Goal: Information Seeking & Learning: Learn about a topic

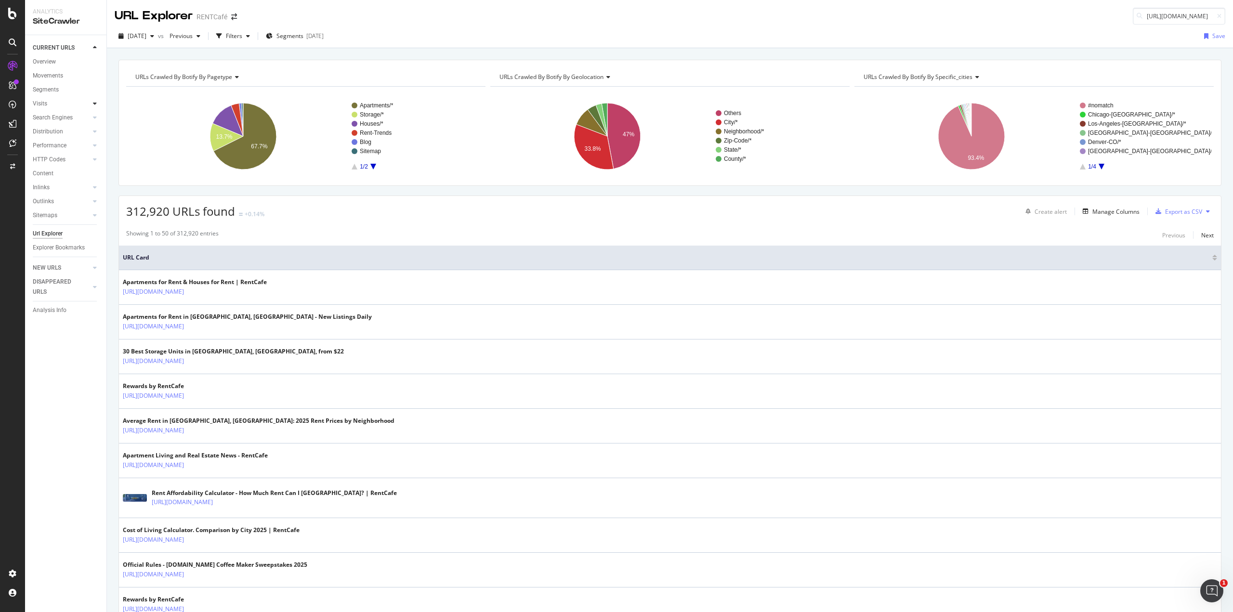
click at [97, 103] on div at bounding box center [95, 104] width 10 height 10
click at [48, 59] on div "Overview" at bounding box center [44, 62] width 23 height 10
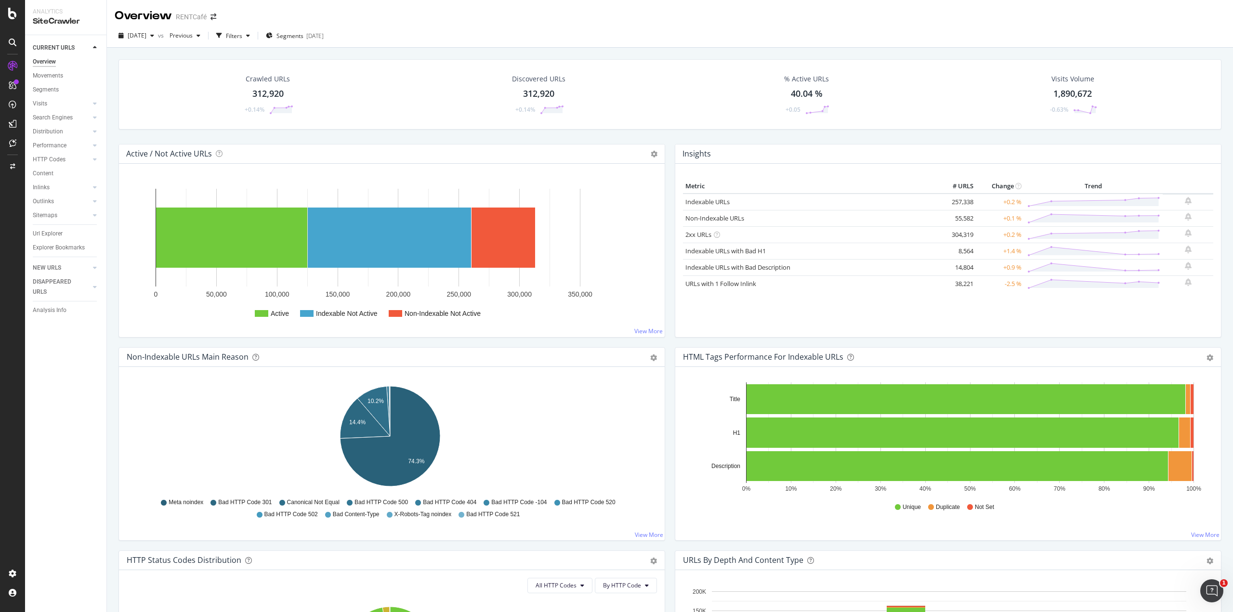
click at [299, 46] on div "[DATE] vs Previous Filters Segments [DATE]" at bounding box center [670, 37] width 1126 height 19
click at [304, 38] on span "Segments" at bounding box center [290, 36] width 27 height 8
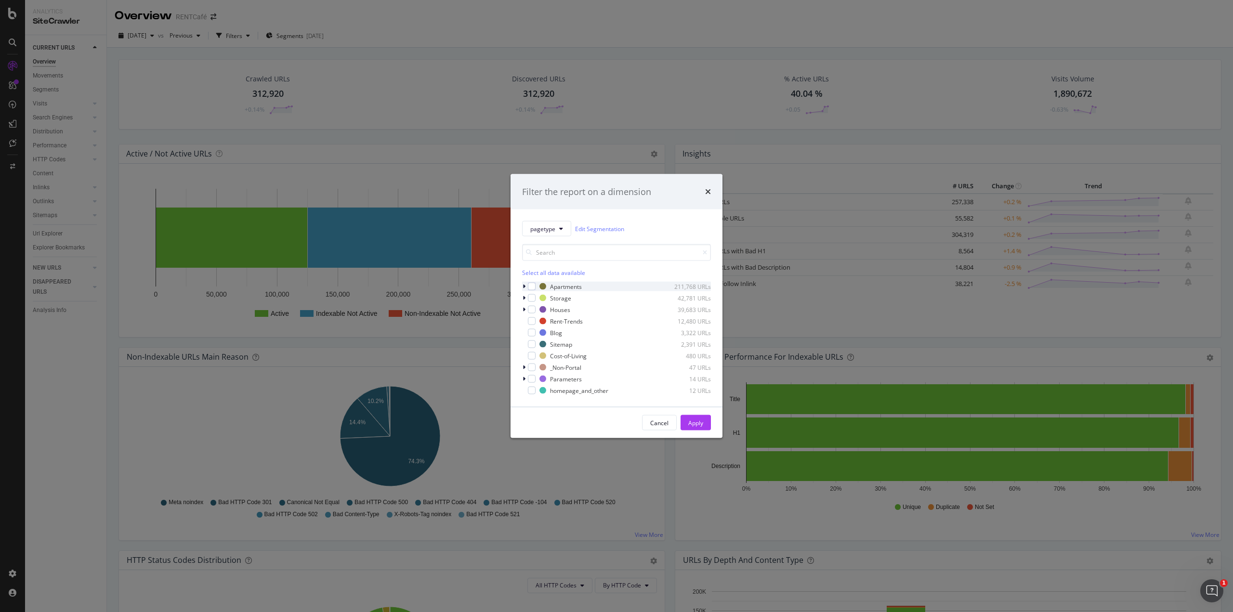
click at [524, 286] on icon "modal" at bounding box center [524, 287] width 3 height 6
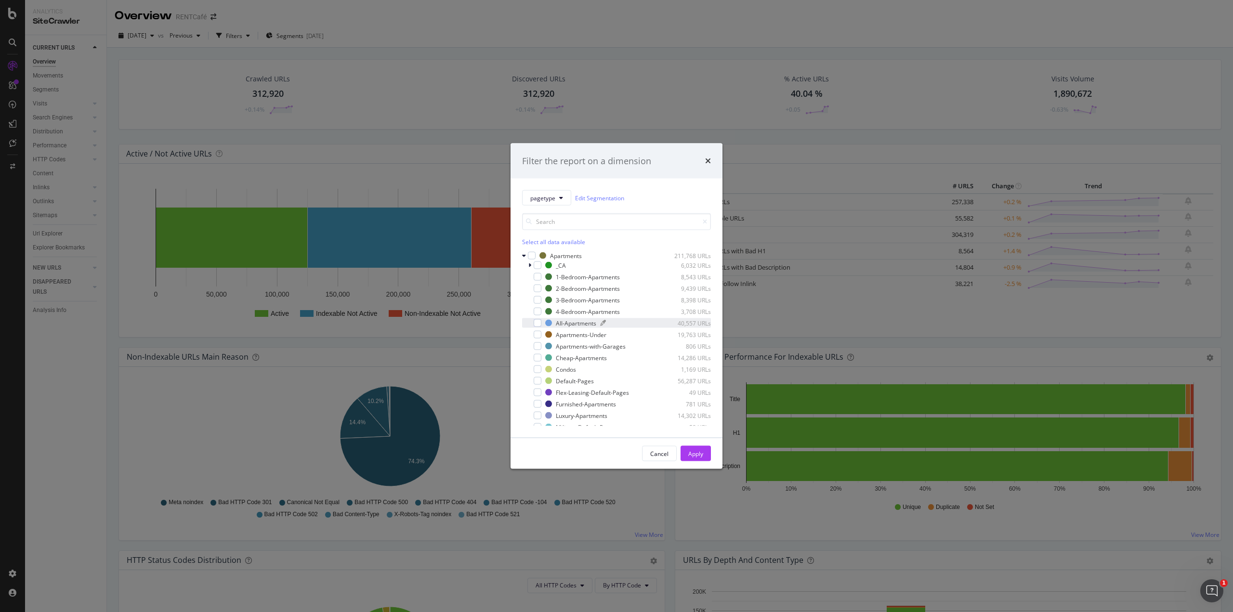
click at [581, 320] on div "All-Apartments" at bounding box center [576, 323] width 40 height 8
click at [697, 452] on div "Apply" at bounding box center [695, 453] width 15 height 8
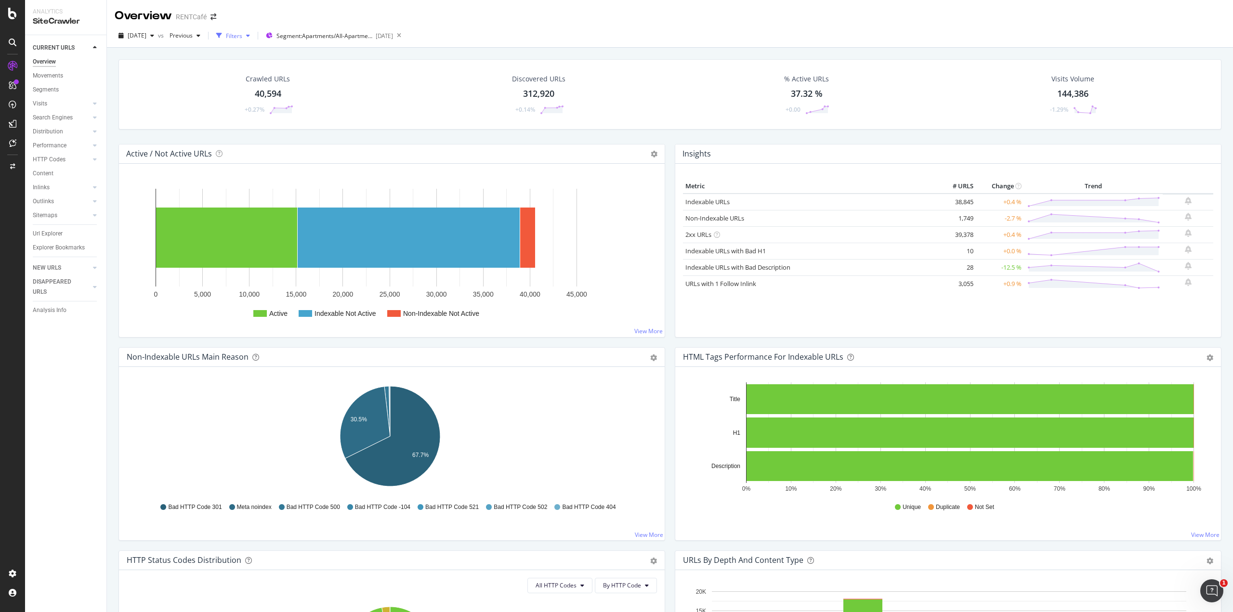
click at [242, 37] on div "Filters" at bounding box center [234, 36] width 16 height 8
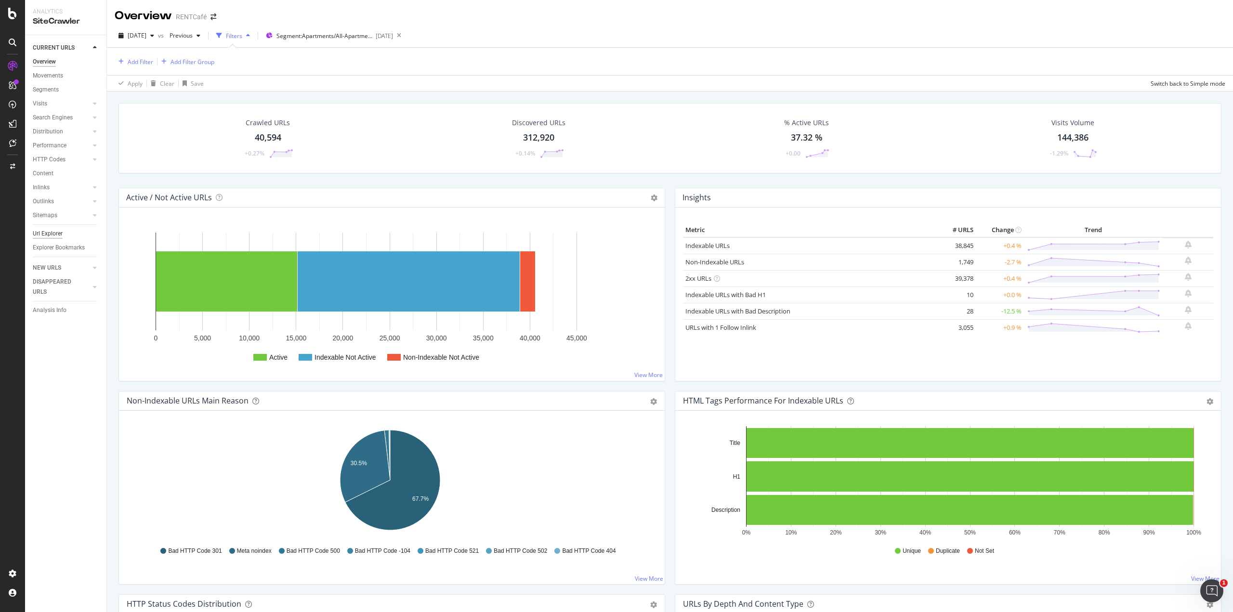
click at [46, 232] on div "Url Explorer" at bounding box center [48, 234] width 30 height 10
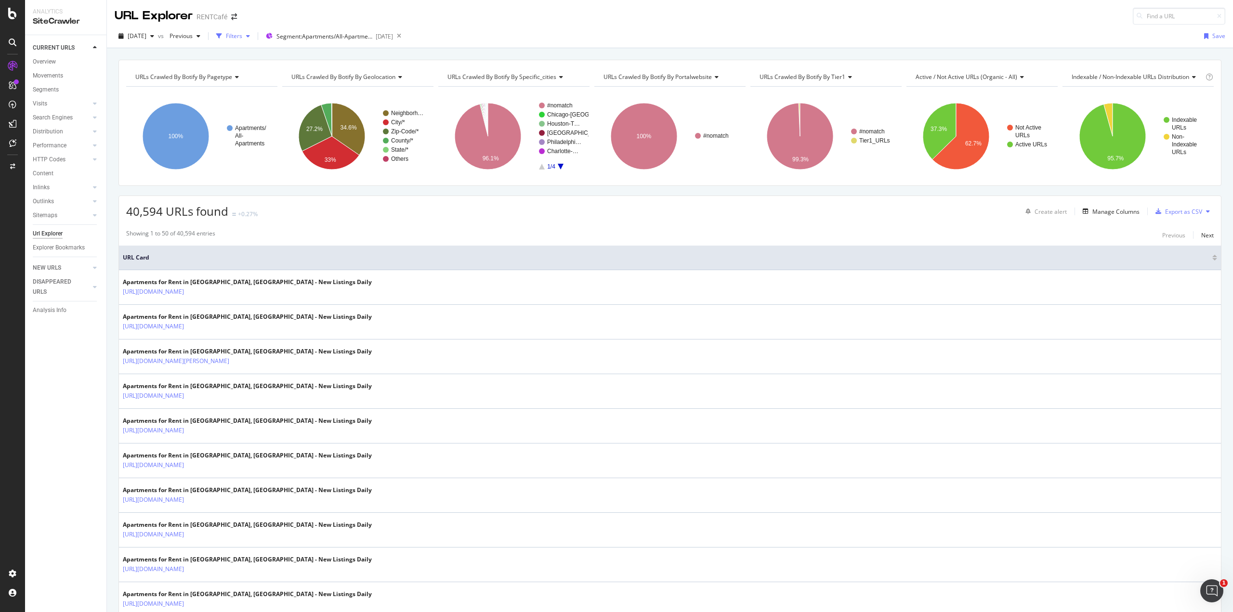
click at [242, 35] on div "Filters" at bounding box center [234, 36] width 16 height 8
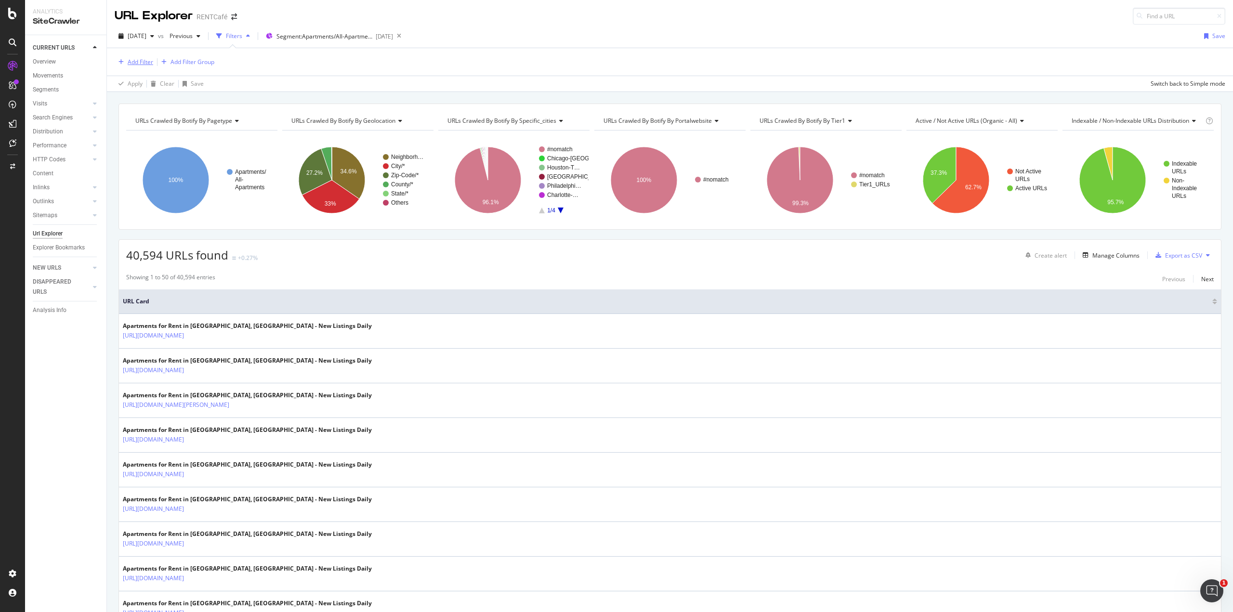
click at [144, 58] on div "Add Filter" at bounding box center [141, 62] width 26 height 8
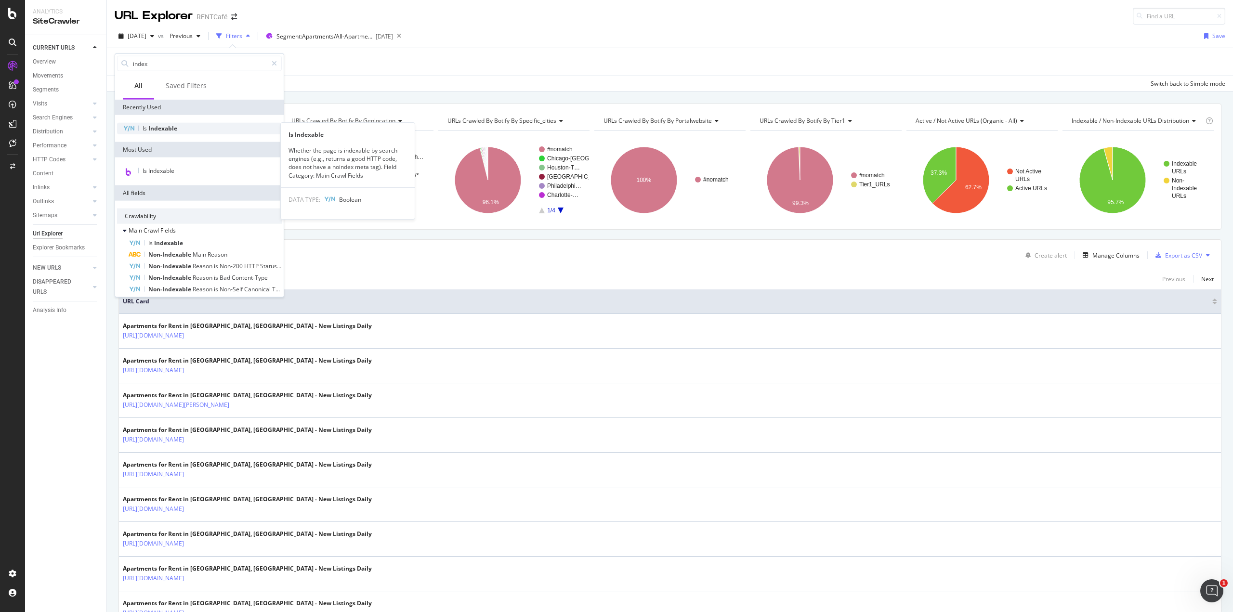
type input "index"
click at [164, 127] on span "Indexable" at bounding box center [162, 128] width 29 height 8
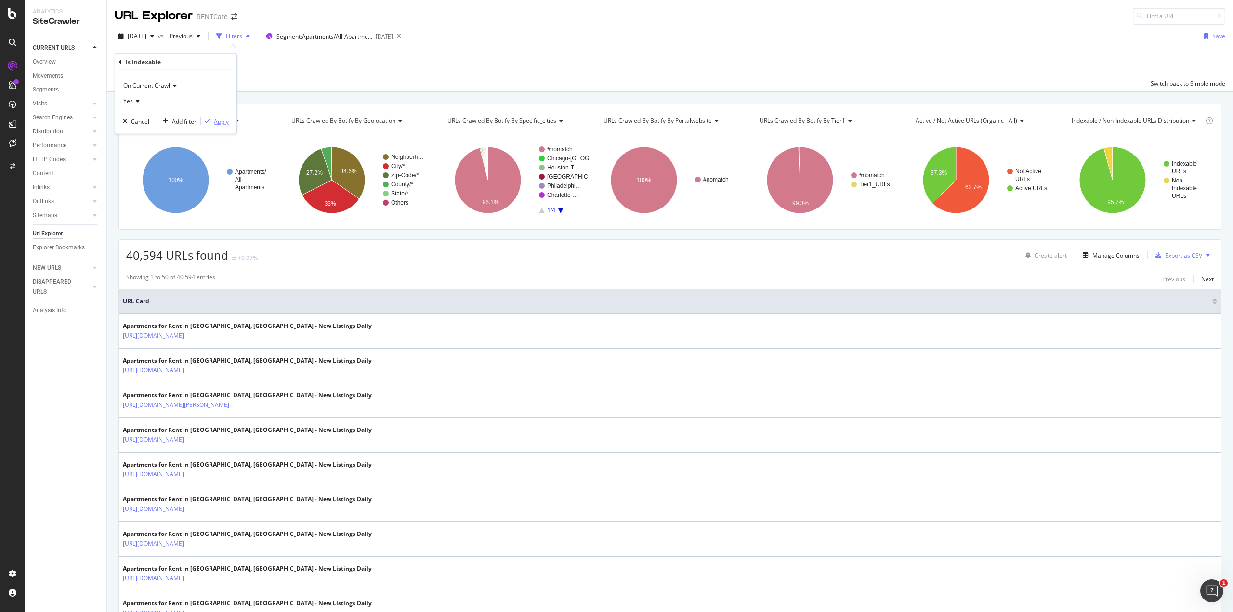
click at [215, 122] on div "Apply" at bounding box center [221, 121] width 15 height 8
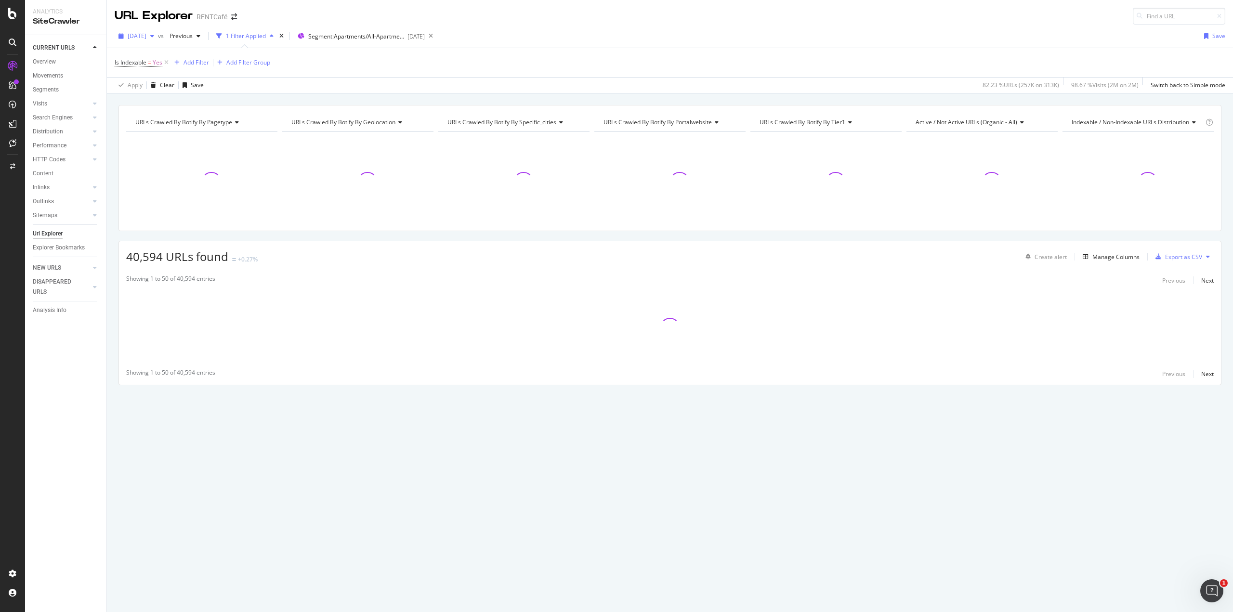
click at [146, 35] on span "[DATE]" at bounding box center [137, 36] width 19 height 8
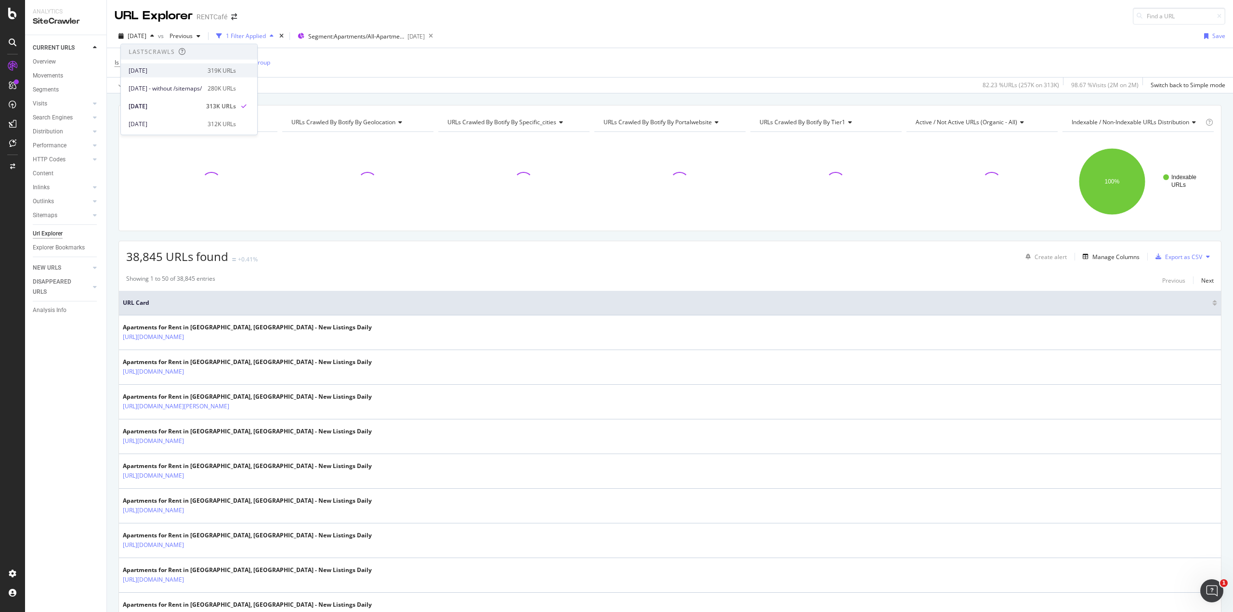
click at [157, 67] on div "[DATE]" at bounding box center [165, 70] width 73 height 9
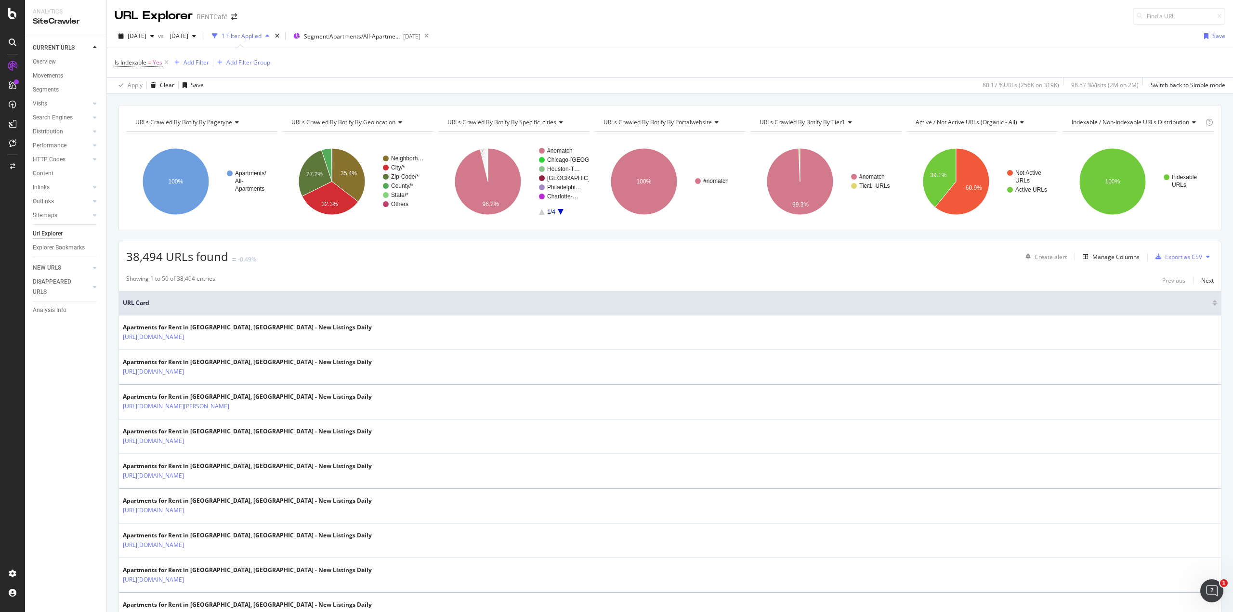
drag, startPoint x: 167, startPoint y: 62, endPoint x: 221, endPoint y: 287, distance: 231.0
click at [167, 62] on icon at bounding box center [166, 63] width 8 height 10
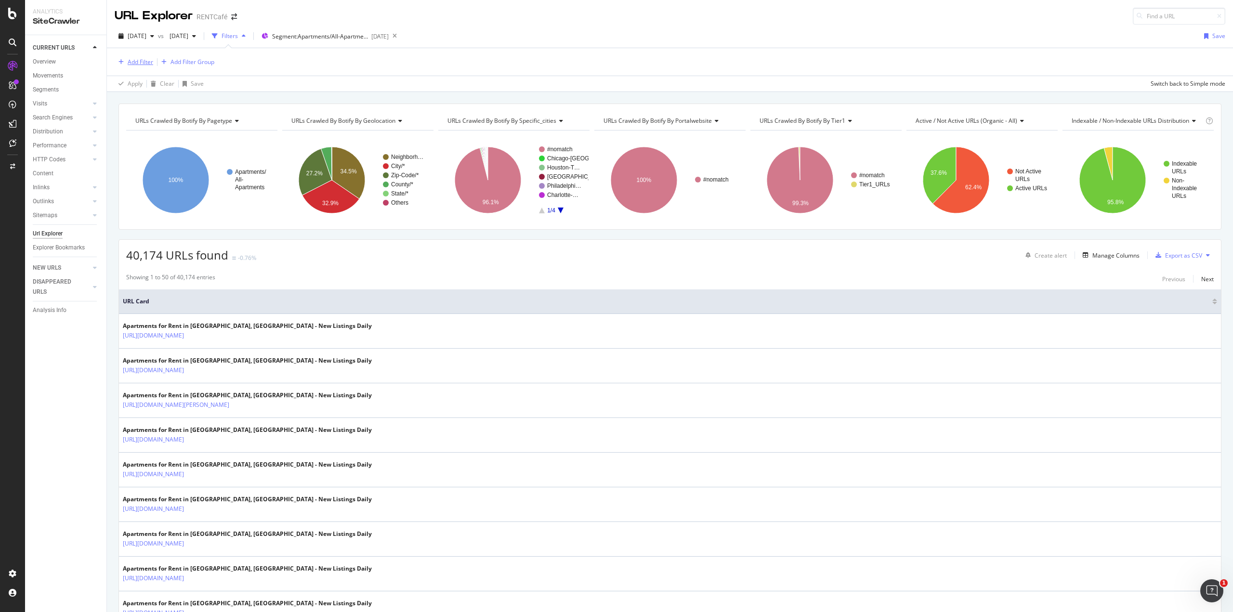
click at [149, 58] on div "Add Filter" at bounding box center [141, 62] width 26 height 8
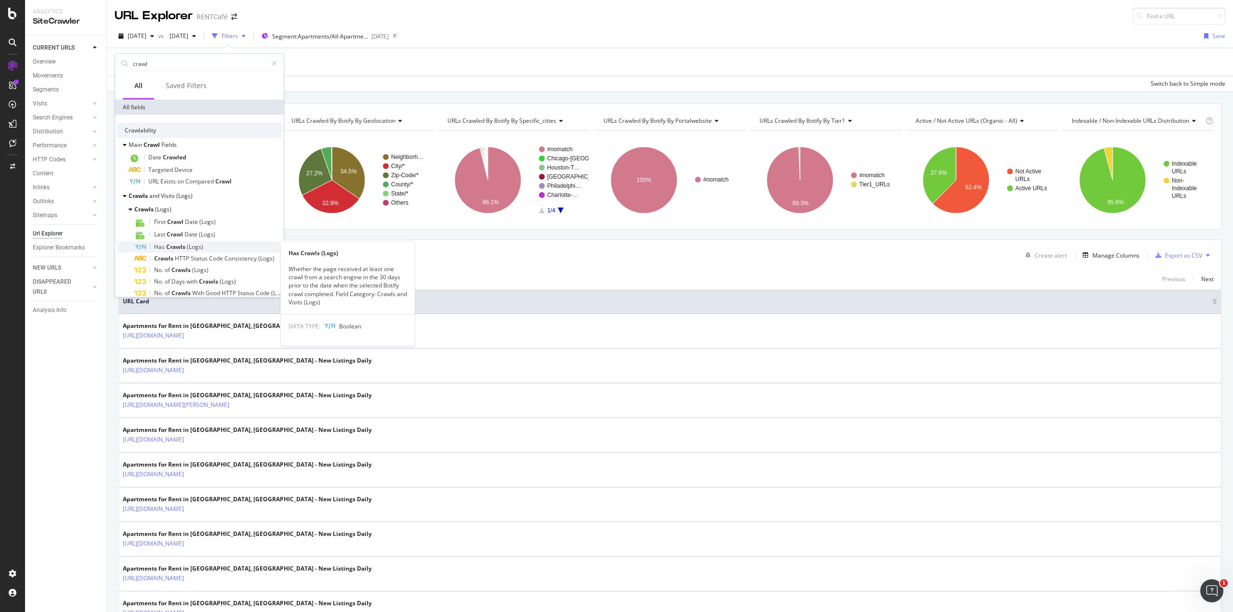
type input "crawl"
click at [178, 244] on span "Crawls" at bounding box center [176, 247] width 21 height 8
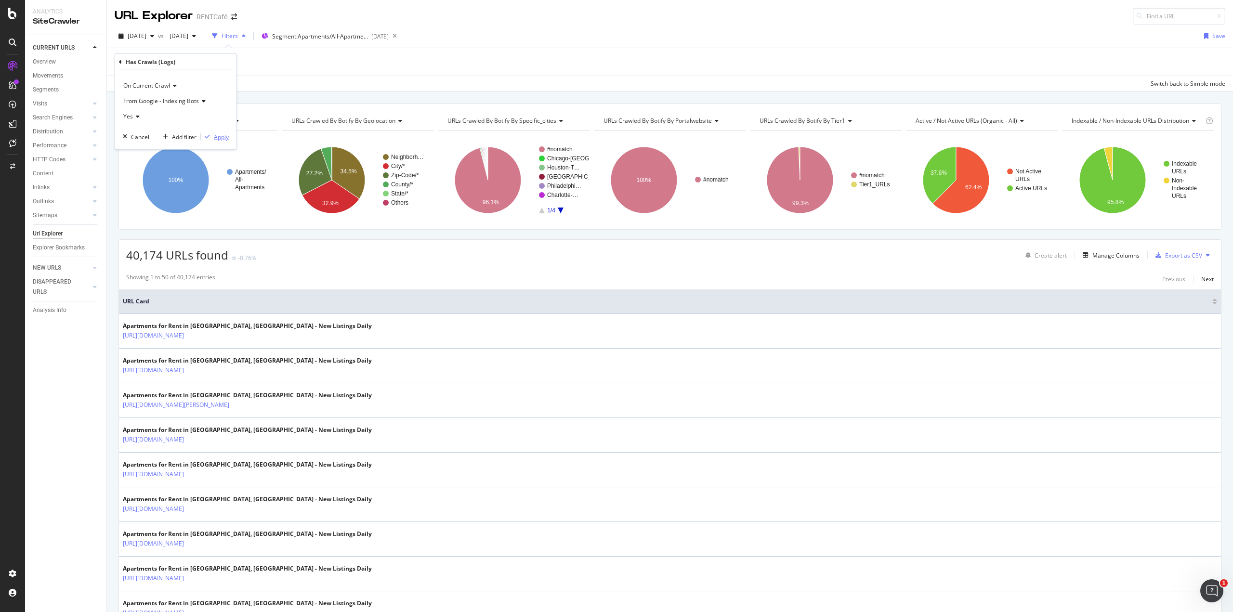
click at [216, 136] on div "Apply" at bounding box center [221, 136] width 15 height 8
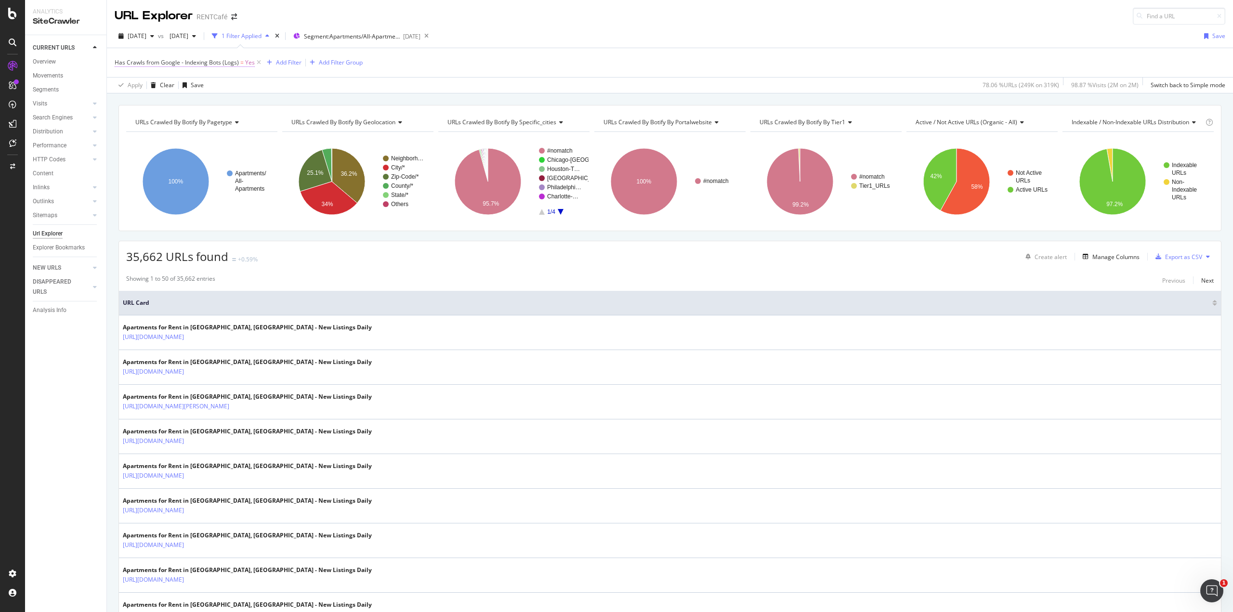
click at [234, 65] on span "Has Crawls from Google - Indexing Bots (Logs)" at bounding box center [177, 62] width 124 height 8
click at [284, 62] on div "Add Filter" at bounding box center [289, 62] width 26 height 8
click at [258, 64] on icon at bounding box center [259, 63] width 8 height 10
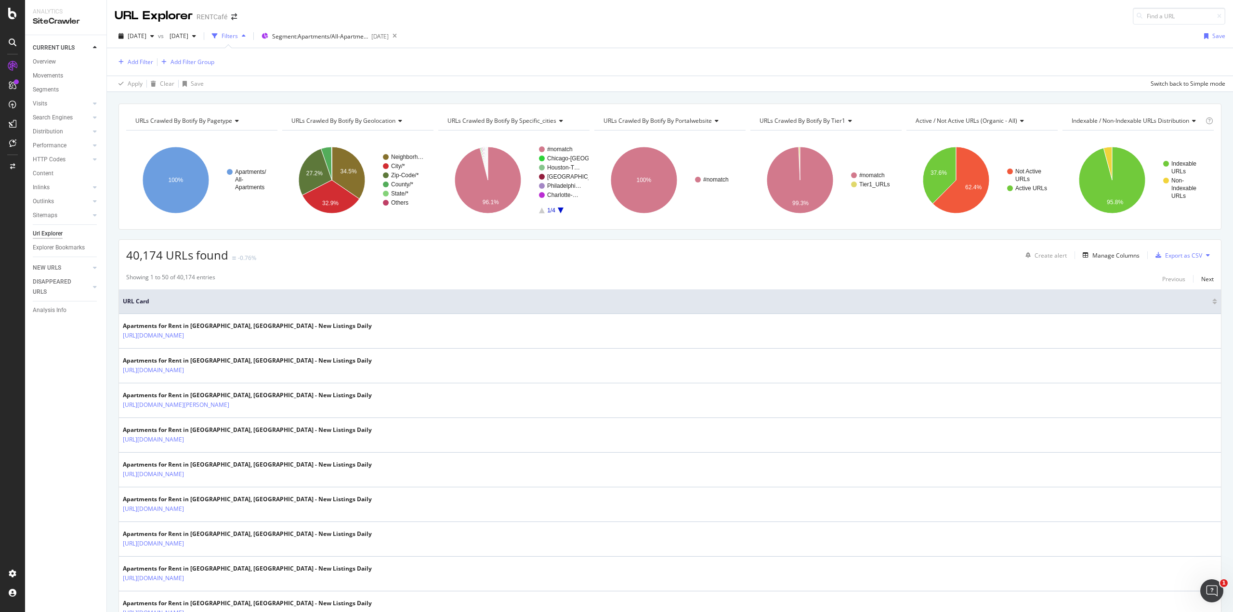
click at [258, 59] on div "Add Filter Add Filter Group" at bounding box center [670, 61] width 1111 height 27
click at [146, 59] on div "Add Filter" at bounding box center [141, 62] width 26 height 8
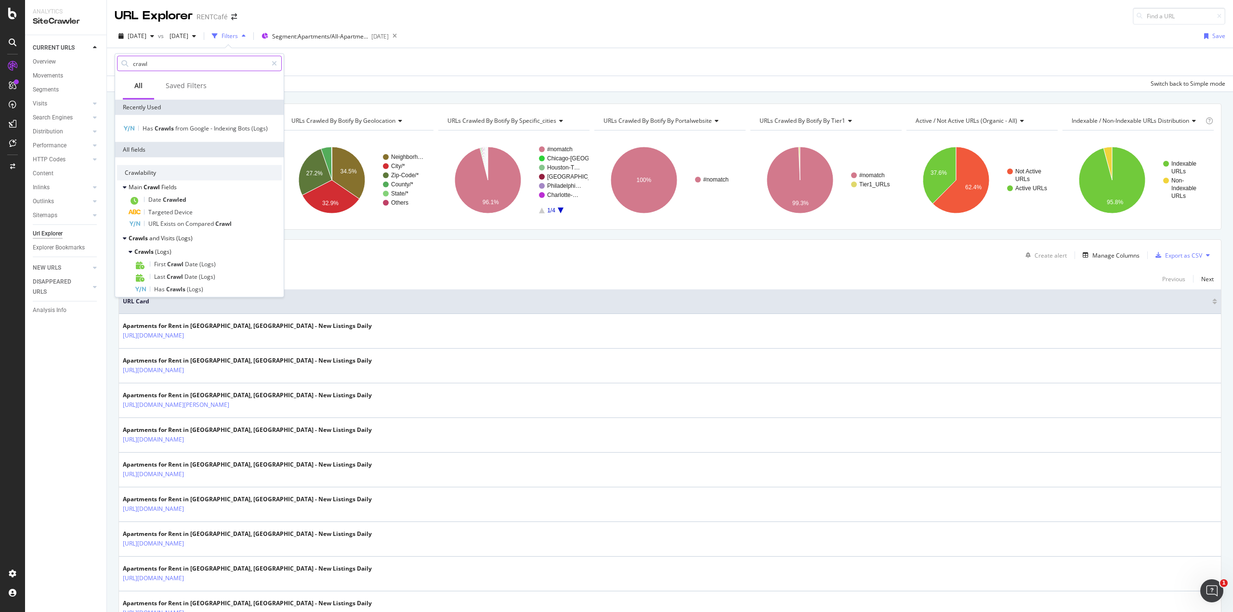
click at [157, 62] on input "crawl" at bounding box center [199, 63] width 135 height 14
click at [160, 63] on input "crawl" at bounding box center [199, 63] width 135 height 14
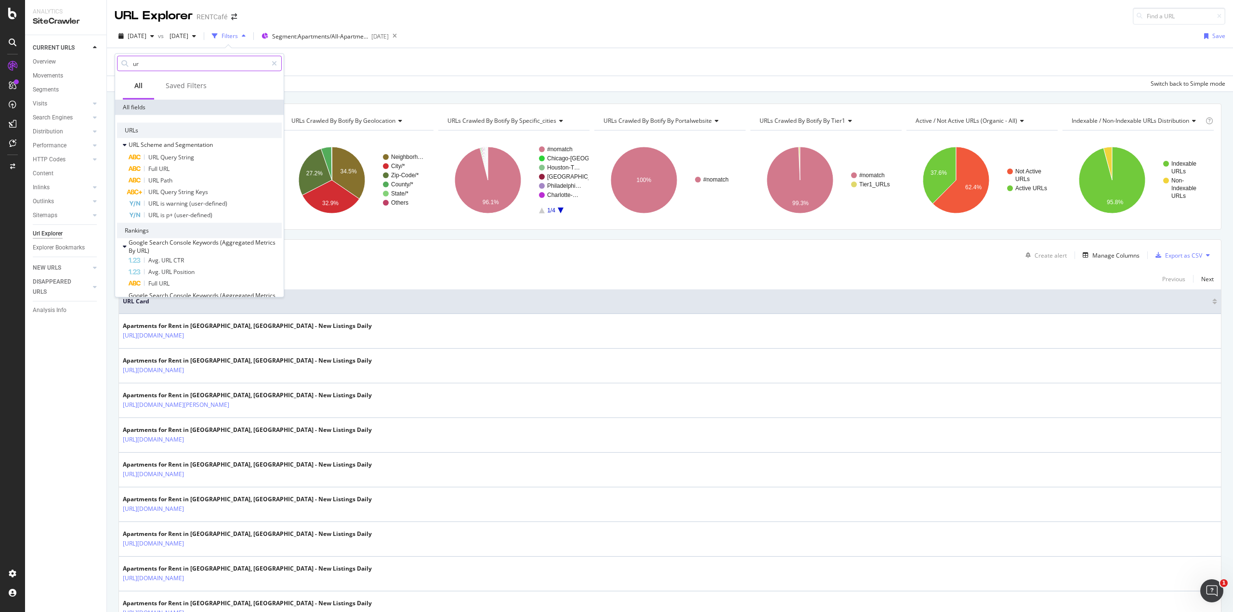
type input "u"
type input "v"
drag, startPoint x: 160, startPoint y: 64, endPoint x: 96, endPoint y: 63, distance: 63.6
click at [96, 63] on body "Analytics SiteCrawler CURRENT URLS Overview Movements Segments Visits Analysis …" at bounding box center [616, 306] width 1233 height 612
type input "h"
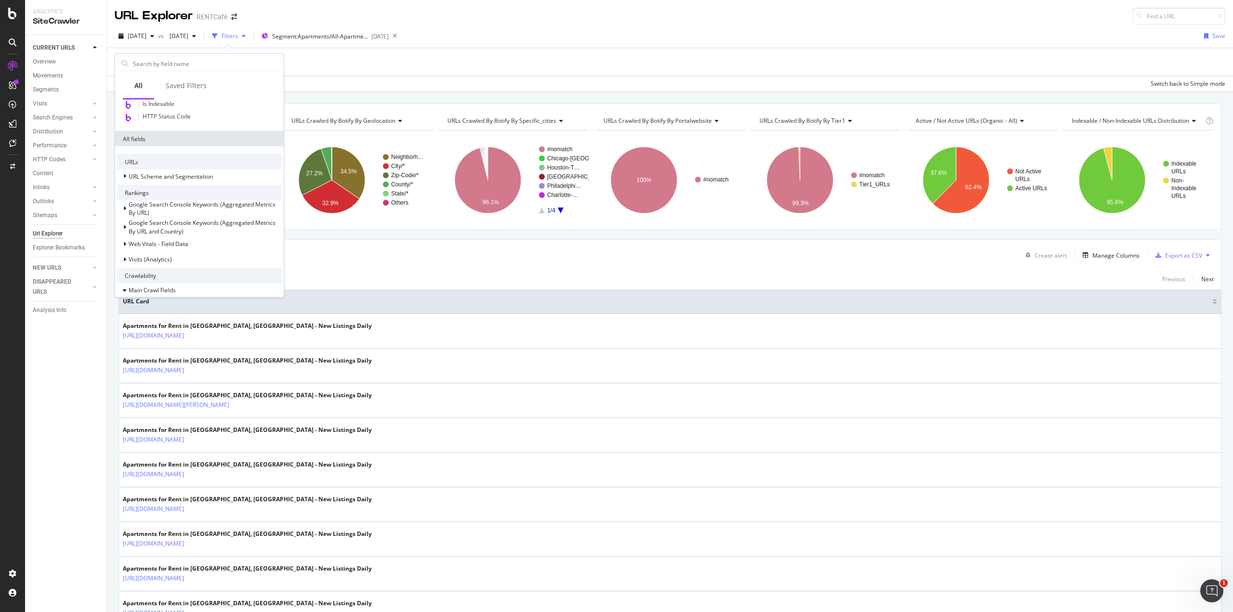
scroll to position [193, 0]
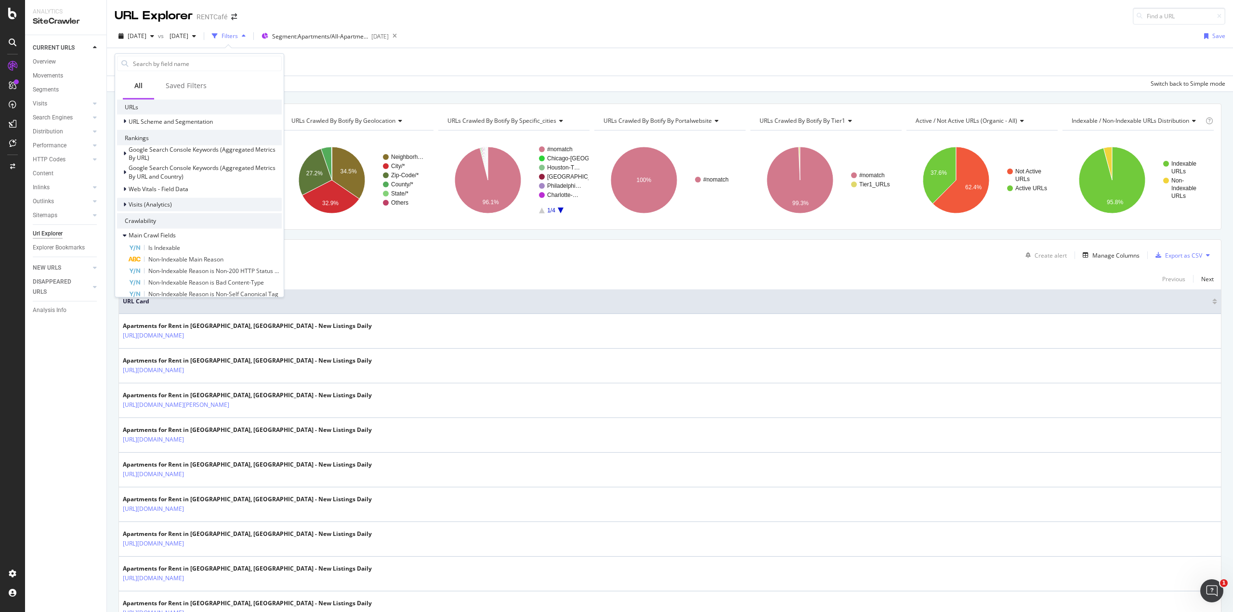
click at [166, 209] on div "Visits (Analytics)" at bounding box center [144, 204] width 55 height 10
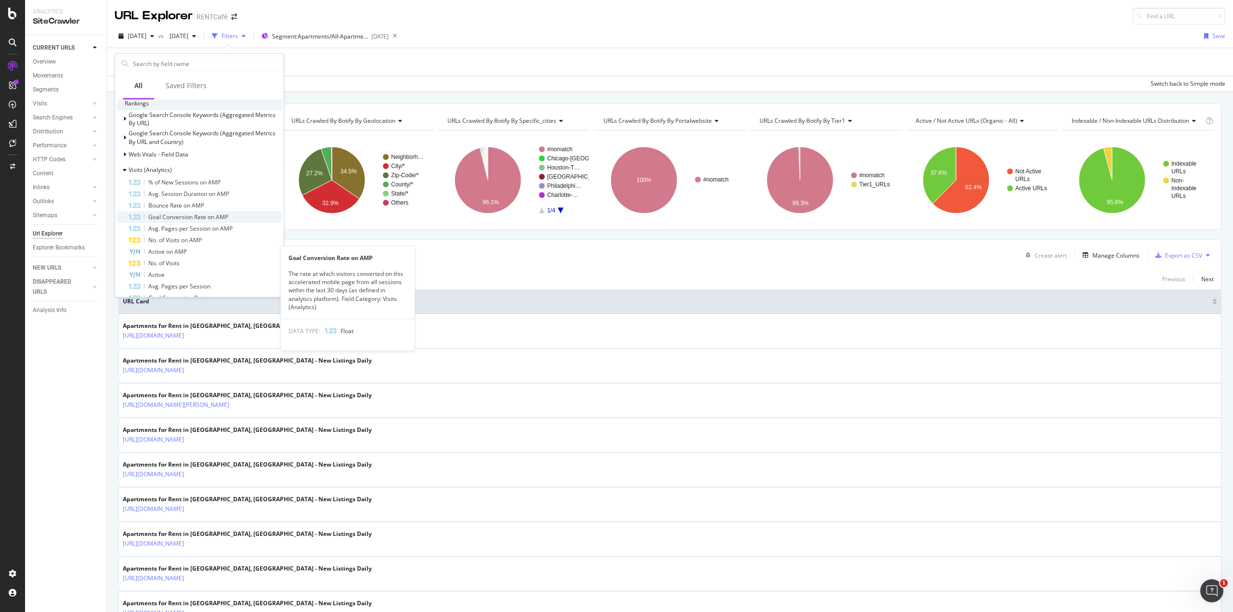
scroll to position [241, 0]
click at [182, 262] on div "Active" at bounding box center [205, 261] width 153 height 12
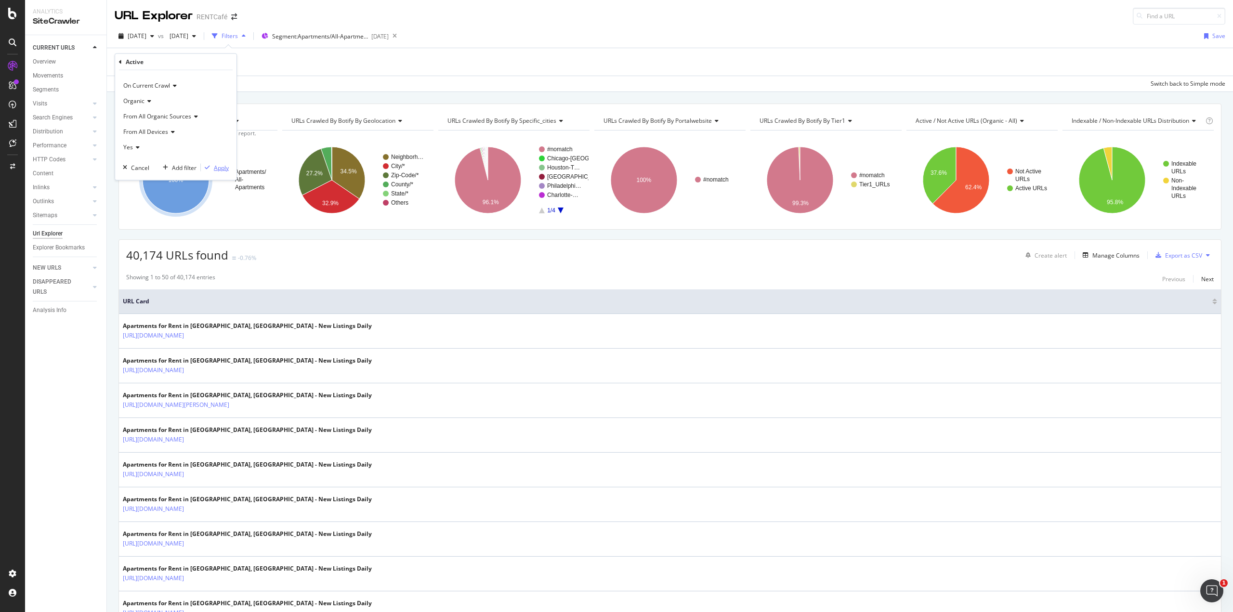
click at [219, 165] on div "Apply" at bounding box center [221, 167] width 15 height 8
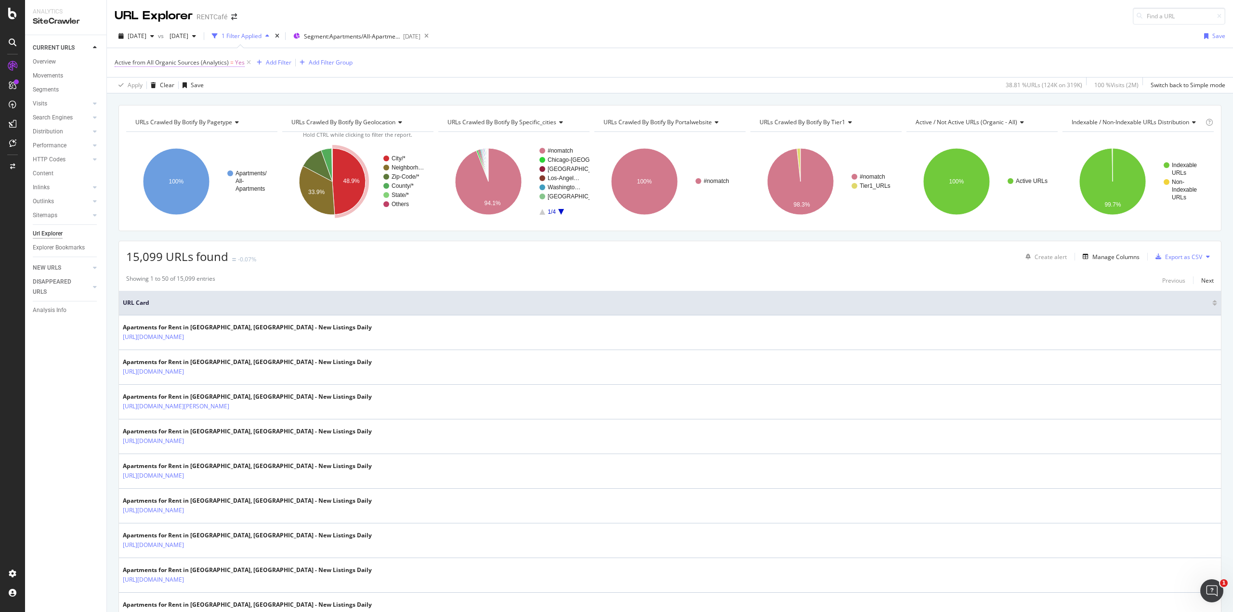
click at [222, 64] on span "Active from All Organic Sources (Analytics)" at bounding box center [172, 62] width 114 height 8
click at [256, 88] on div "Apply Clear Save 38.81 % URLs ( 124K on 319K ) 100 % Visits ( 2M ) Switch back …" at bounding box center [670, 85] width 1126 height 16
click at [247, 62] on icon at bounding box center [249, 63] width 8 height 10
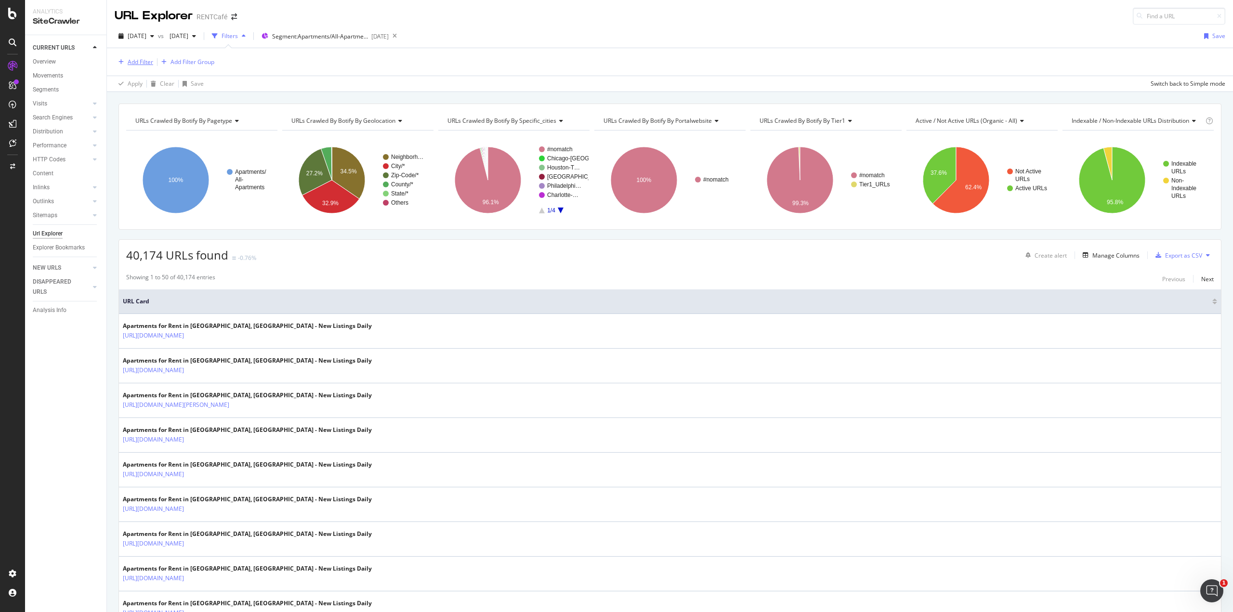
click at [142, 64] on div "Add Filter" at bounding box center [141, 62] width 26 height 8
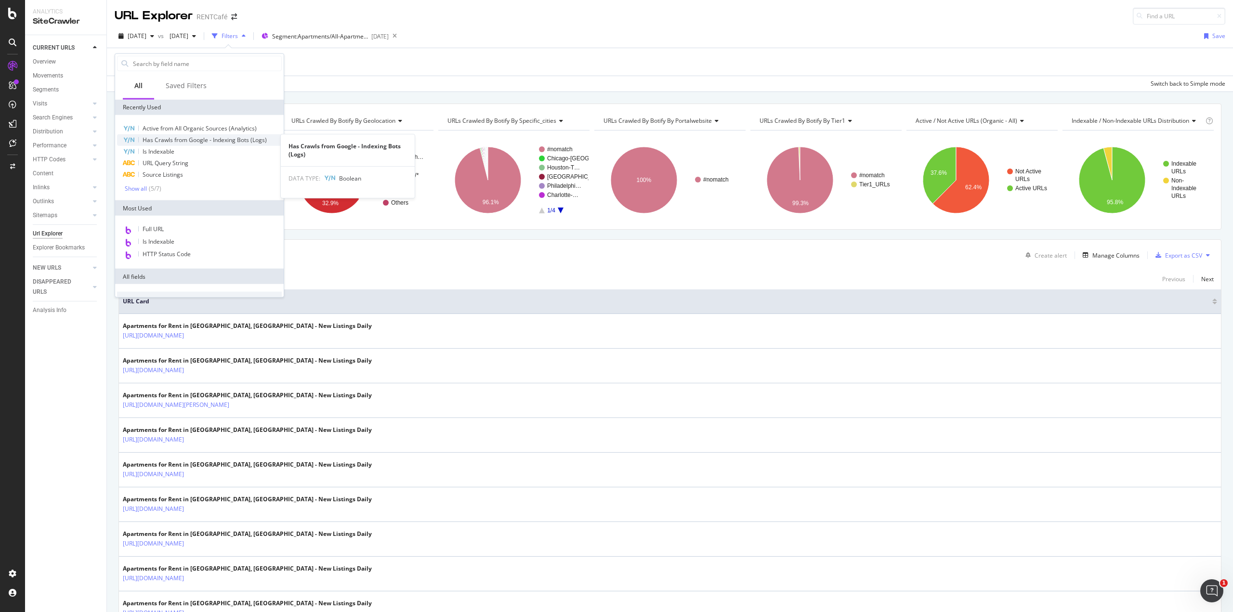
click at [190, 138] on span "Has Crawls from Google - Indexing Bots (Logs)" at bounding box center [205, 140] width 124 height 8
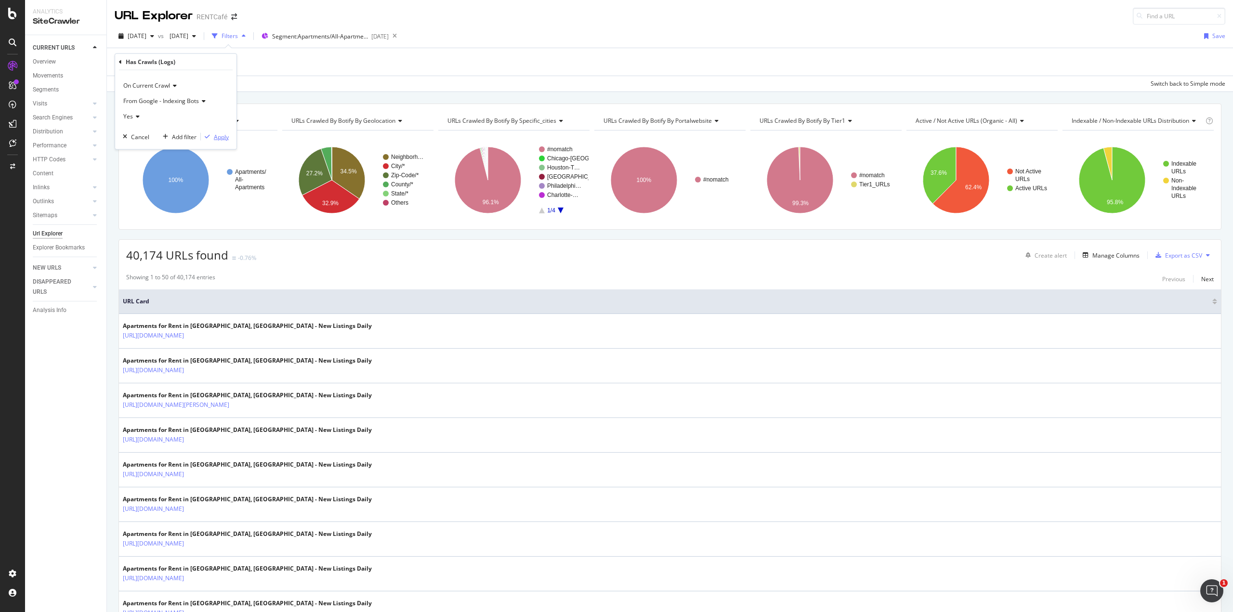
click at [225, 139] on div "Apply" at bounding box center [221, 136] width 15 height 8
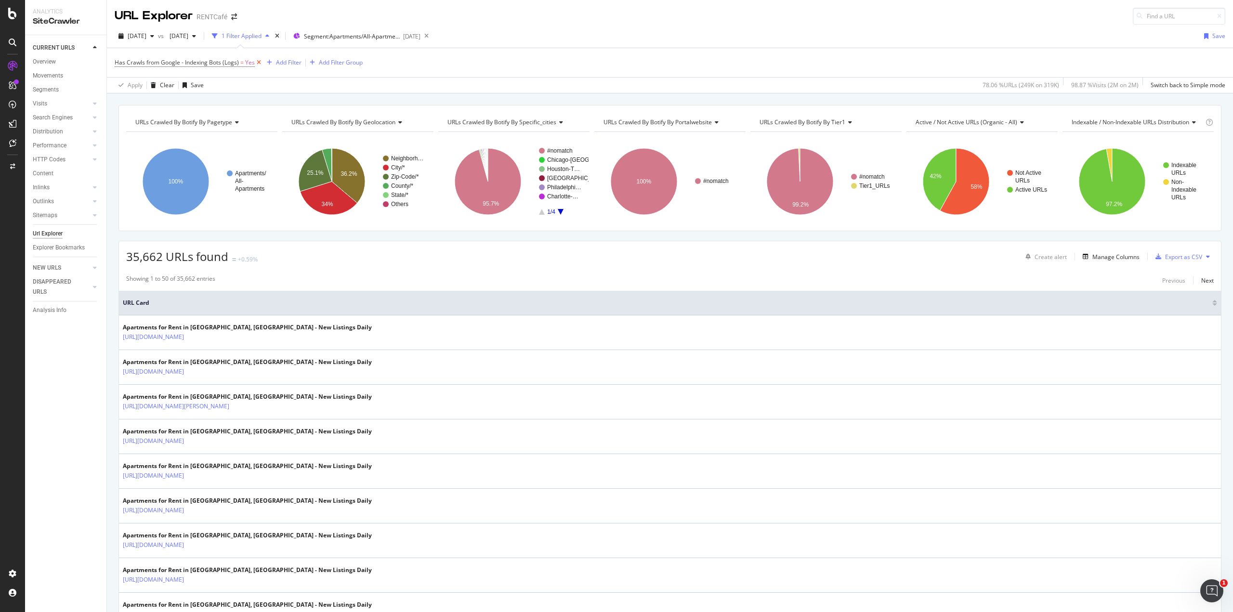
click at [256, 63] on icon at bounding box center [259, 63] width 8 height 10
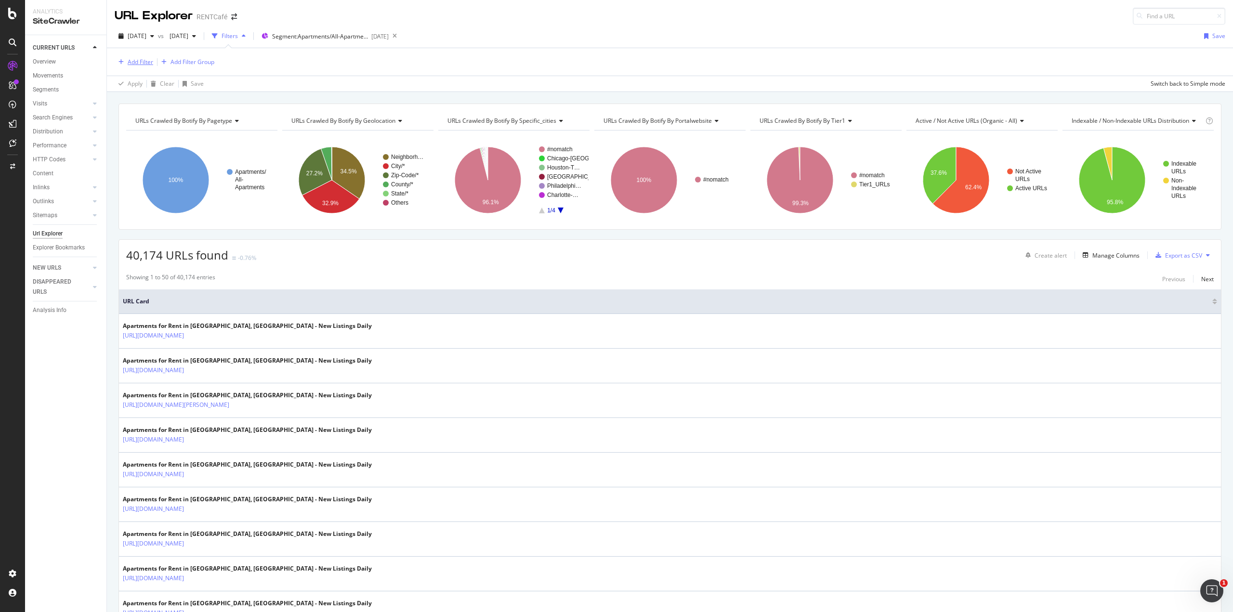
click at [143, 64] on div "Add Filter" at bounding box center [141, 62] width 26 height 8
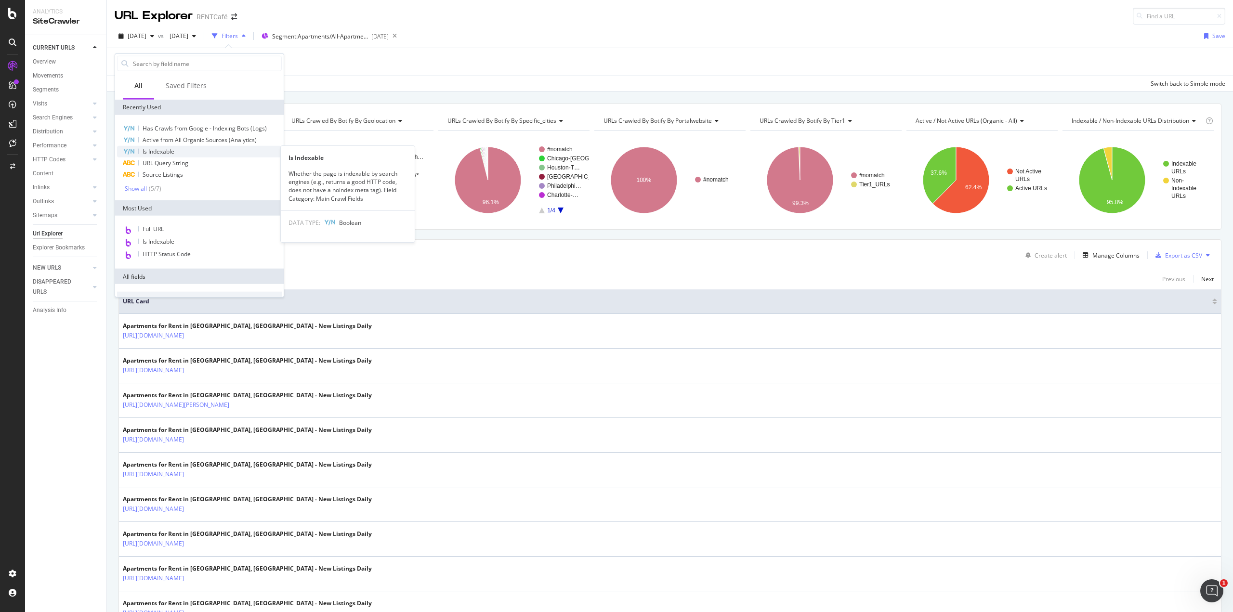
click at [156, 156] on div "Is Indexable" at bounding box center [199, 152] width 165 height 12
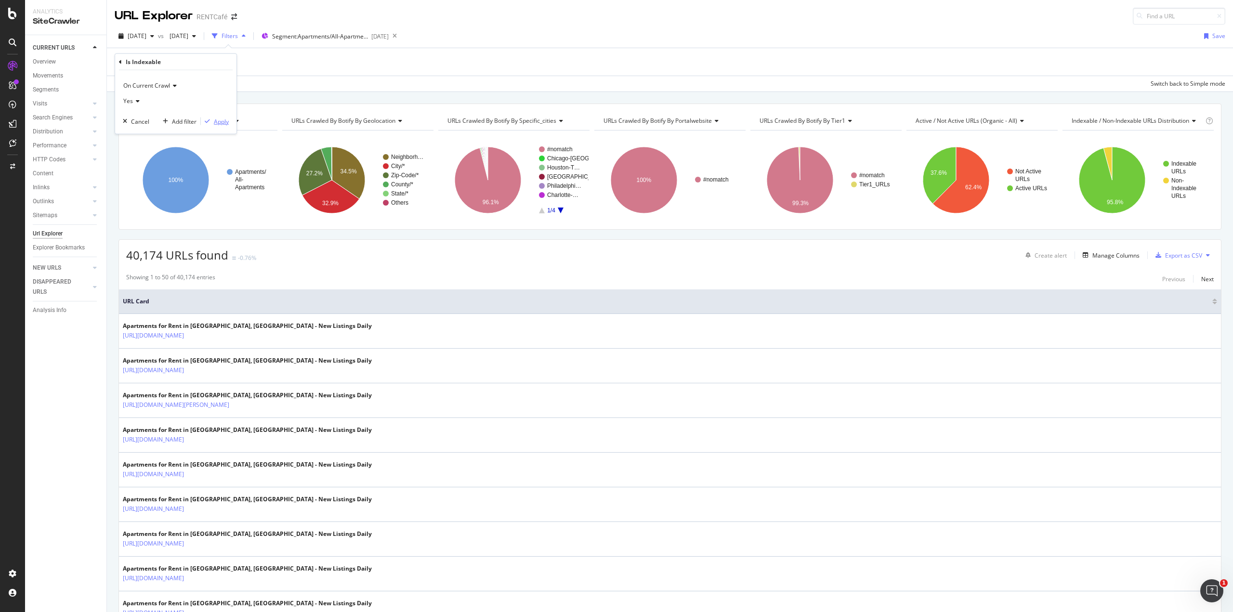
click at [220, 120] on div "Apply" at bounding box center [221, 121] width 15 height 8
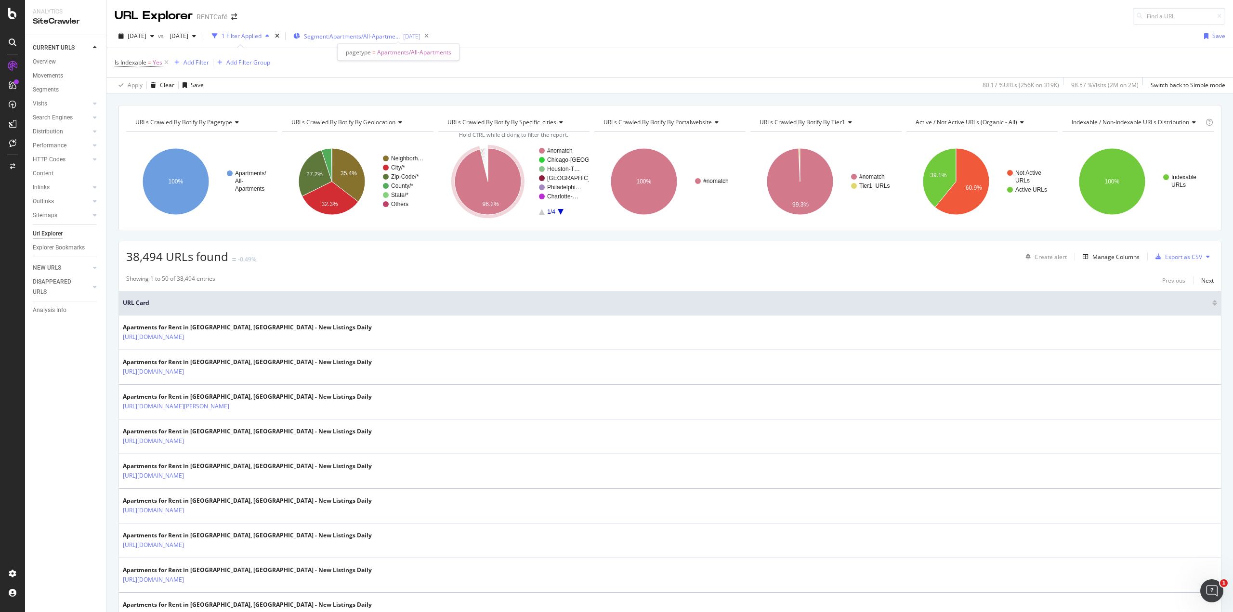
click at [421, 32] on div "[DATE]" at bounding box center [411, 36] width 17 height 8
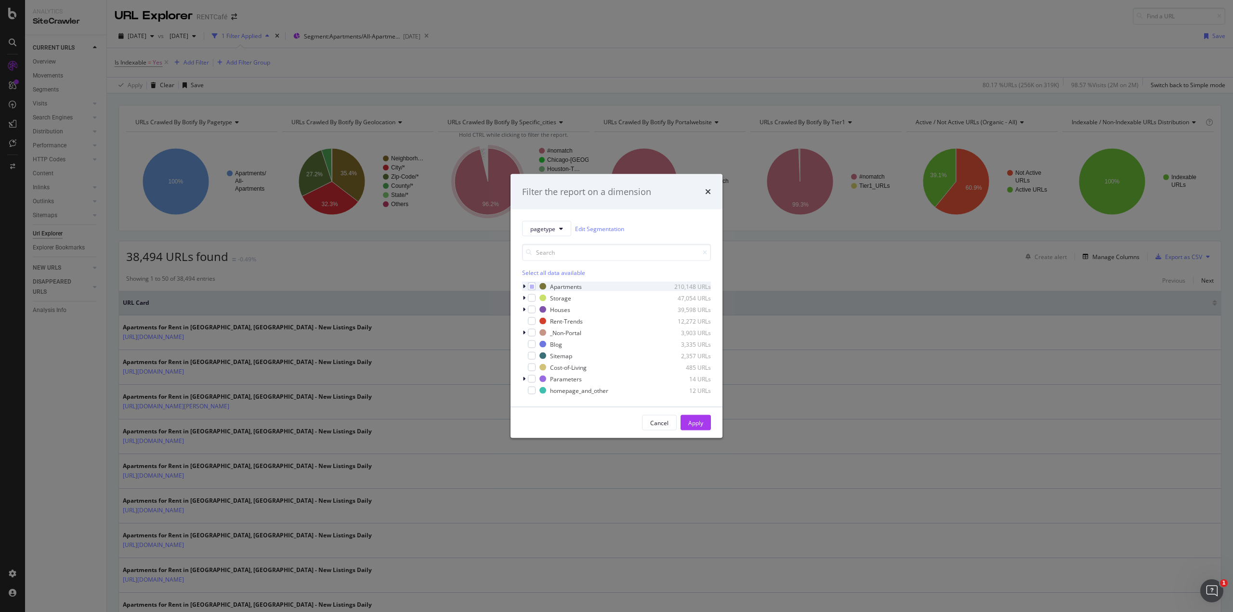
click at [526, 285] on div "modal" at bounding box center [525, 287] width 6 height 10
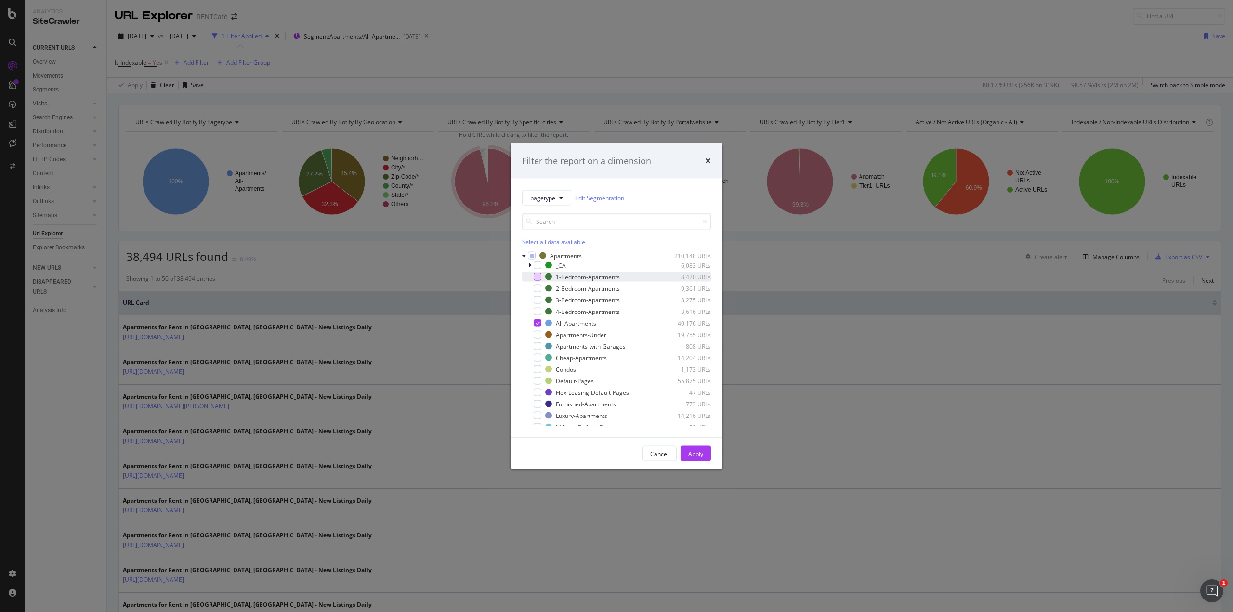
click at [539, 276] on div "modal" at bounding box center [538, 277] width 8 height 8
click at [536, 323] on icon "modal" at bounding box center [538, 323] width 4 height 5
click at [694, 449] on div "Apply" at bounding box center [695, 454] width 15 height 14
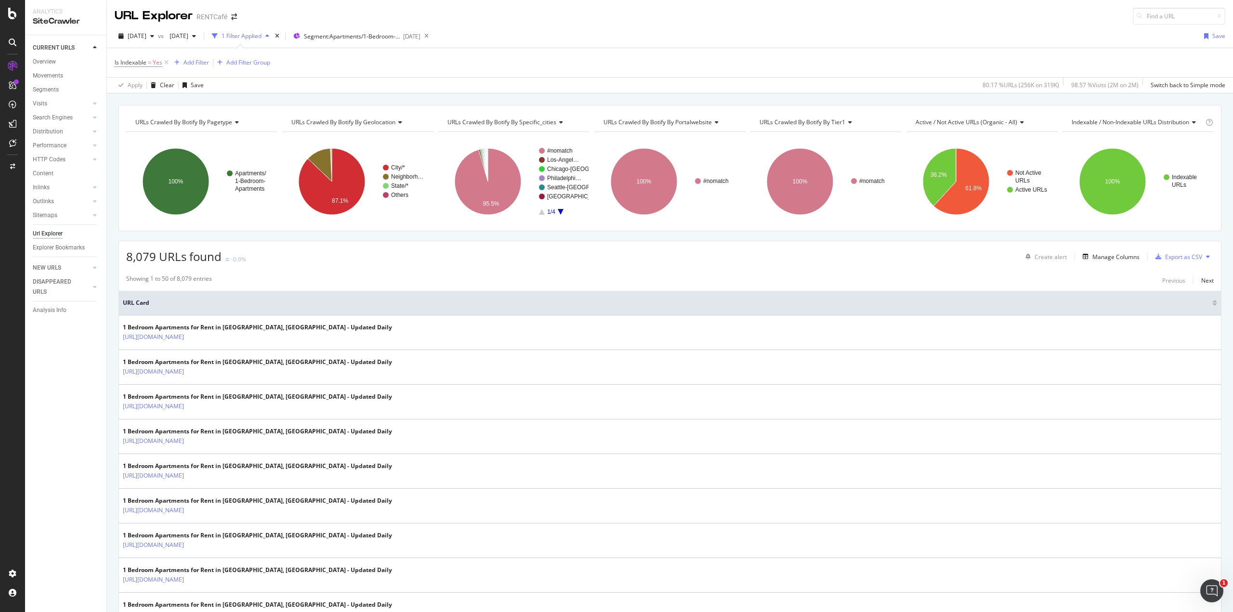
click at [440, 66] on div "Is Indexable = Yes Add Filter Add Filter Group" at bounding box center [670, 62] width 1111 height 29
click at [378, 34] on span "Segment: Apartments/1-Bedroom-Apartments" at bounding box center [352, 36] width 96 height 8
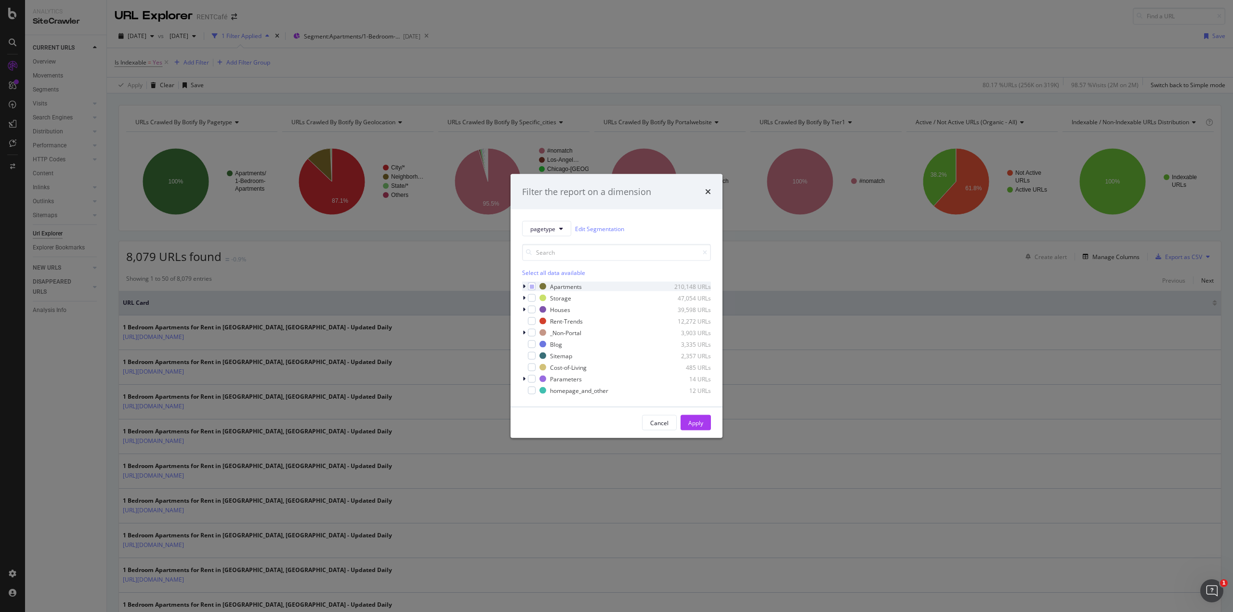
click at [526, 287] on div "modal" at bounding box center [525, 287] width 6 height 10
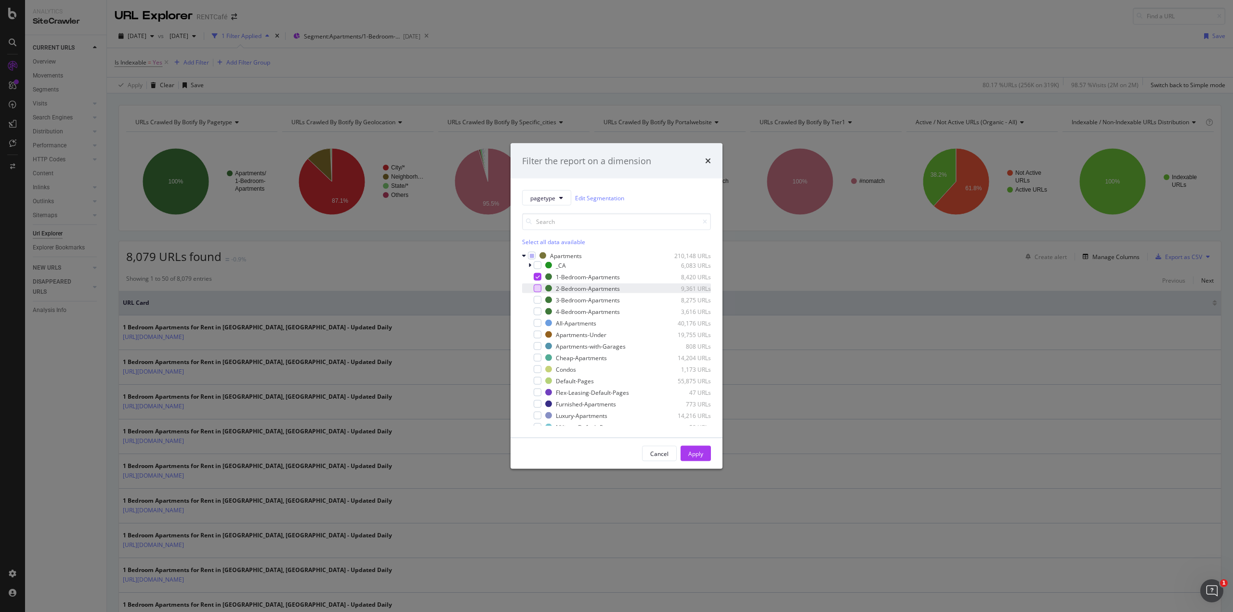
click at [537, 290] on div "modal" at bounding box center [538, 289] width 8 height 8
click at [537, 278] on icon "modal" at bounding box center [538, 277] width 4 height 5
click at [693, 455] on div "Apply" at bounding box center [695, 453] width 15 height 8
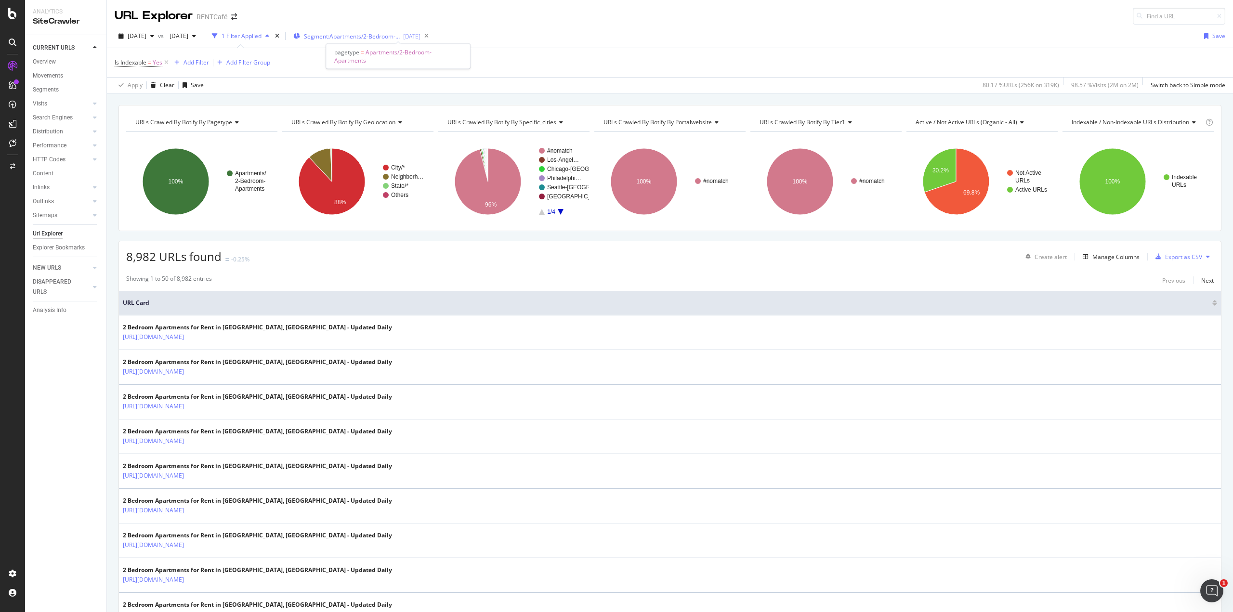
click at [400, 33] on span "Segment: Apartments/2-Bedroom-Apartments" at bounding box center [352, 36] width 96 height 8
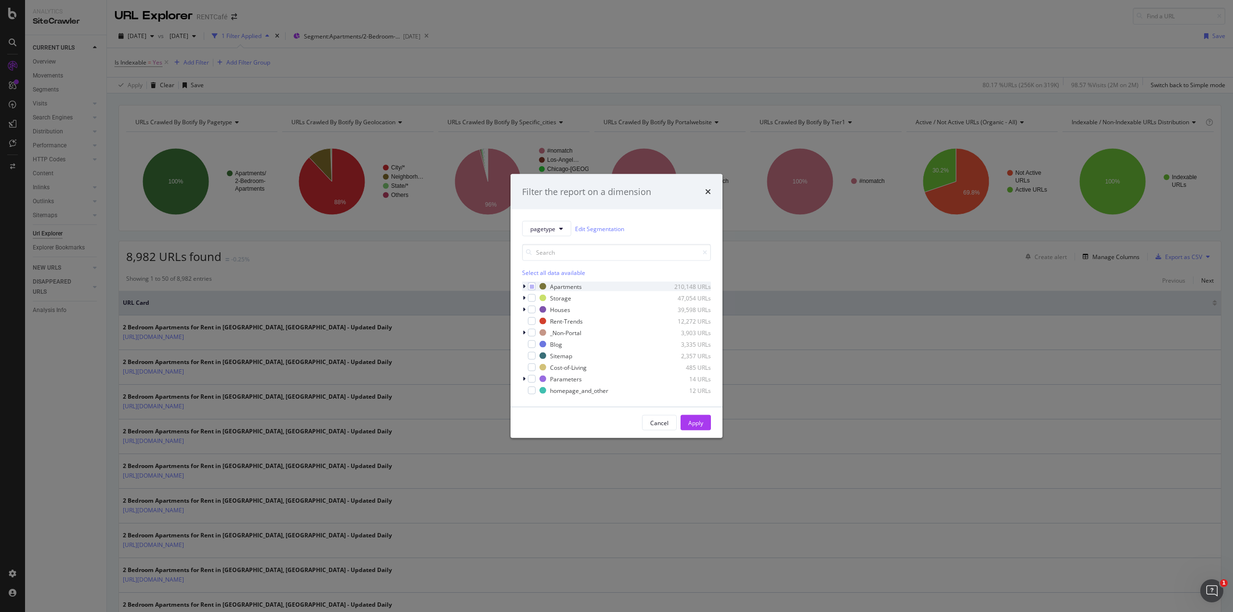
click at [524, 283] on div "modal" at bounding box center [525, 287] width 6 height 10
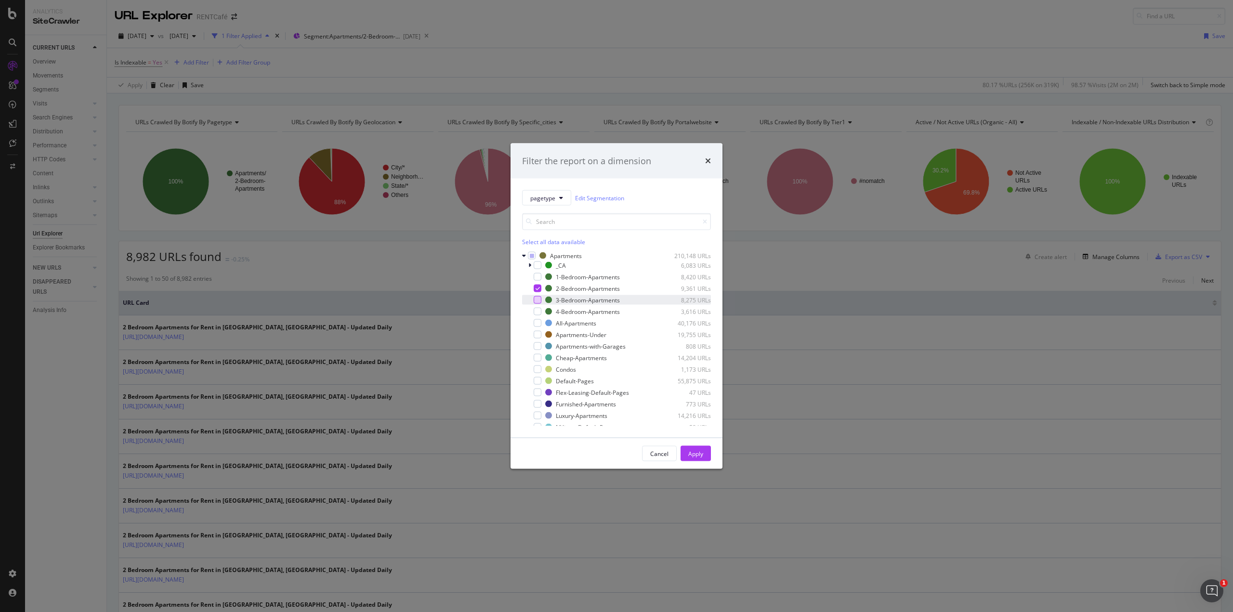
click at [540, 301] on div "modal" at bounding box center [538, 300] width 8 height 8
click at [538, 289] on icon "modal" at bounding box center [538, 288] width 4 height 5
click at [691, 454] on div "Apply" at bounding box center [695, 453] width 15 height 8
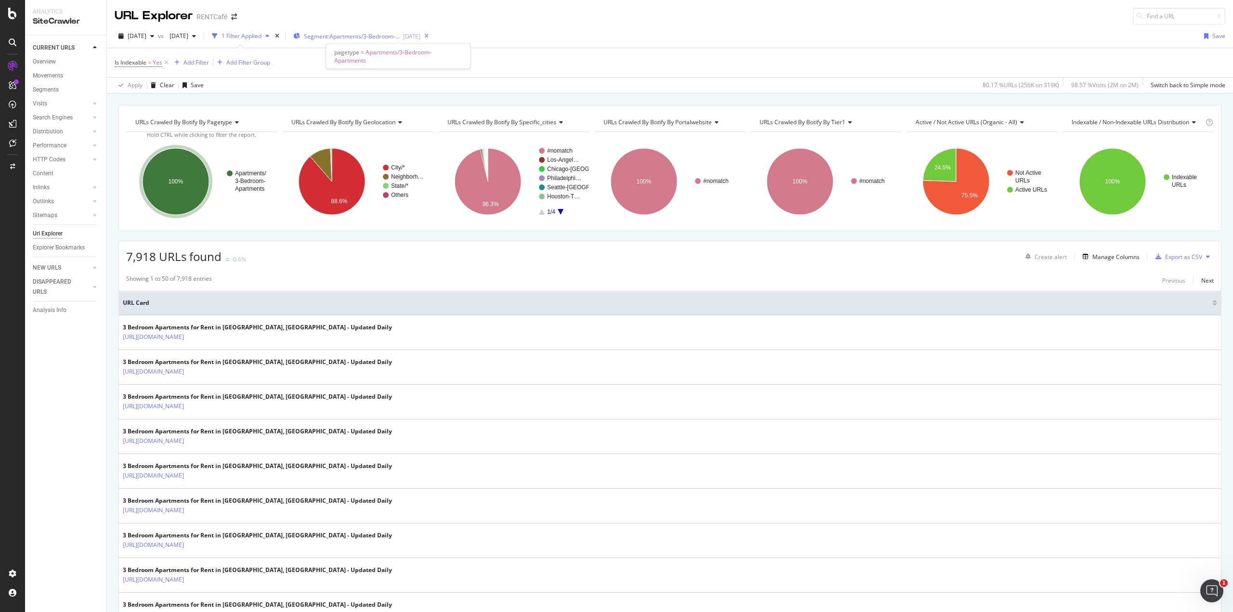
click at [400, 39] on span "Segment: Apartments/3-Bedroom-Apartments" at bounding box center [352, 36] width 96 height 8
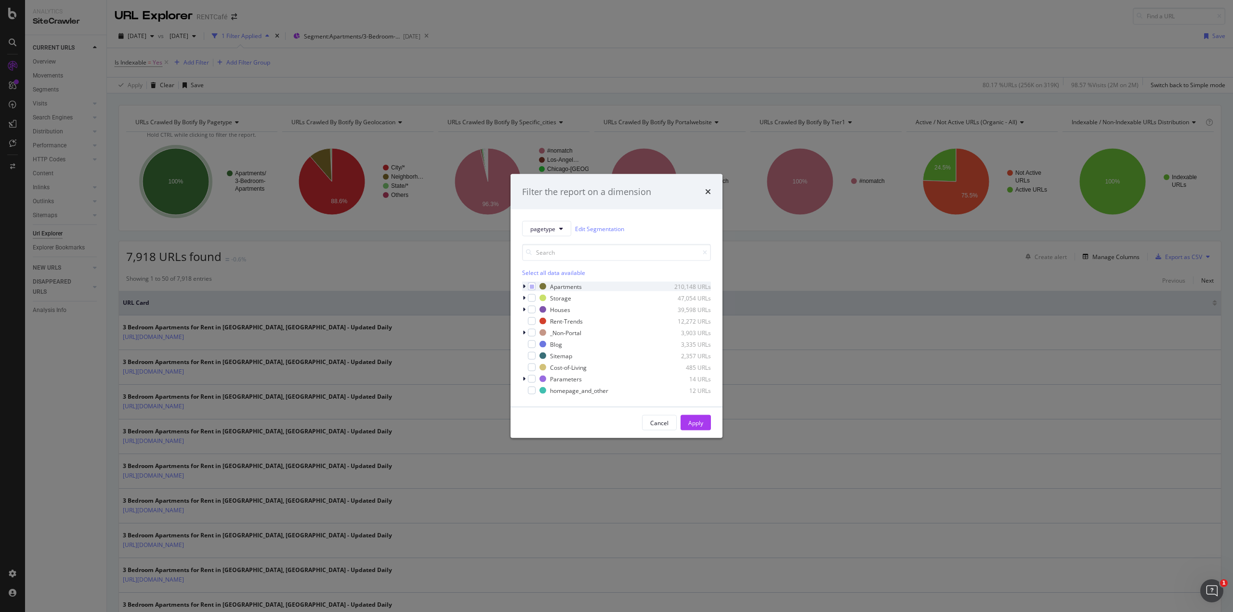
click at [524, 284] on icon "modal" at bounding box center [524, 287] width 3 height 6
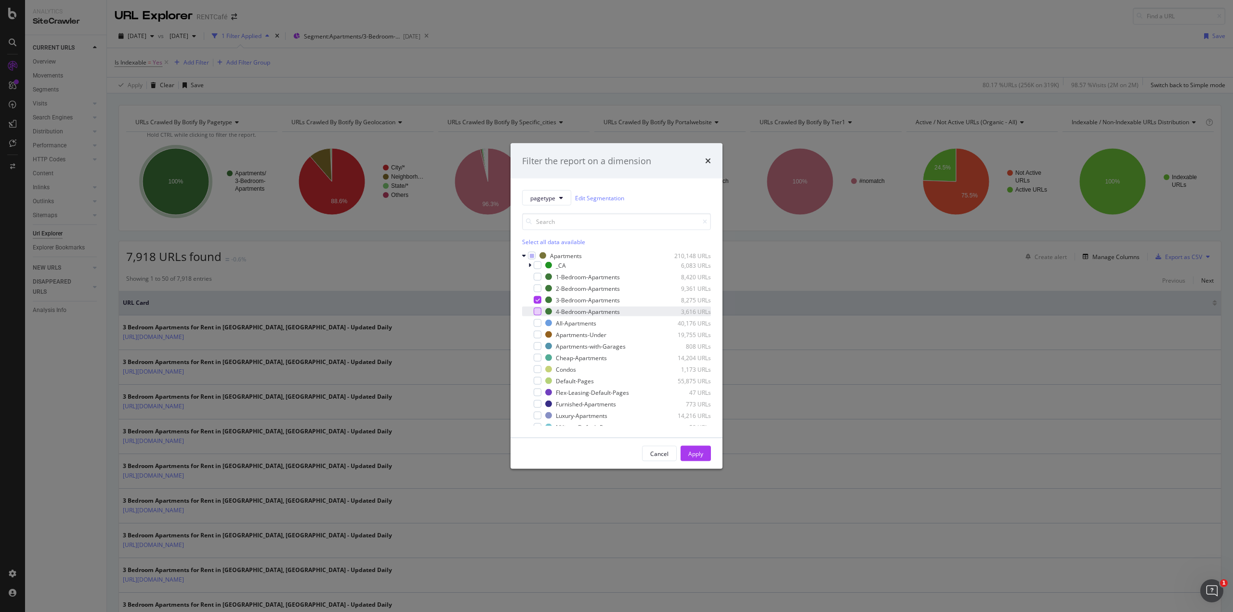
click at [536, 309] on div "modal" at bounding box center [538, 312] width 8 height 8
click at [536, 299] on icon "modal" at bounding box center [538, 300] width 4 height 5
click at [693, 449] on div "Apply" at bounding box center [695, 453] width 15 height 8
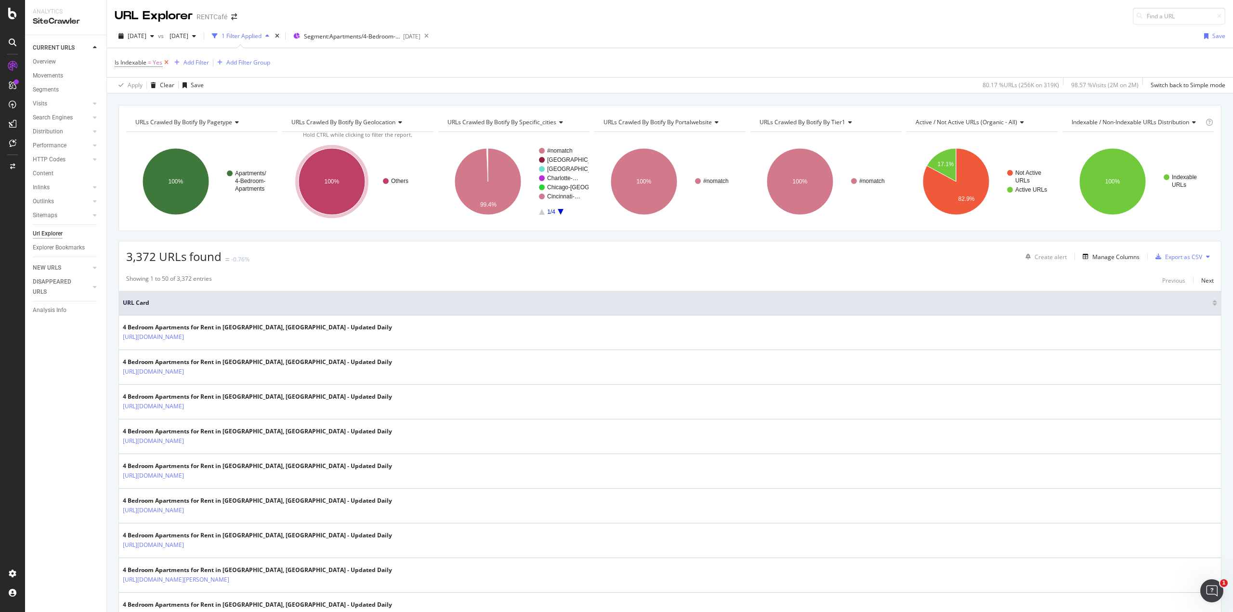
click at [167, 62] on icon at bounding box center [166, 63] width 8 height 10
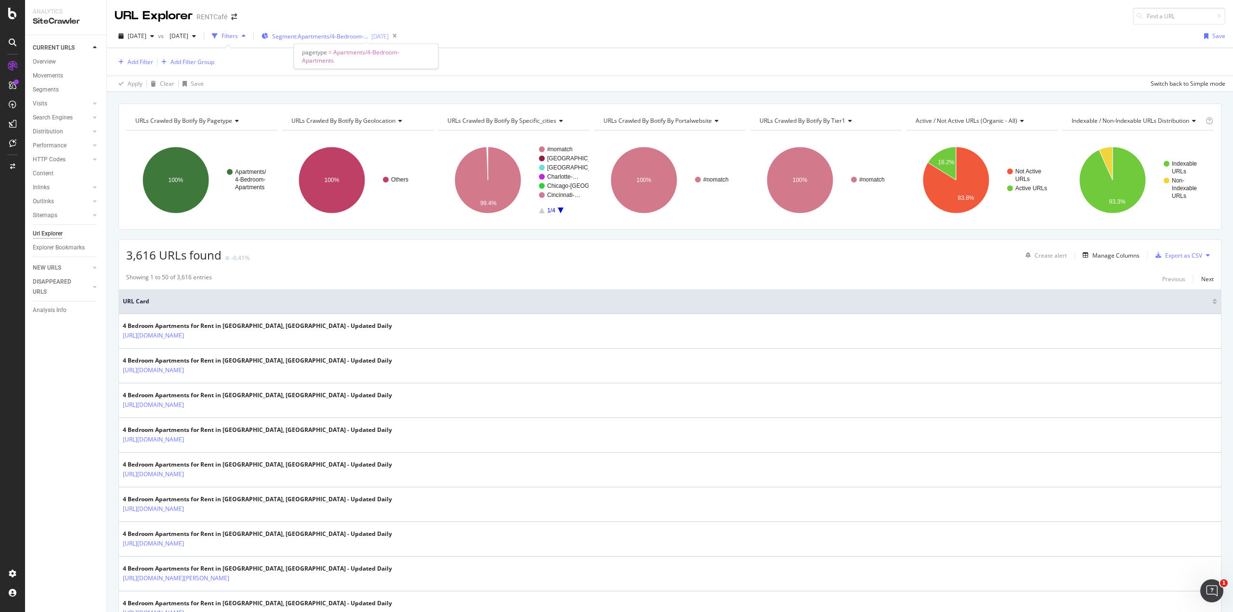
click at [367, 35] on span "Segment: Apartments/4-Bedroom-Apartments" at bounding box center [320, 36] width 96 height 8
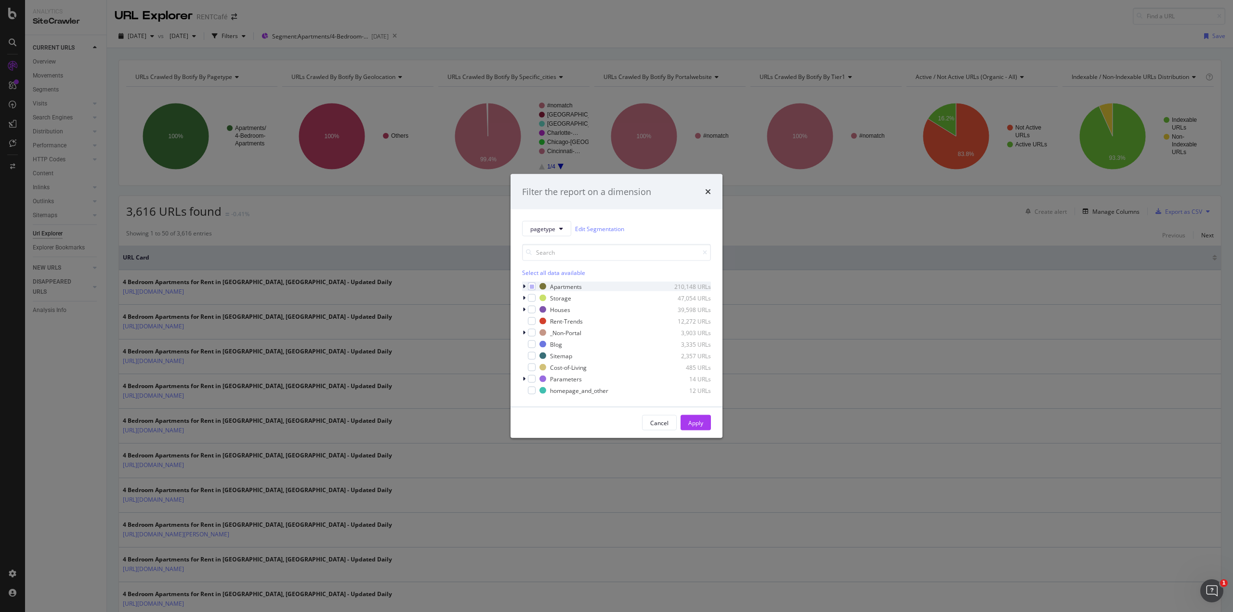
click at [522, 286] on div "modal" at bounding box center [525, 287] width 6 height 10
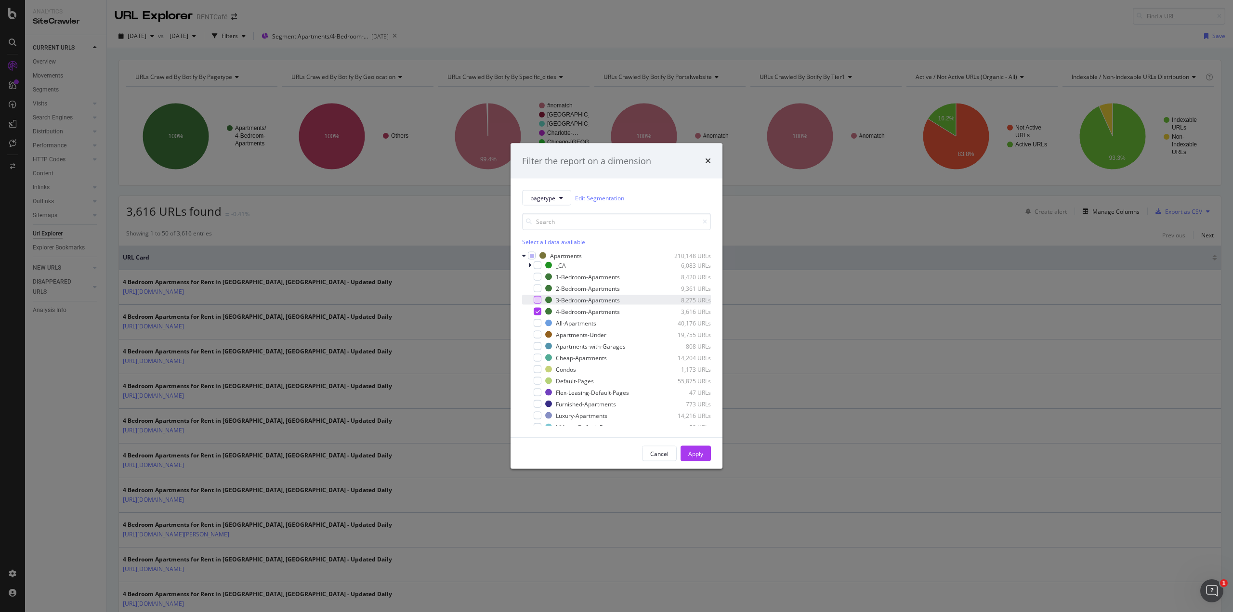
click at [541, 299] on div "modal" at bounding box center [538, 300] width 8 height 8
click at [540, 310] on div "modal" at bounding box center [538, 312] width 8 height 8
click at [689, 458] on div "Apply" at bounding box center [695, 454] width 15 height 14
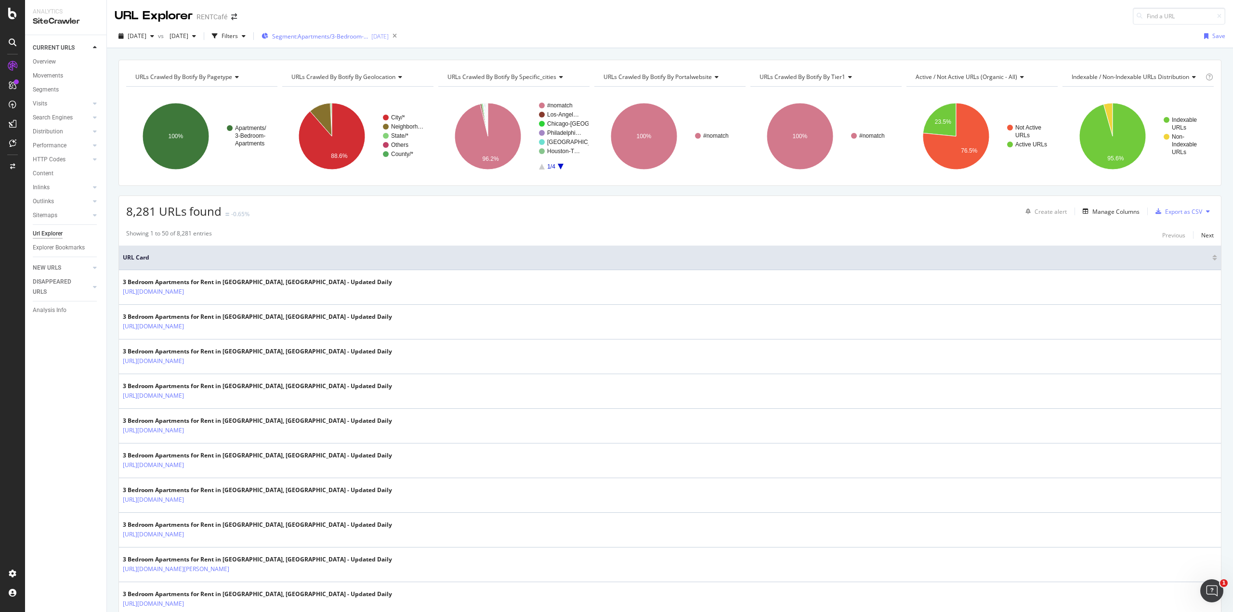
click at [374, 29] on div "Segment: Apartments/3-Bedroom-Apartments [DATE]" at bounding box center [325, 36] width 127 height 14
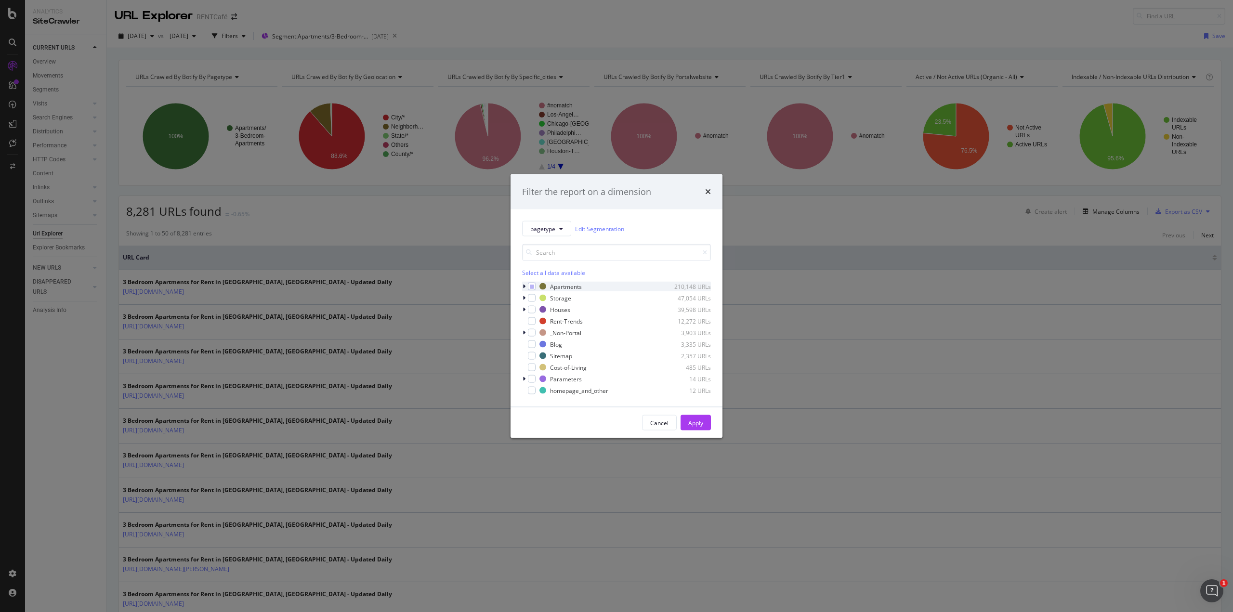
click at [523, 287] on icon "modal" at bounding box center [524, 287] width 3 height 6
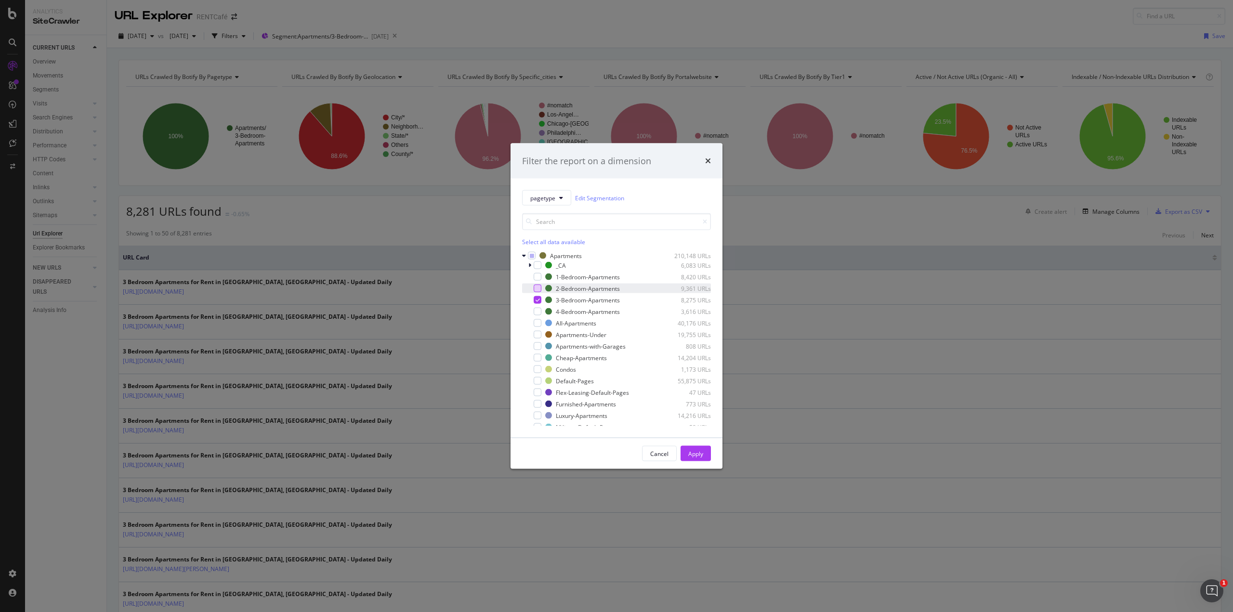
click at [537, 290] on div "modal" at bounding box center [538, 289] width 8 height 8
click at [537, 302] on icon "modal" at bounding box center [538, 300] width 4 height 5
click at [688, 447] on button "Apply" at bounding box center [696, 453] width 30 height 15
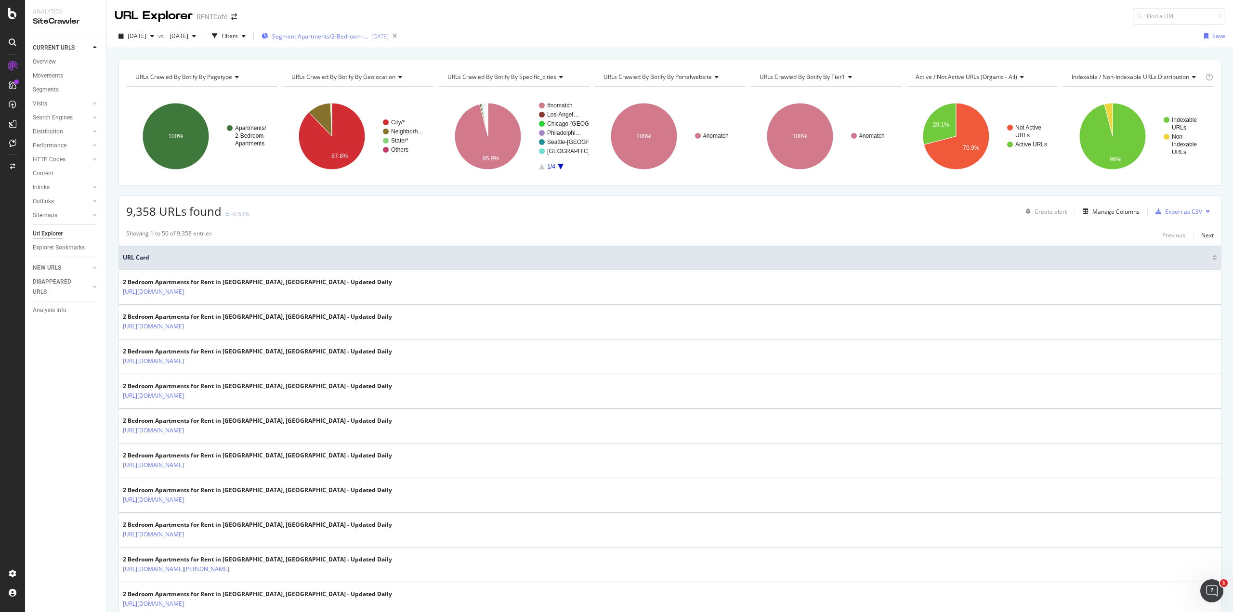
click at [369, 31] on div "Segment: Apartments/2-Bedroom-Apartments [DATE]" at bounding box center [325, 36] width 127 height 14
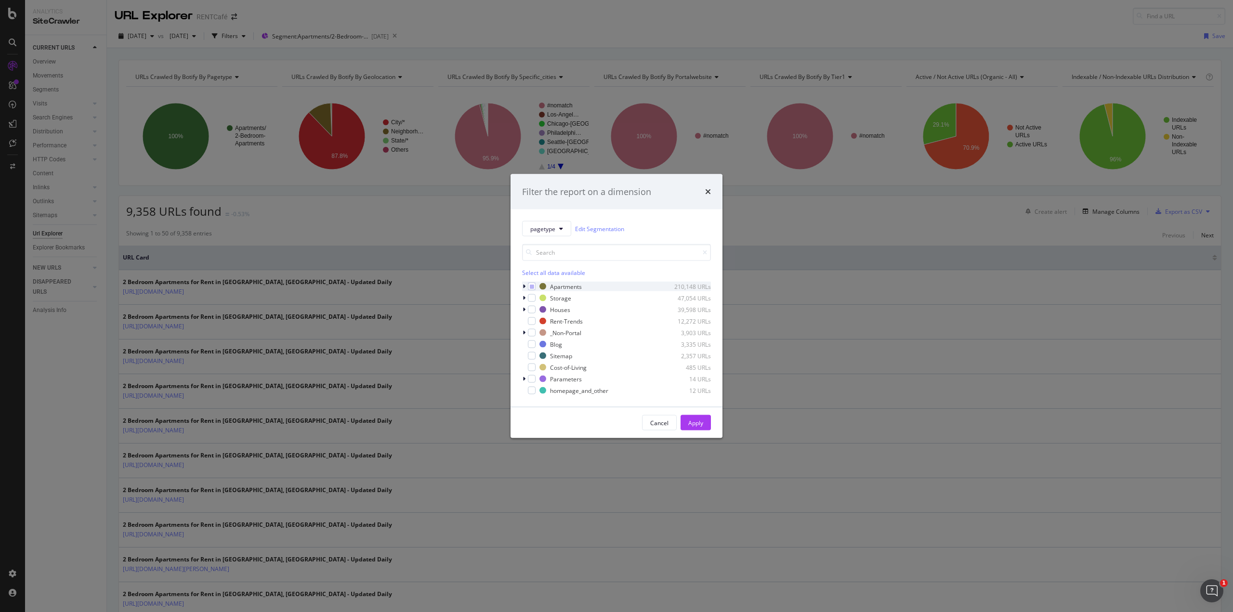
click at [523, 285] on icon "modal" at bounding box center [524, 287] width 3 height 6
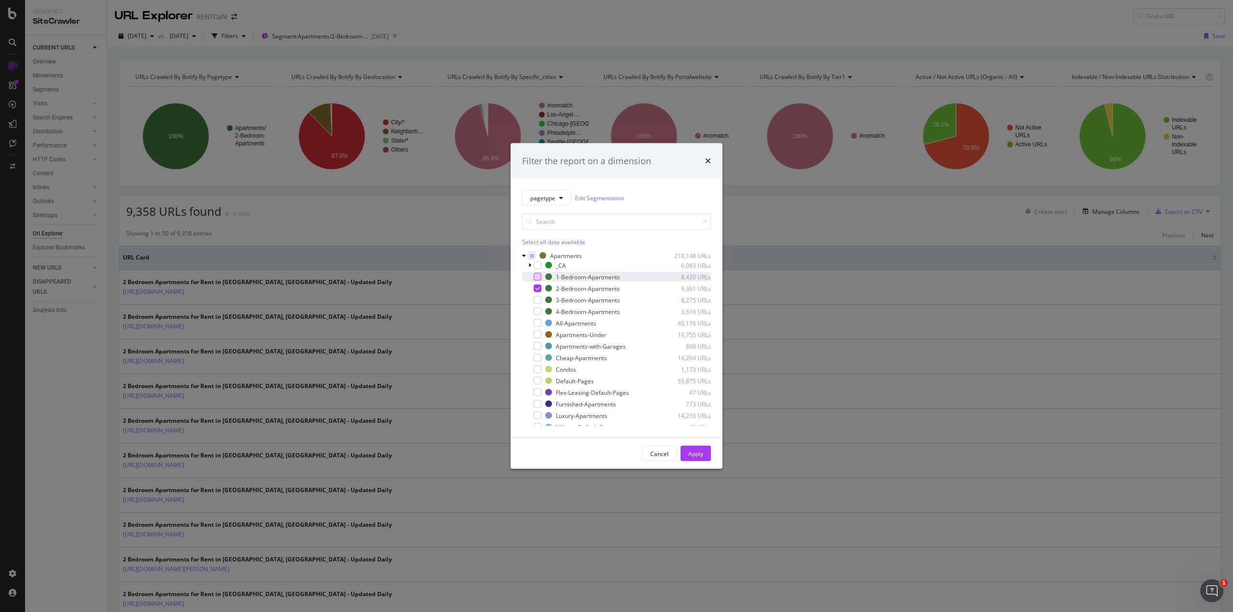
click at [537, 276] on div "modal" at bounding box center [538, 277] width 8 height 8
click at [537, 289] on icon "modal" at bounding box center [538, 288] width 4 height 5
click at [699, 452] on div "Apply" at bounding box center [695, 453] width 15 height 8
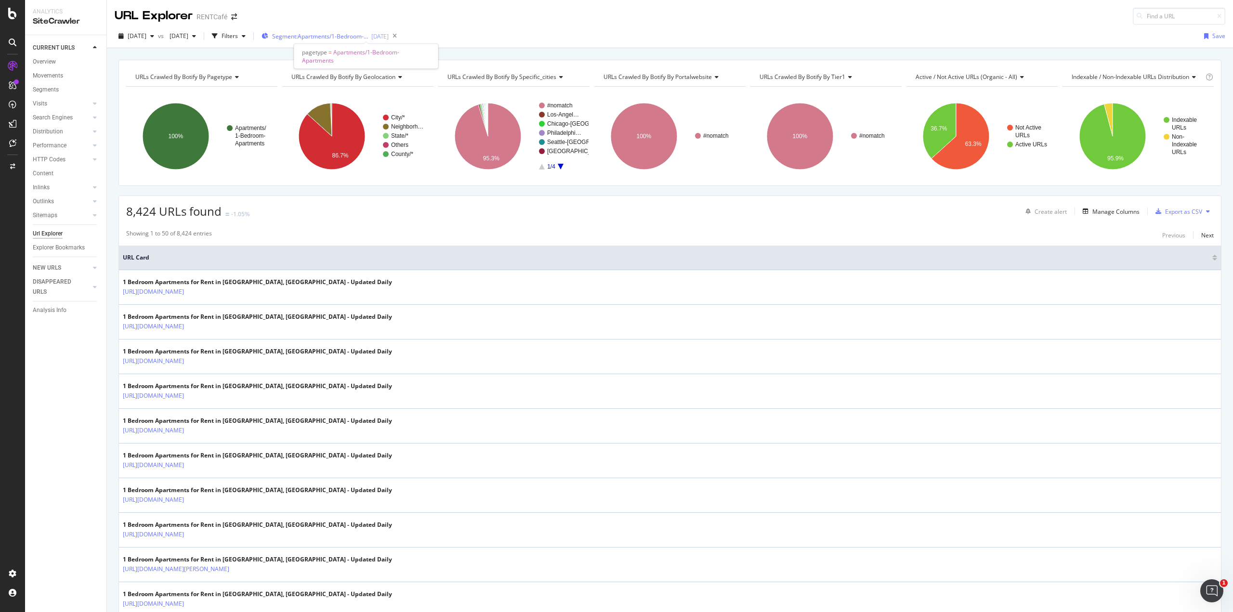
click at [369, 34] on span "Segment: Apartments/1-Bedroom-Apartments" at bounding box center [320, 36] width 96 height 8
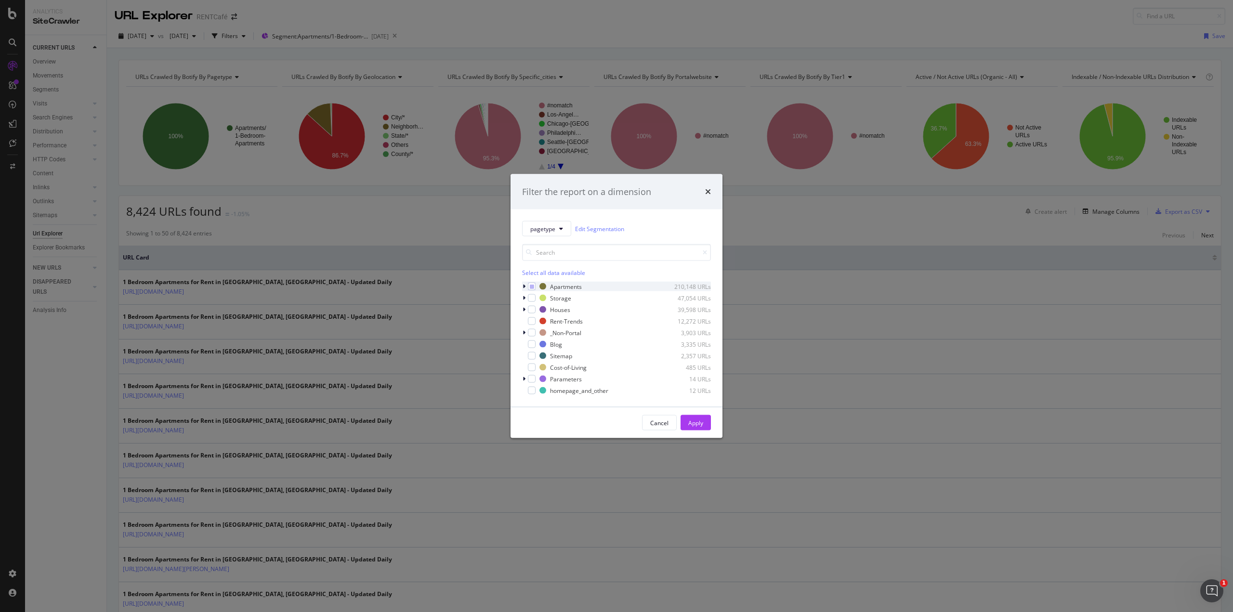
click at [524, 284] on icon "modal" at bounding box center [524, 287] width 3 height 6
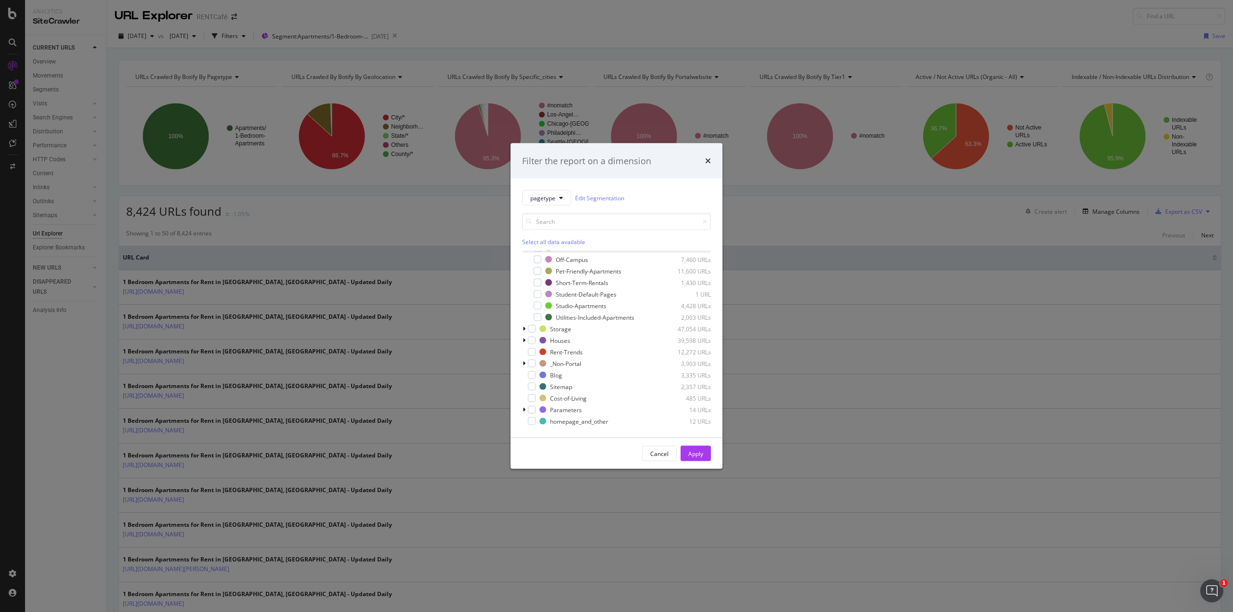
scroll to position [143, 0]
click at [523, 387] on icon "modal" at bounding box center [524, 389] width 3 height 6
click at [464, 242] on div "Filter the report on a dimension pagetype Edit Segmentation Select all data ava…" at bounding box center [616, 306] width 1233 height 612
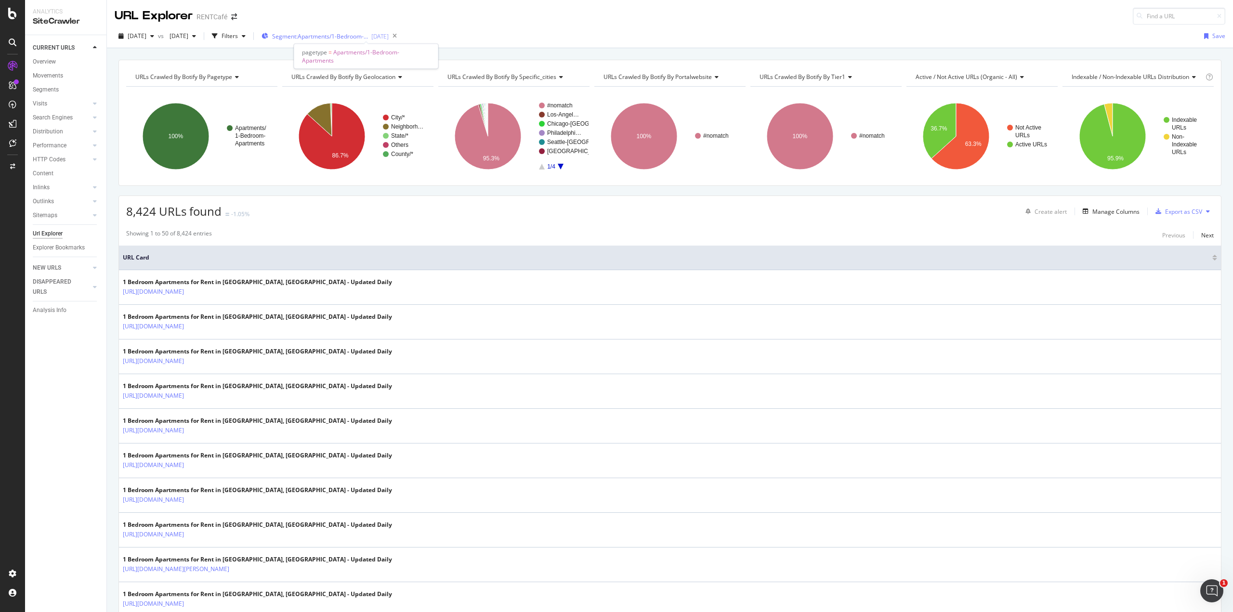
click at [369, 35] on span "Segment: Apartments/1-Bedroom-Apartments" at bounding box center [320, 36] width 96 height 8
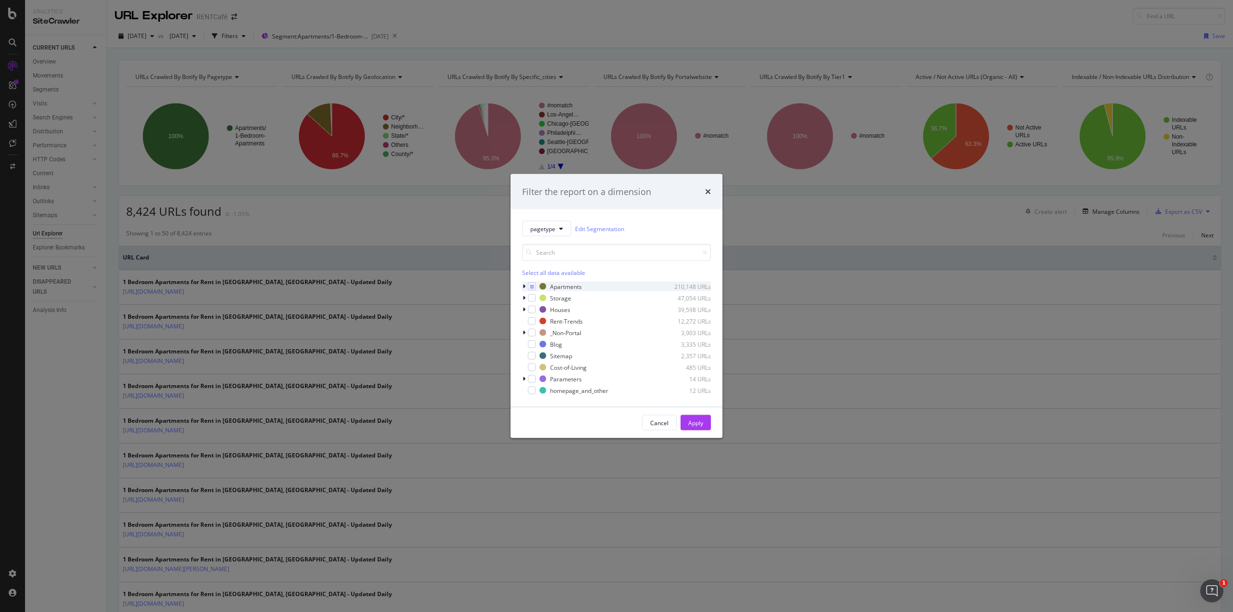
click at [523, 287] on icon "modal" at bounding box center [524, 287] width 3 height 6
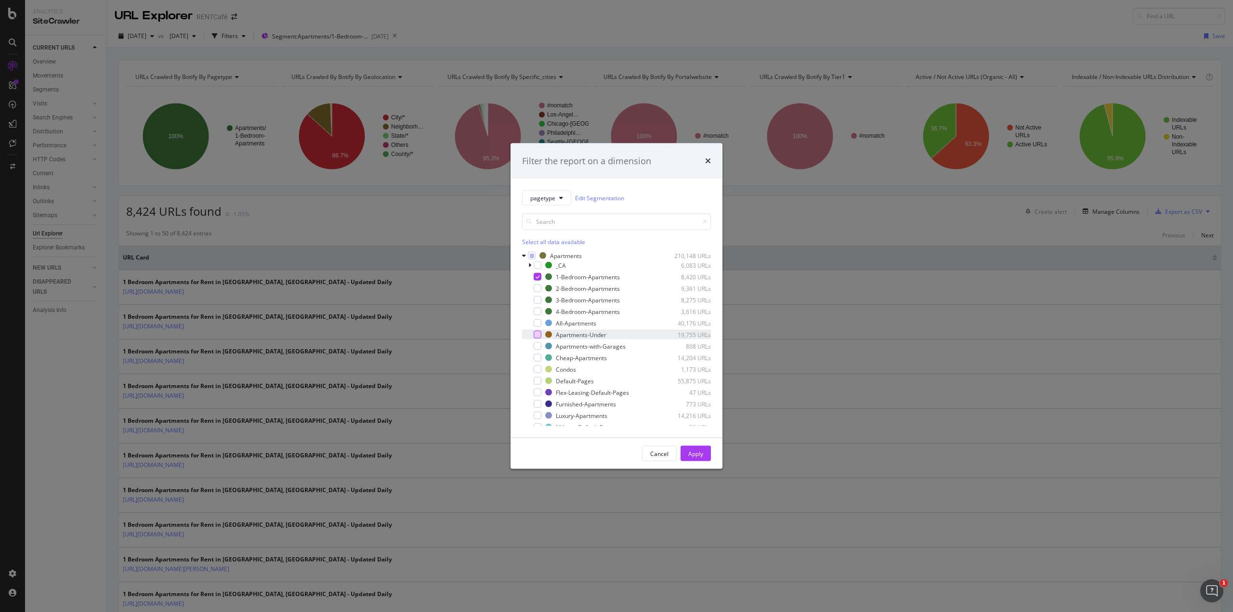
click at [540, 334] on div "modal" at bounding box center [538, 335] width 8 height 8
click at [687, 457] on button "Apply" at bounding box center [696, 453] width 30 height 15
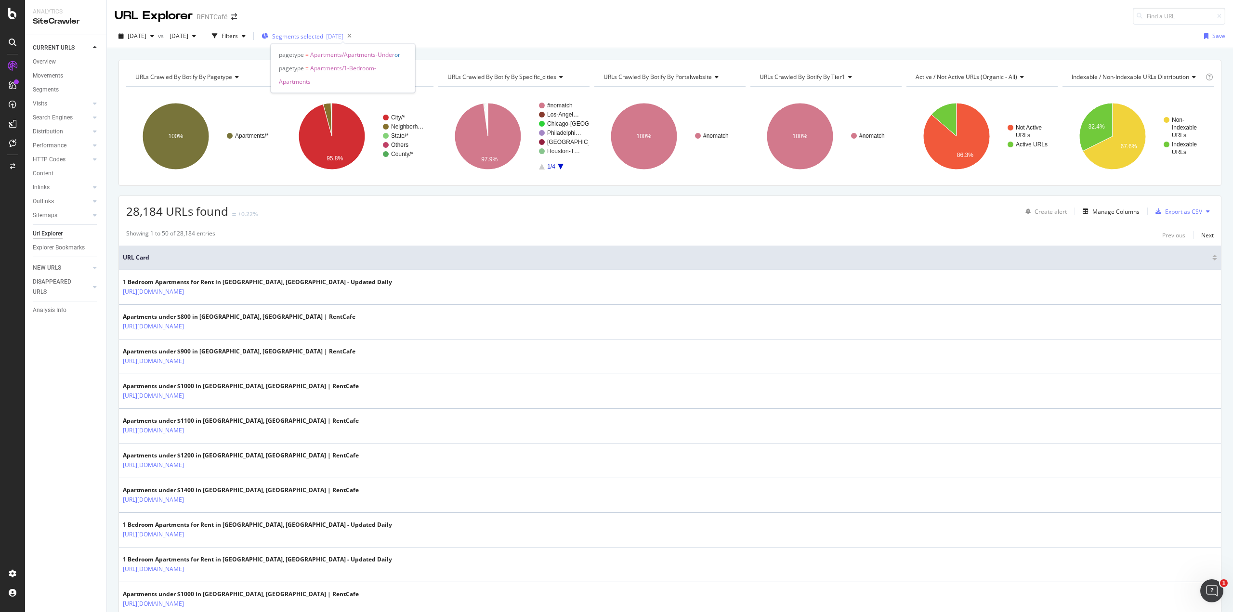
click at [323, 34] on span "Segments selected" at bounding box center [297, 36] width 51 height 8
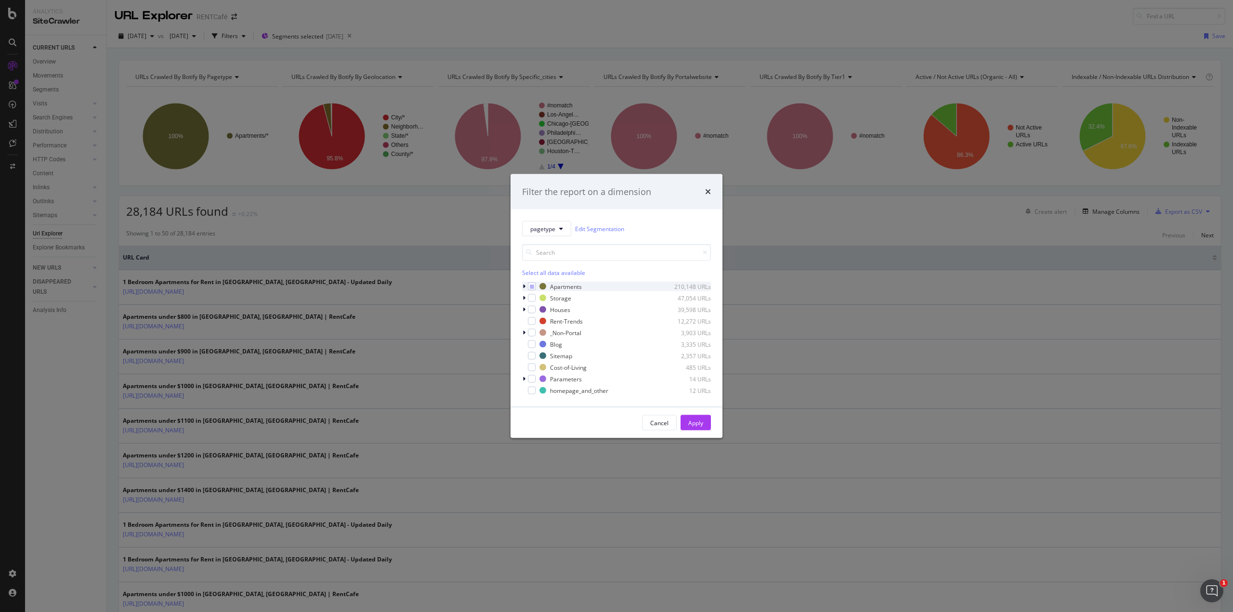
click at [522, 283] on div "modal" at bounding box center [525, 287] width 6 height 10
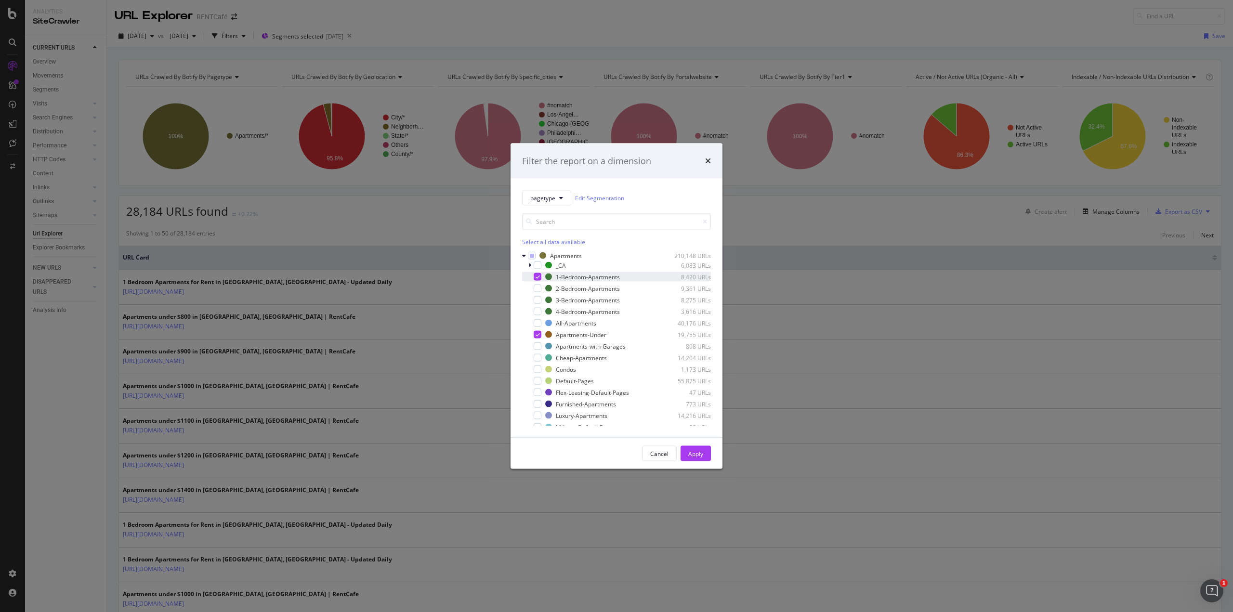
click at [541, 279] on div "modal" at bounding box center [538, 277] width 8 height 8
click at [695, 457] on div "Apply" at bounding box center [695, 453] width 15 height 8
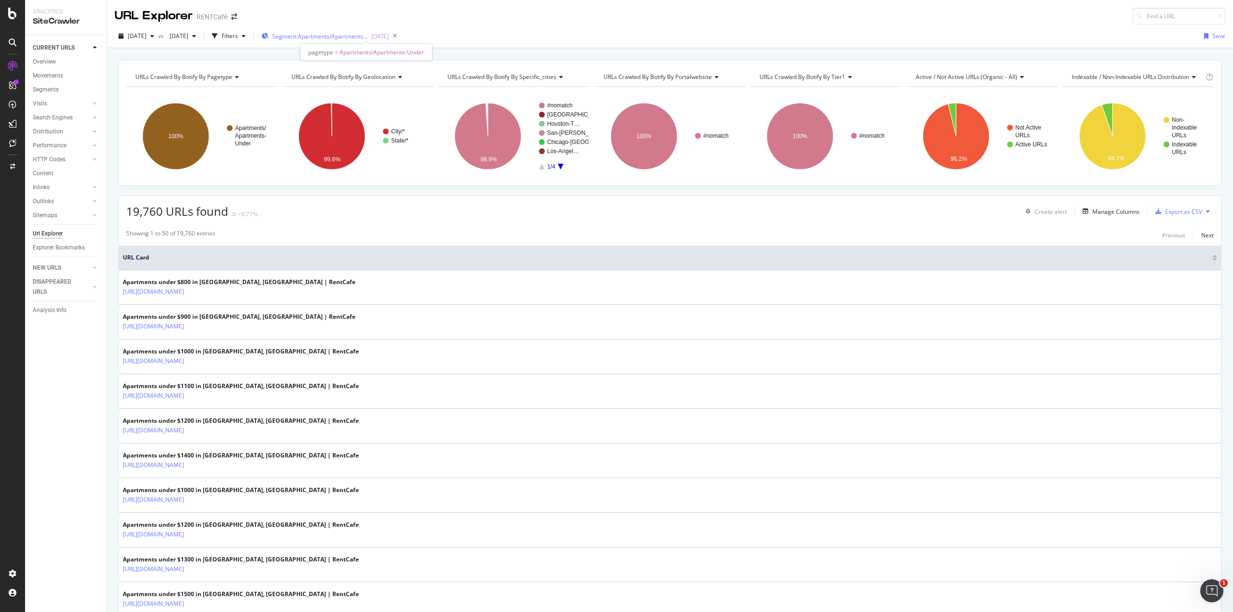
click at [369, 36] on span "Segment: Apartments/Apartments-Under" at bounding box center [320, 36] width 96 height 8
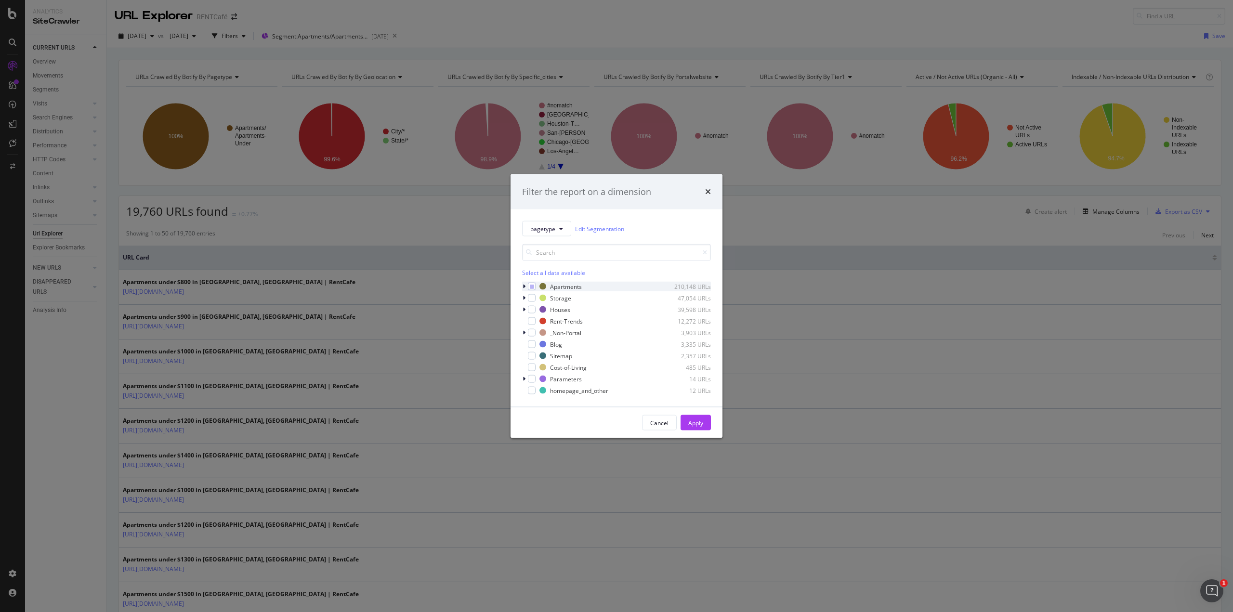
click at [526, 288] on div "modal" at bounding box center [525, 287] width 6 height 10
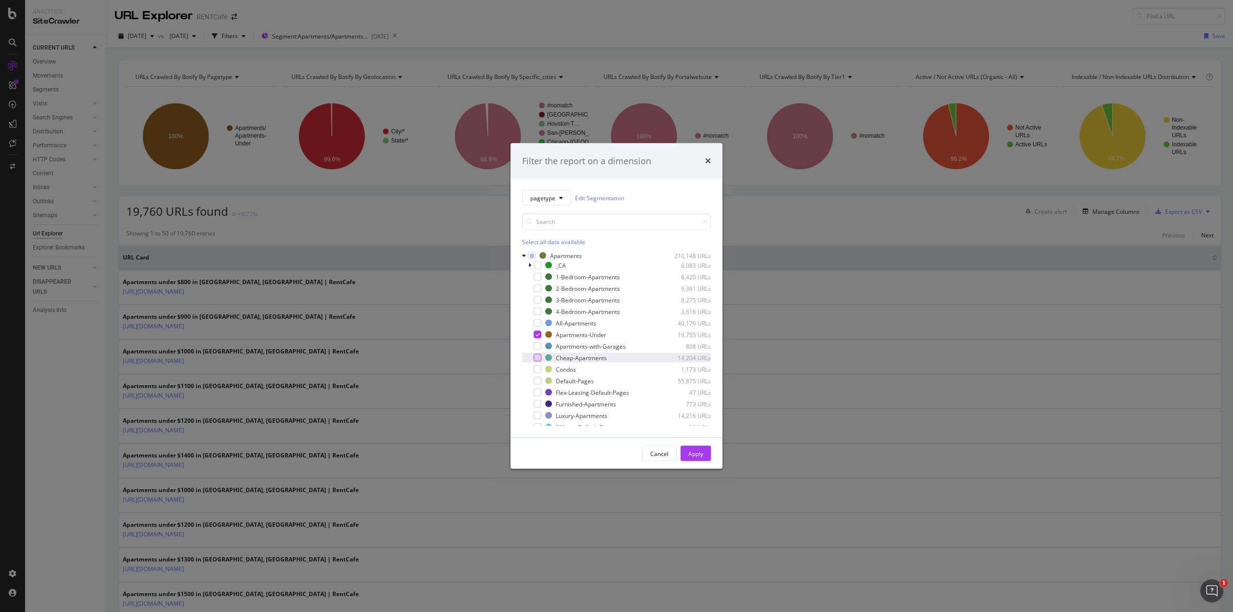
click at [540, 358] on div "modal" at bounding box center [538, 358] width 8 height 8
click at [537, 330] on div "Apartments-Under 19,755 URLs" at bounding box center [616, 335] width 189 height 10
click at [696, 450] on div "Apply" at bounding box center [695, 453] width 15 height 8
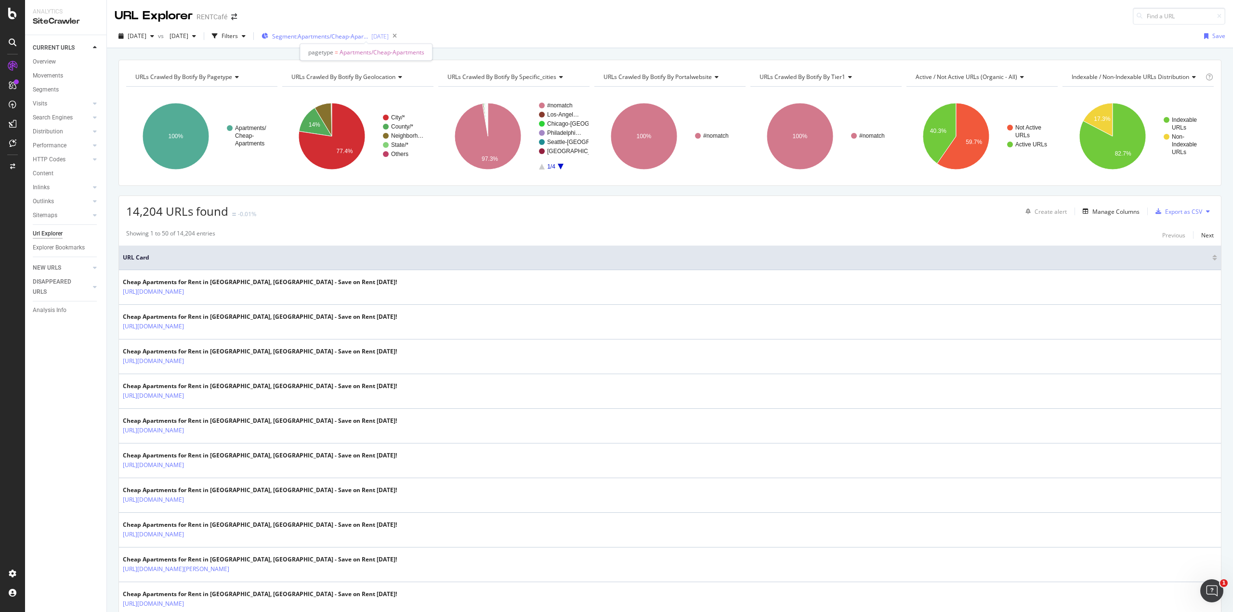
click at [369, 32] on span "Segment: Apartments/Cheap-Apartments" at bounding box center [320, 36] width 96 height 8
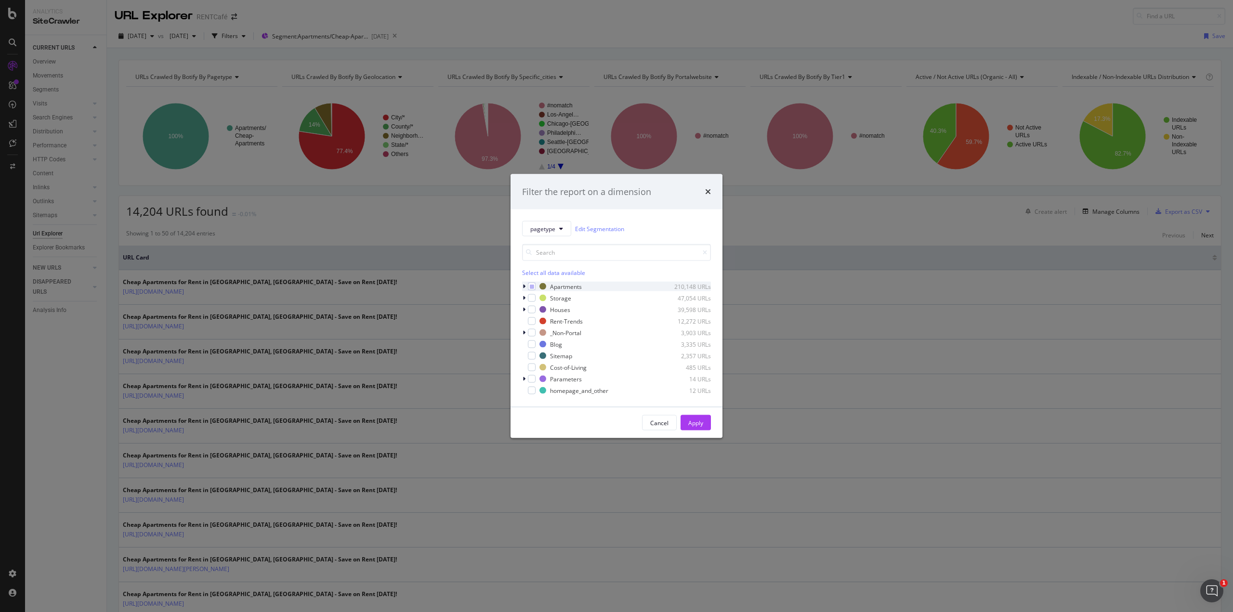
click at [523, 286] on icon "modal" at bounding box center [524, 287] width 3 height 6
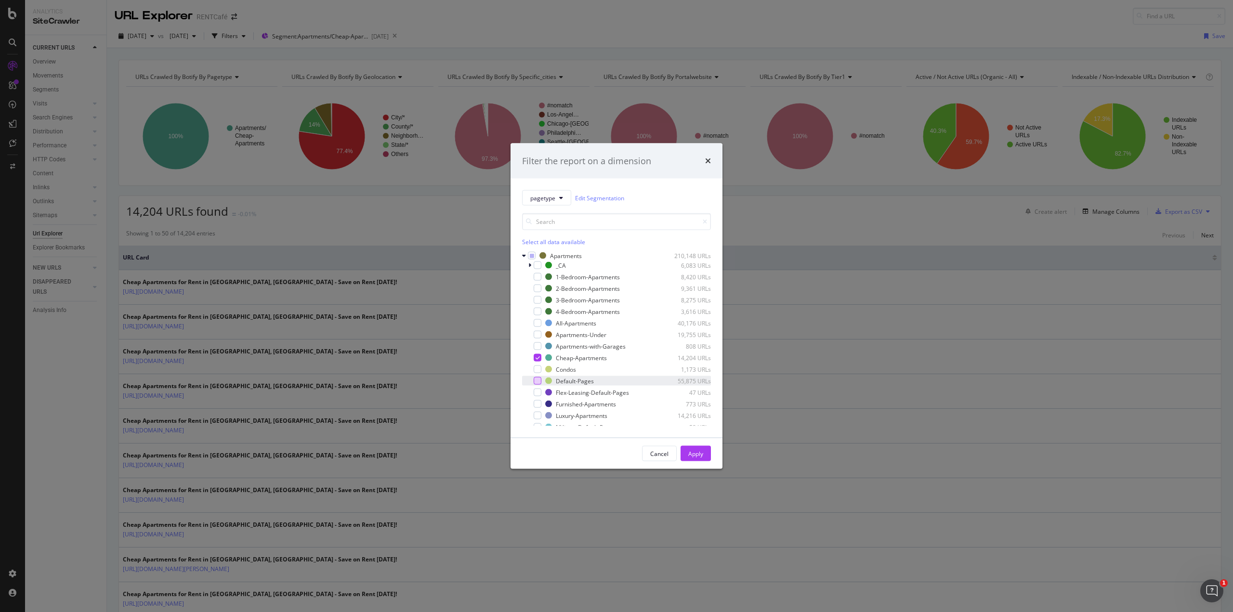
click at [541, 381] on div "modal" at bounding box center [538, 381] width 8 height 8
click at [539, 357] on icon "modal" at bounding box center [538, 358] width 4 height 5
click at [704, 455] on button "Apply" at bounding box center [696, 453] width 30 height 15
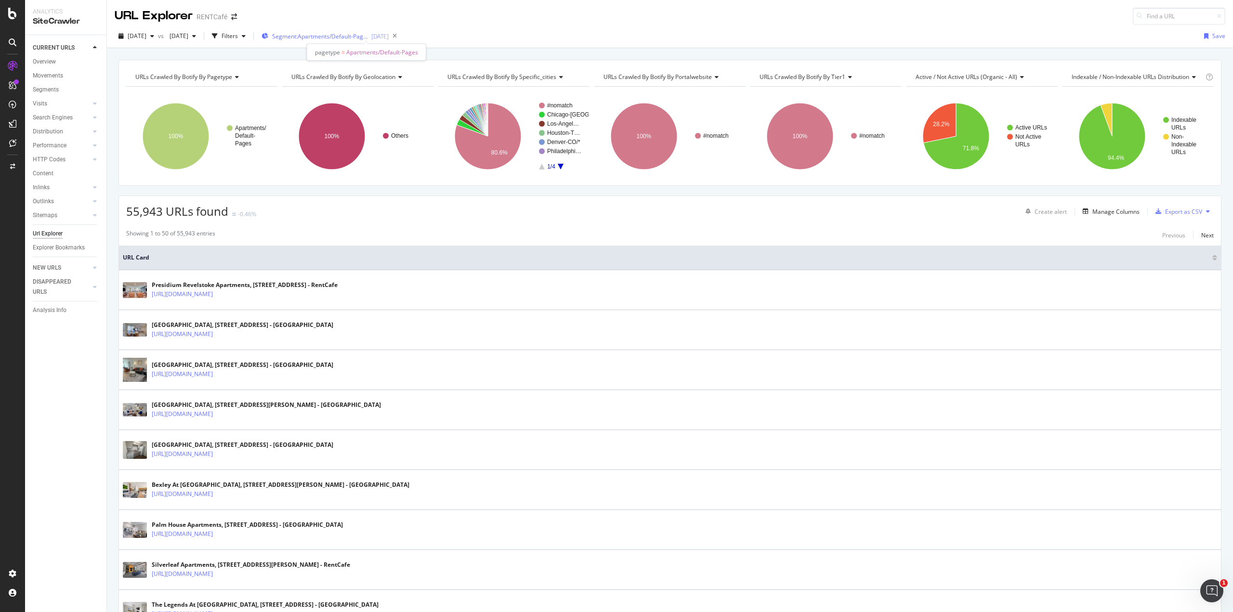
click at [360, 33] on span "Segment: Apartments/Default-Pages" at bounding box center [320, 36] width 96 height 8
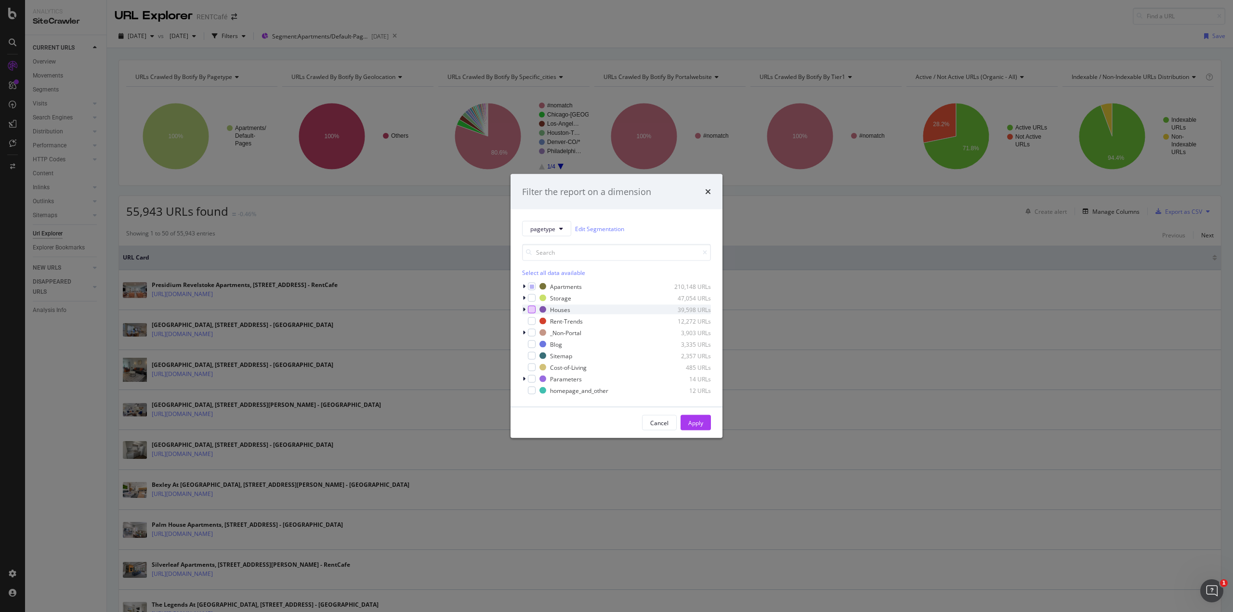
click at [535, 307] on div "modal" at bounding box center [532, 310] width 8 height 8
click at [534, 282] on div "Apartments 210,148 URLs" at bounding box center [616, 287] width 189 height 10
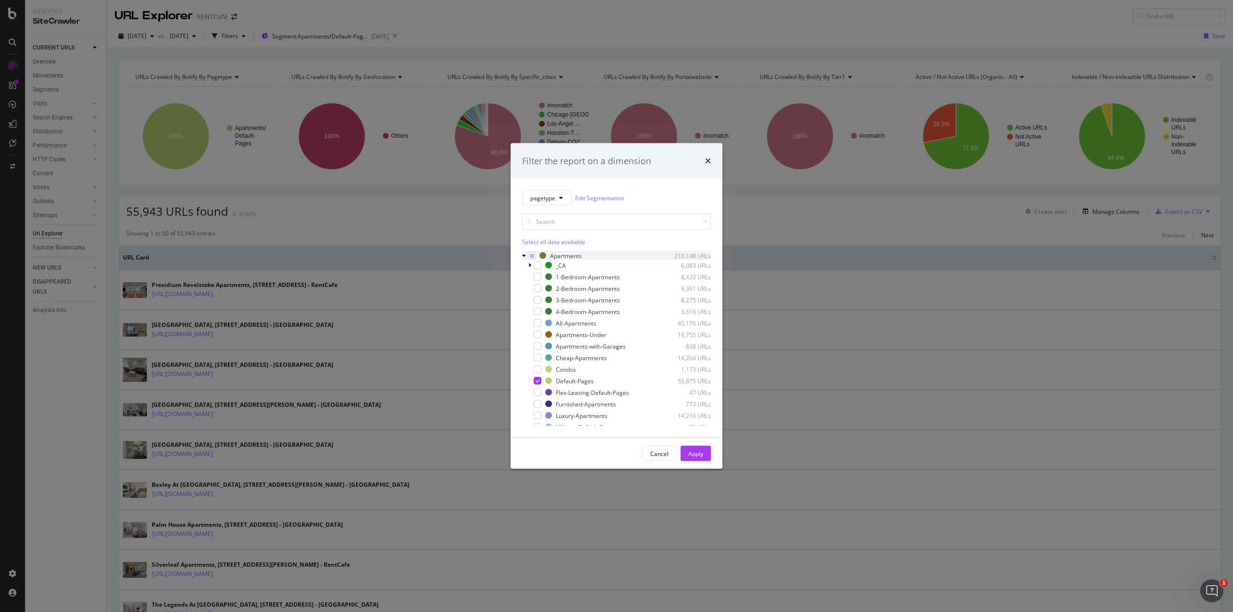
click at [533, 251] on div "Apartments 210,148 URLs" at bounding box center [616, 256] width 189 height 10
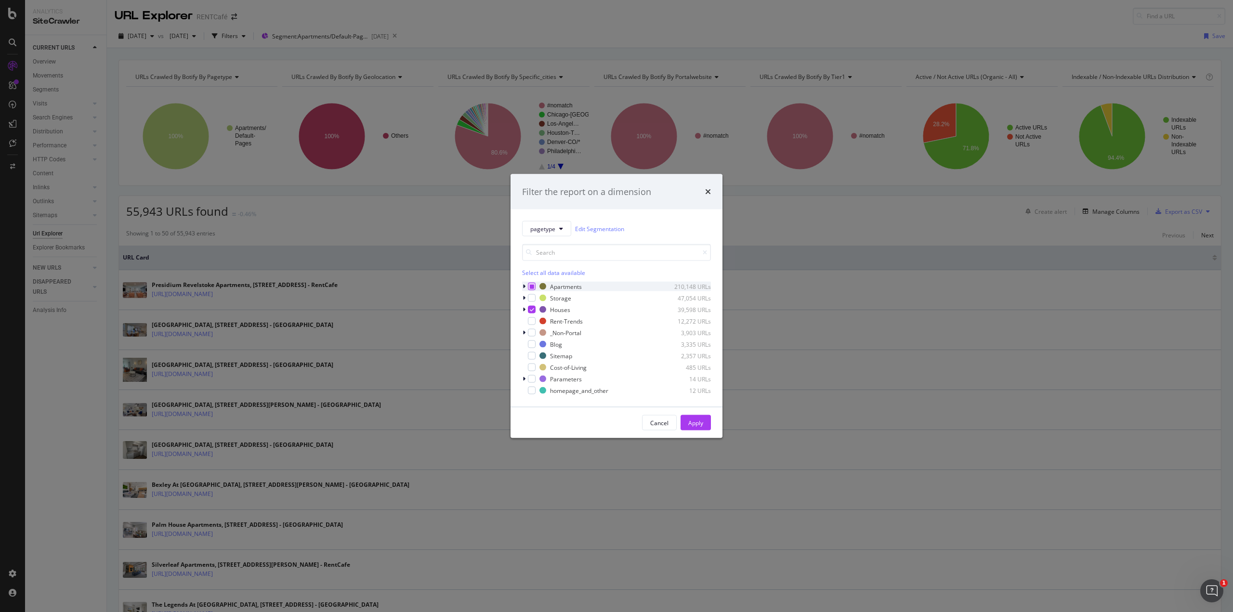
click at [532, 284] on div "modal" at bounding box center [532, 287] width 8 height 8
click at [532, 284] on icon "modal" at bounding box center [532, 286] width 4 height 5
click at [705, 423] on button "Apply" at bounding box center [696, 422] width 30 height 15
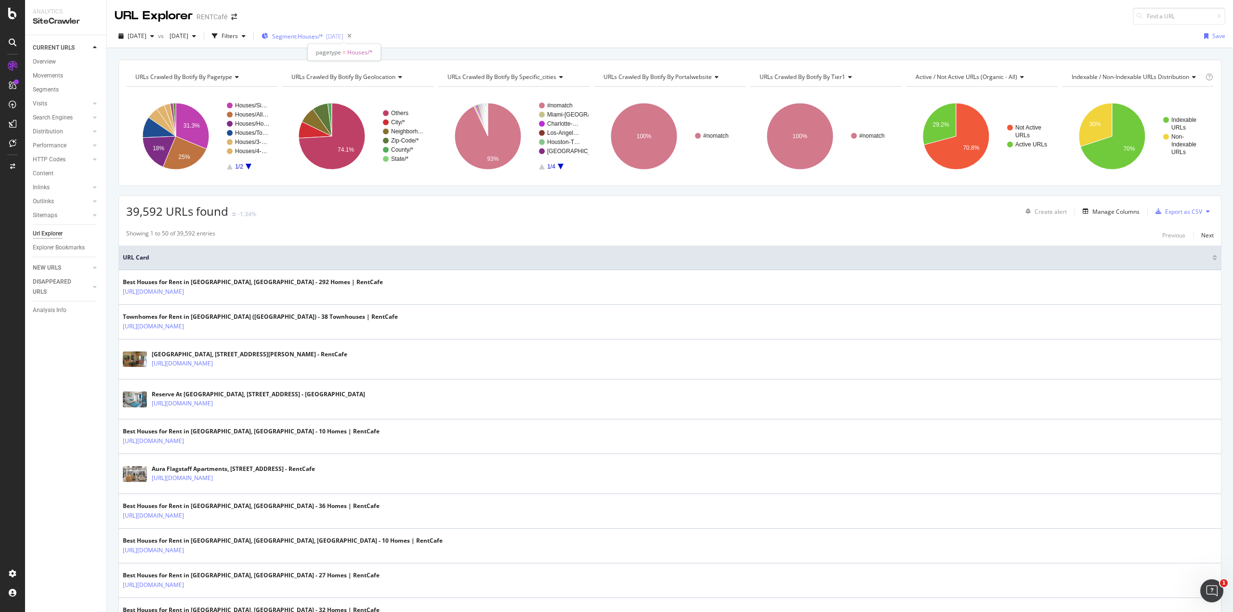
click at [323, 37] on span "Segment: Houses/*" at bounding box center [297, 36] width 51 height 8
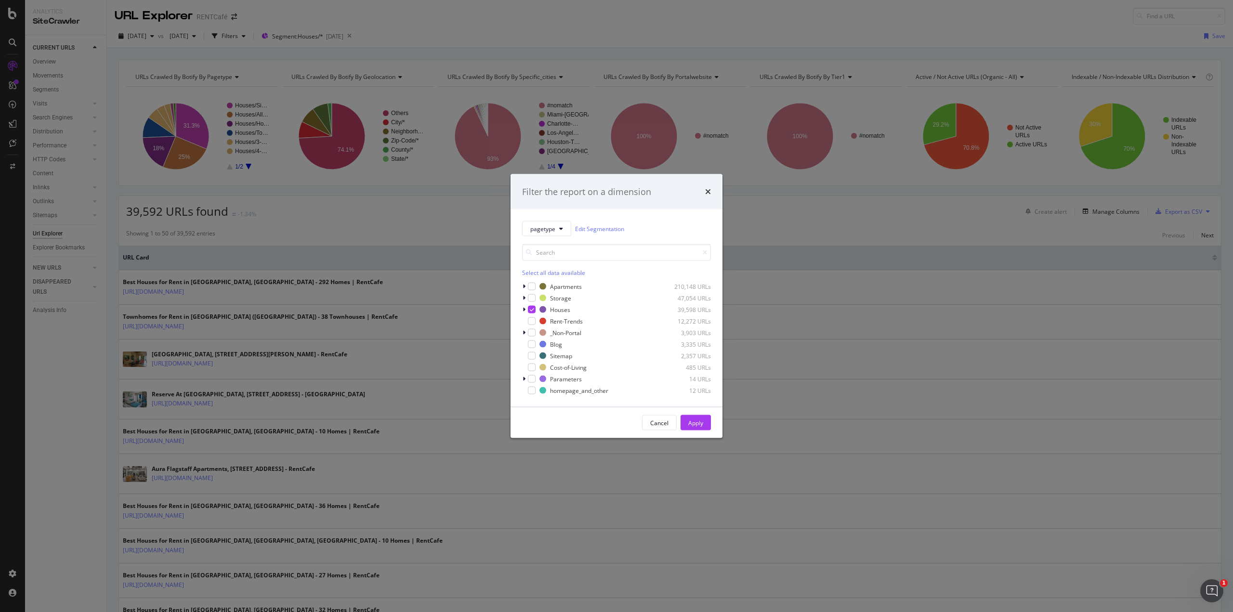
click at [222, 38] on div "Filter the report on a dimension pagetype Edit Segmentation Select all data ava…" at bounding box center [616, 306] width 1233 height 612
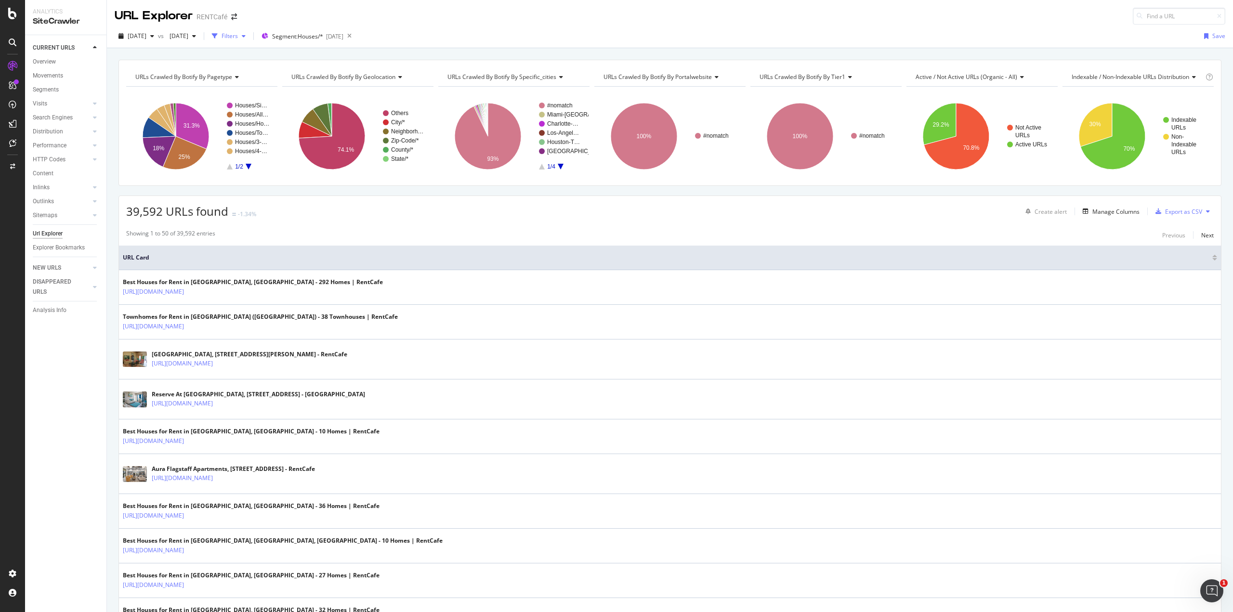
click at [222, 35] on div "button" at bounding box center [214, 35] width 13 height 13
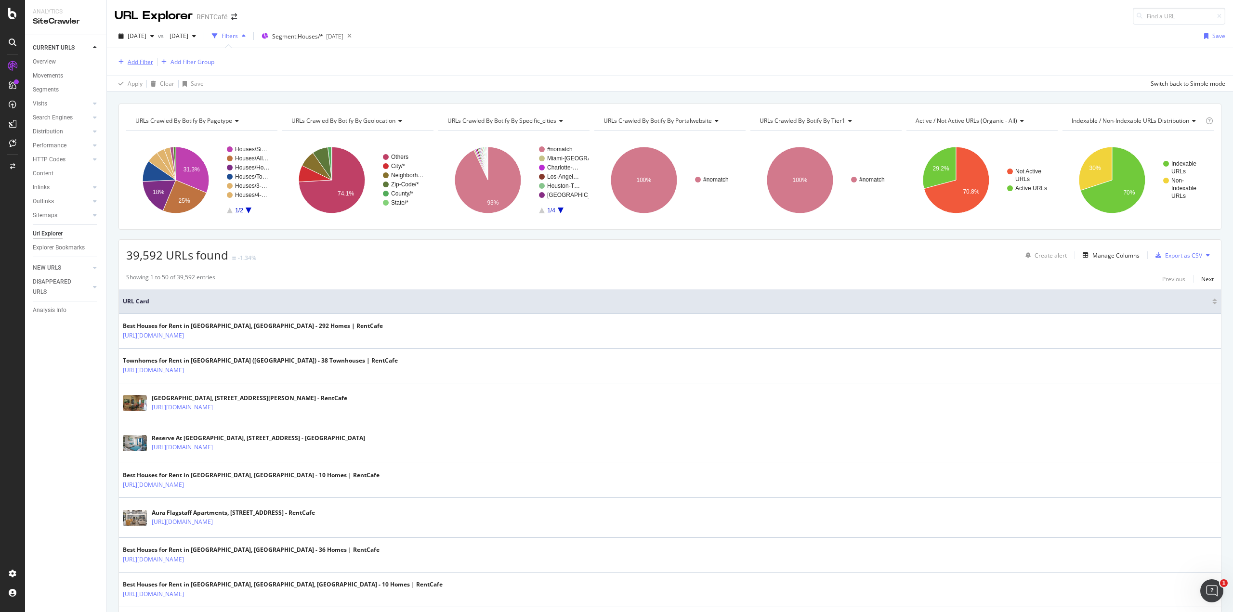
click at [143, 65] on div "Add Filter" at bounding box center [141, 62] width 26 height 8
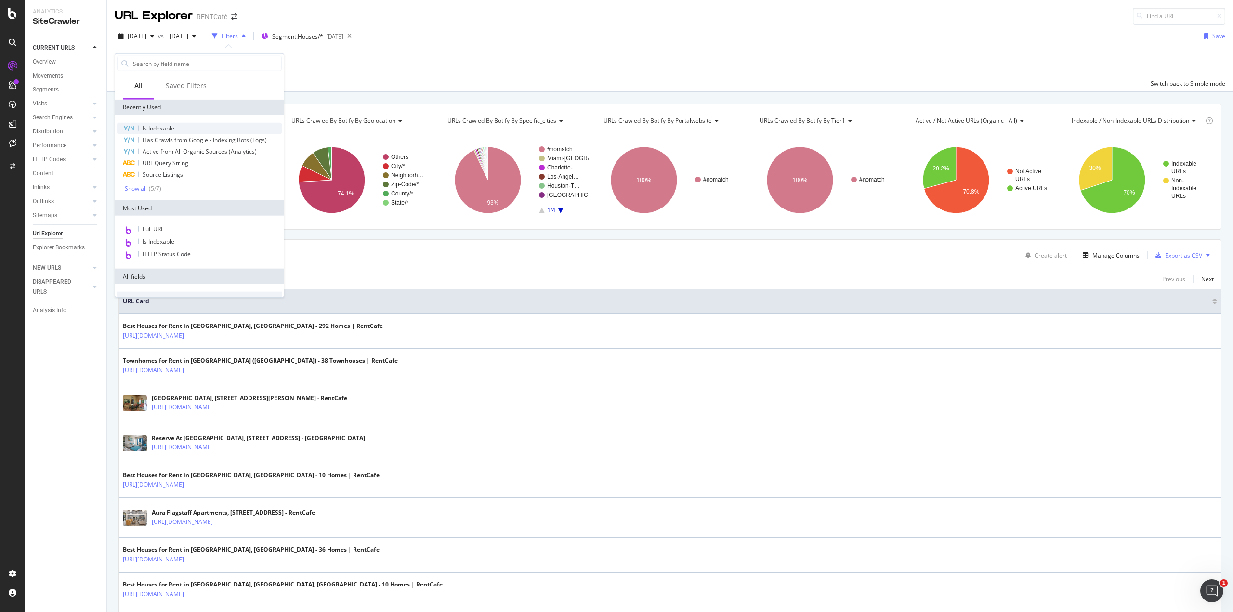
click at [155, 125] on span "Is Indexable" at bounding box center [159, 128] width 32 height 8
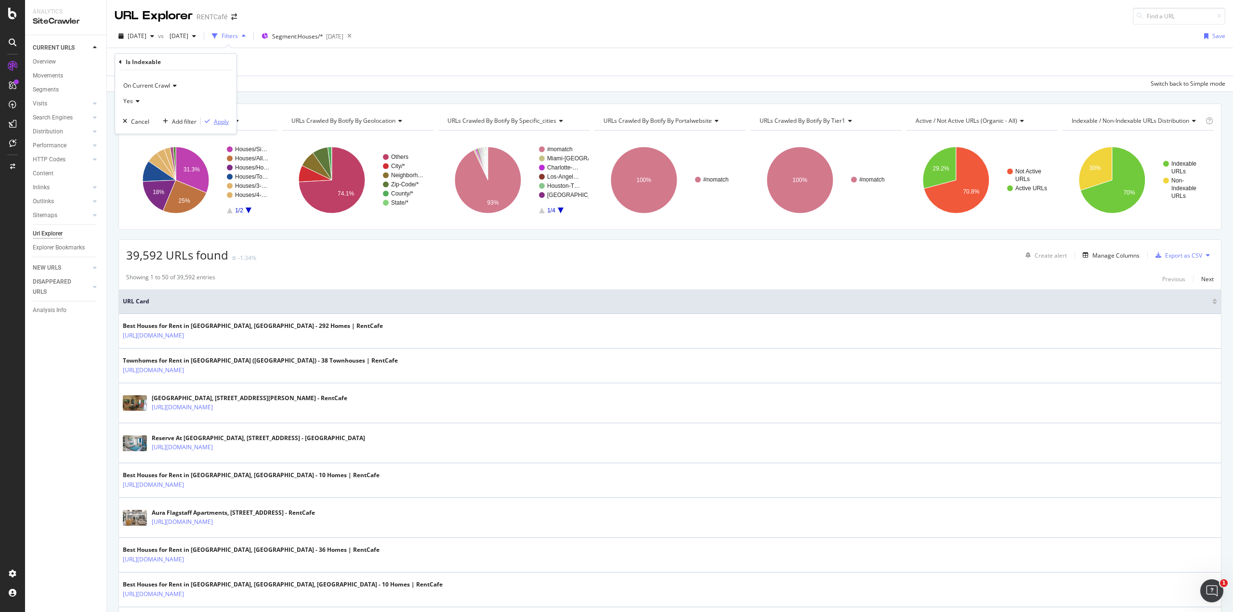
click at [219, 117] on div "Apply" at bounding box center [215, 121] width 28 height 9
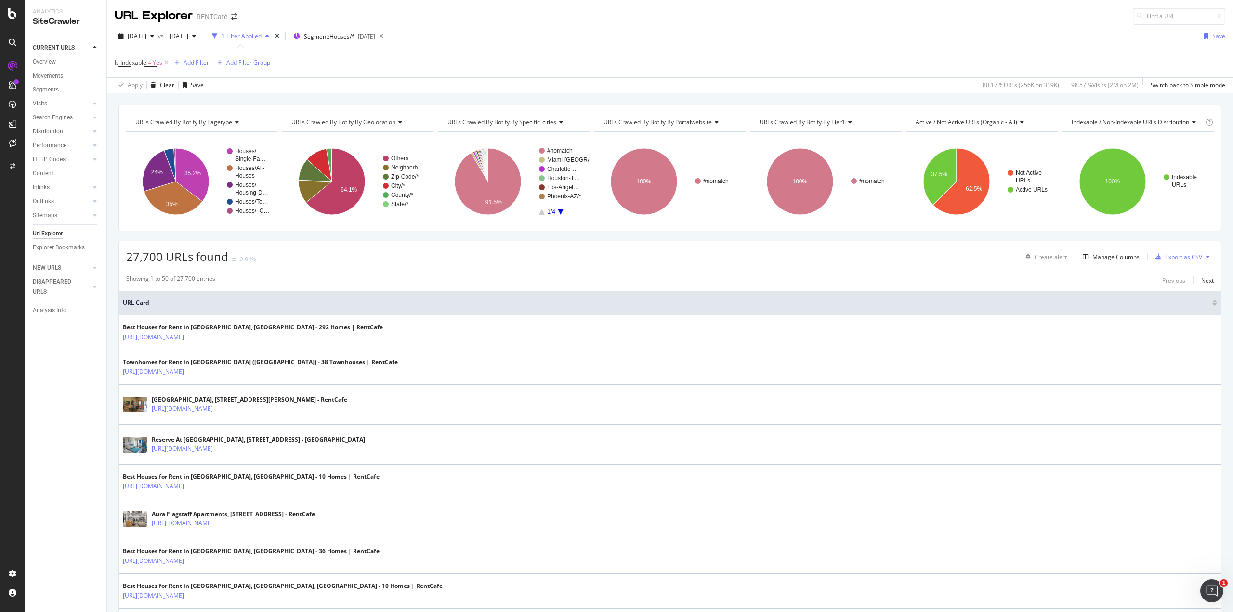
click at [381, 17] on div "URL Explorer RENTCafé" at bounding box center [670, 12] width 1126 height 25
click at [187, 63] on div "Add Filter" at bounding box center [197, 62] width 26 height 8
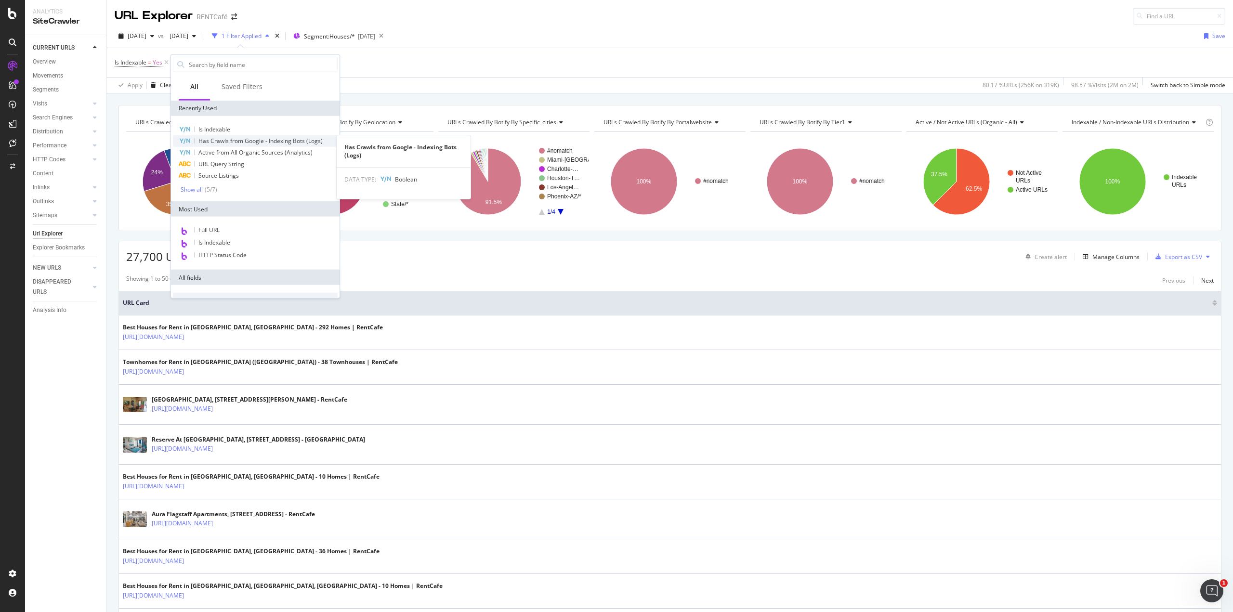
click at [214, 140] on span "Has Crawls from Google - Indexing Bots (Logs)" at bounding box center [260, 141] width 124 height 8
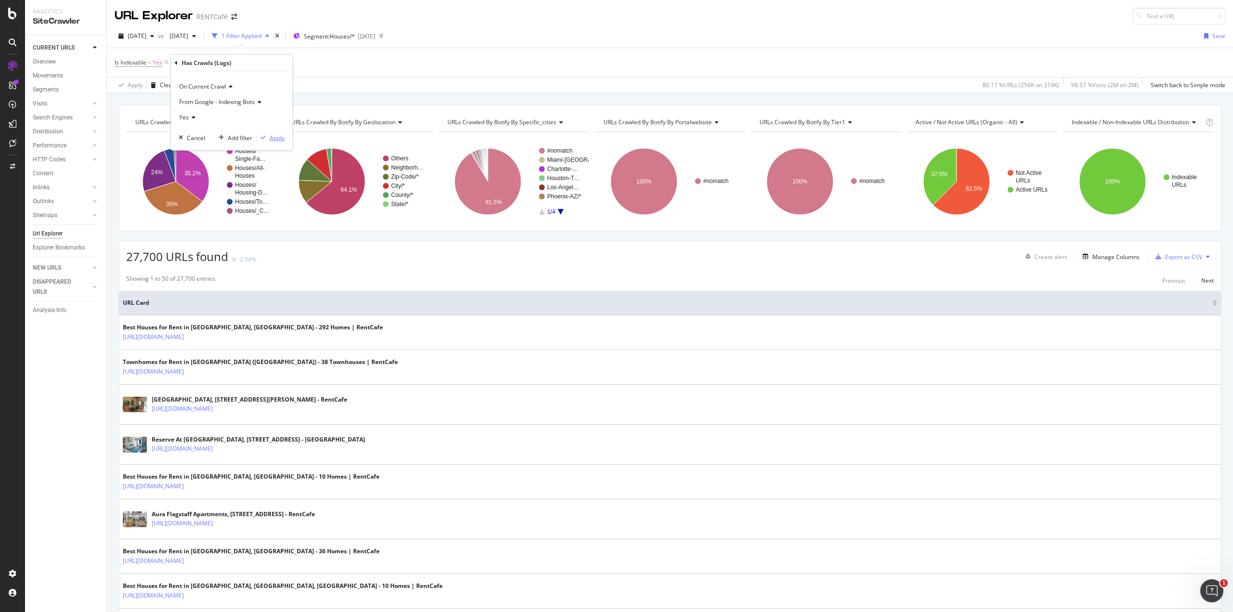
click at [272, 135] on div "Apply" at bounding box center [277, 137] width 15 height 8
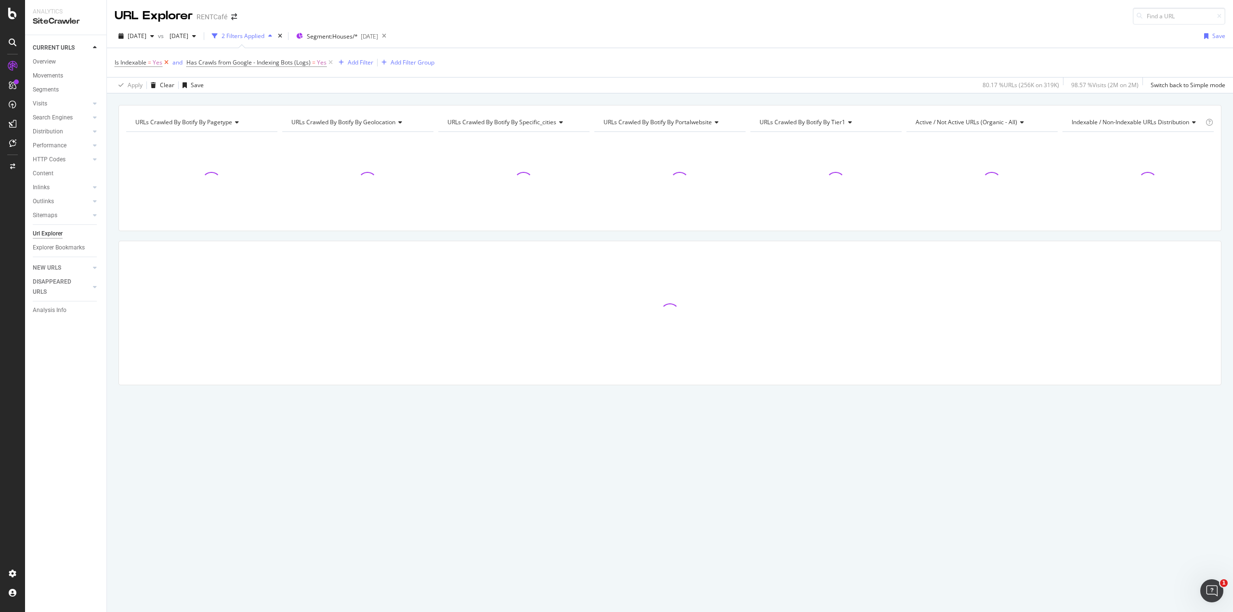
click at [166, 61] on icon at bounding box center [166, 63] width 8 height 10
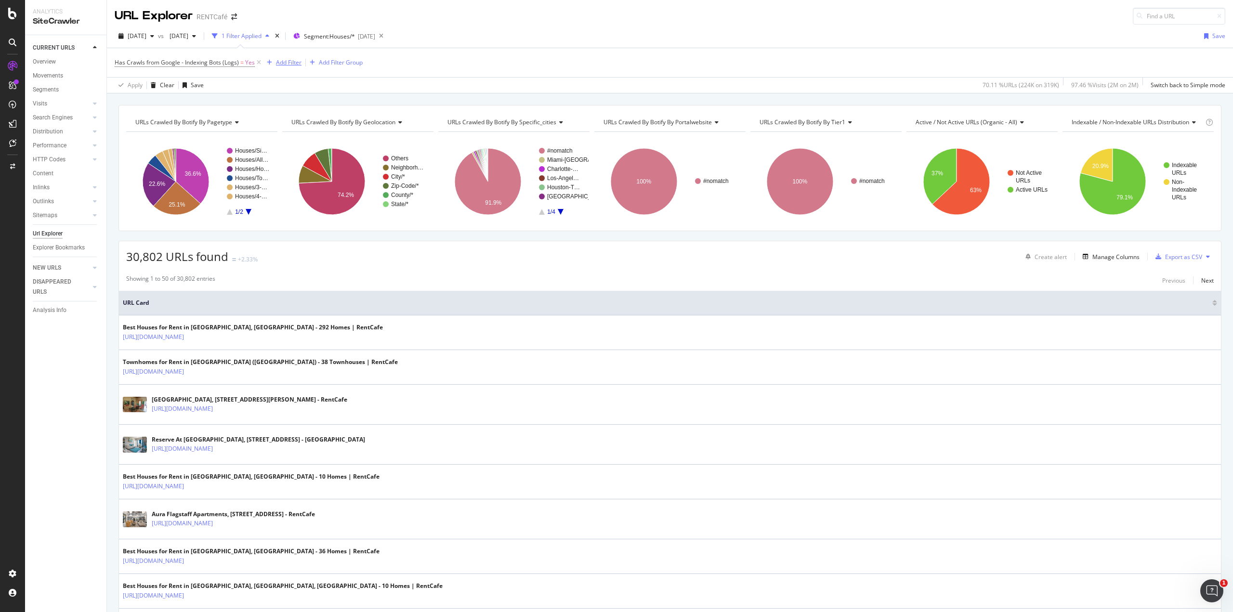
click at [289, 59] on div "Add Filter" at bounding box center [282, 62] width 39 height 11
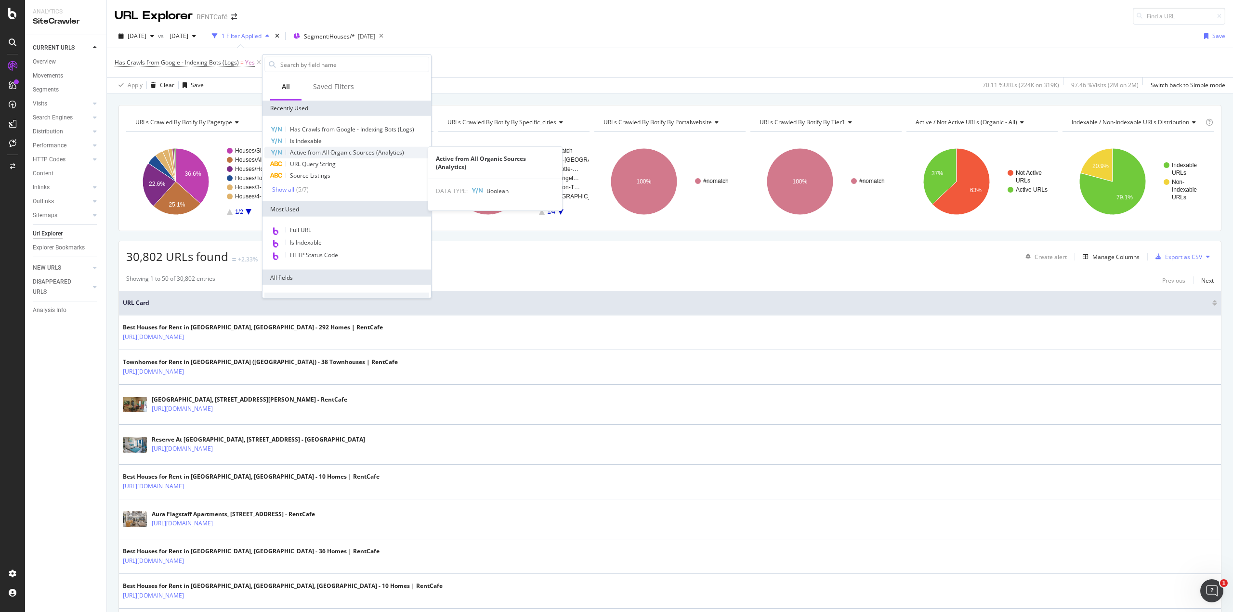
click at [296, 155] on span "Active from All Organic Sources (Analytics)" at bounding box center [347, 152] width 114 height 8
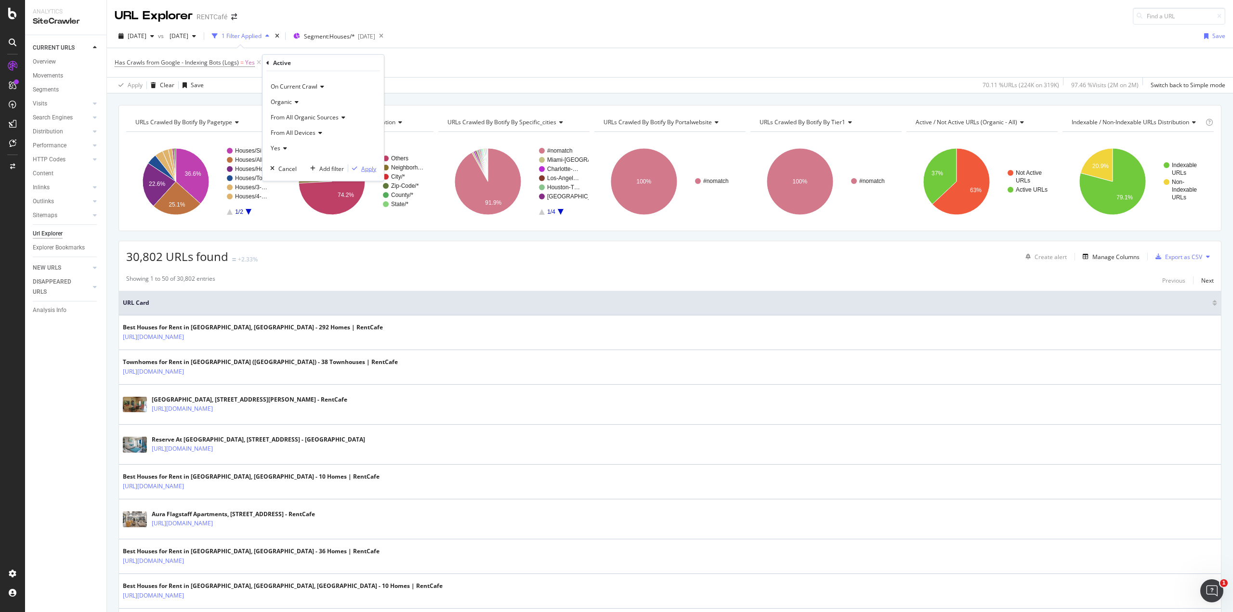
click at [368, 166] on div "Apply" at bounding box center [368, 168] width 15 height 8
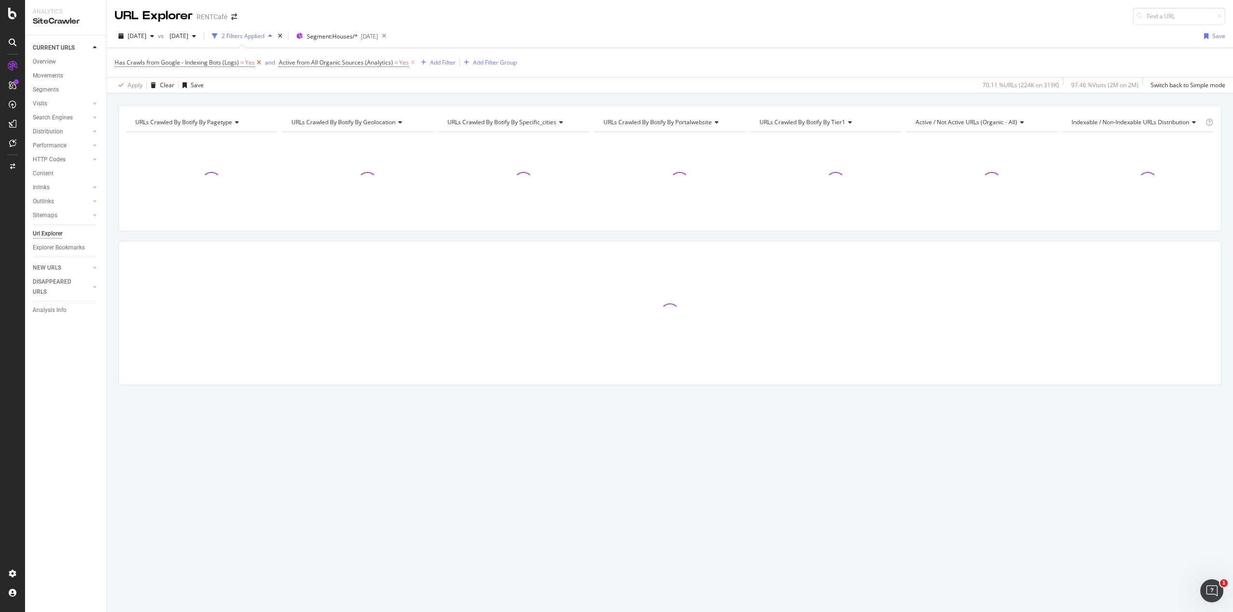
click at [255, 60] on icon at bounding box center [259, 63] width 8 height 10
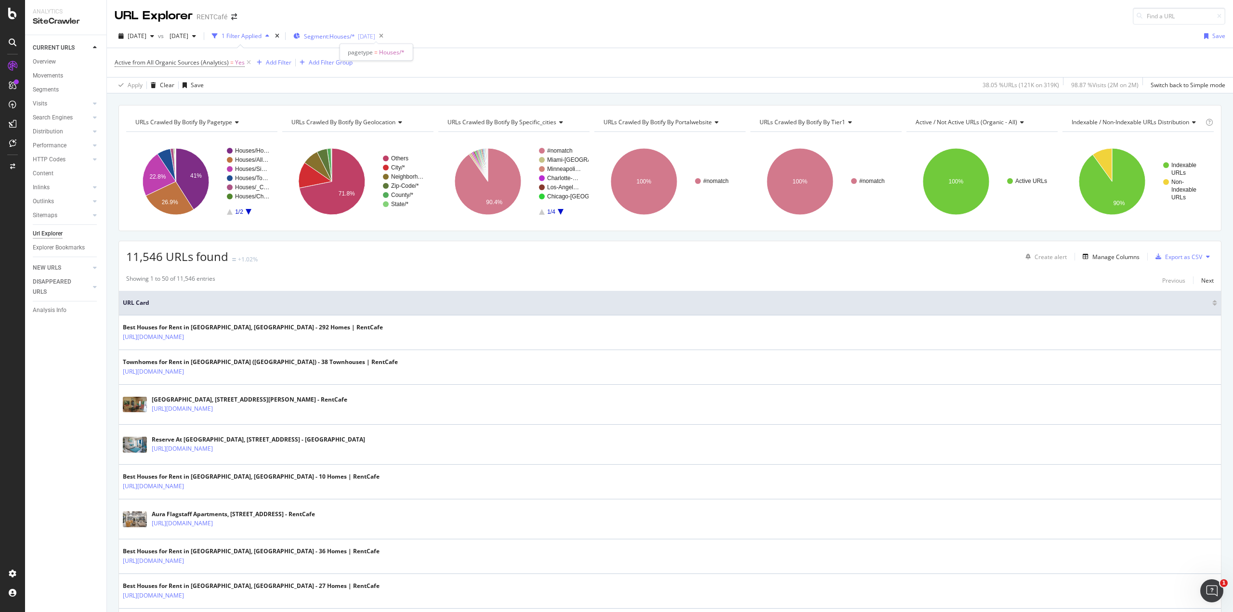
click at [355, 35] on span "Segment: Houses/*" at bounding box center [329, 36] width 51 height 8
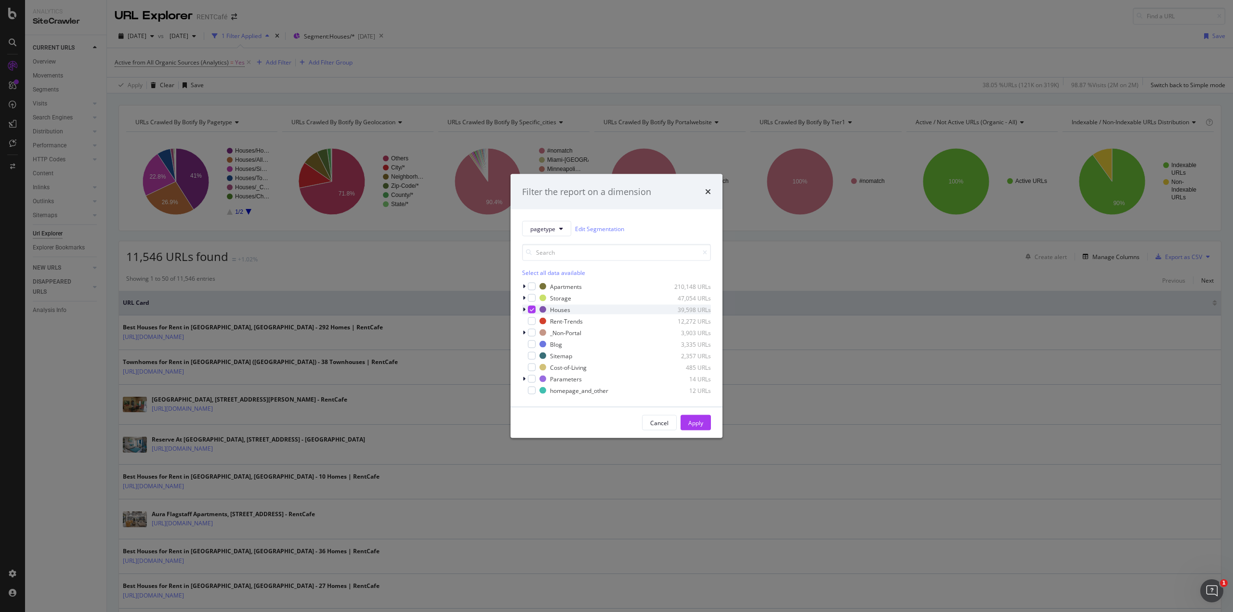
click at [524, 308] on icon "modal" at bounding box center [524, 310] width 3 height 6
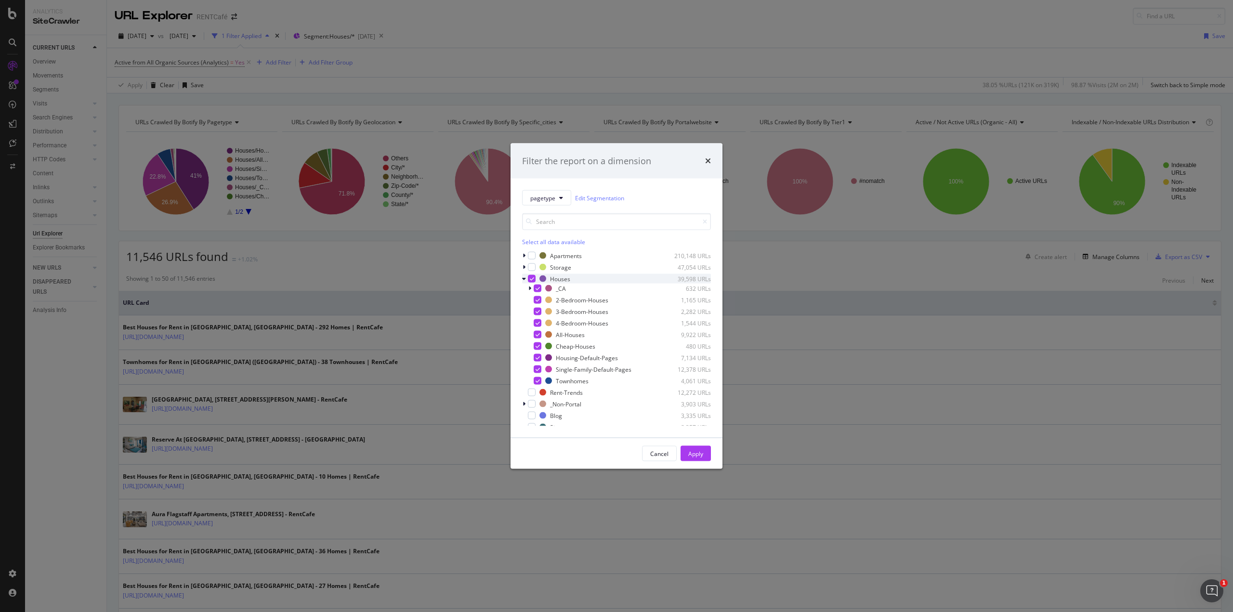
click at [522, 277] on icon "modal" at bounding box center [524, 279] width 4 height 6
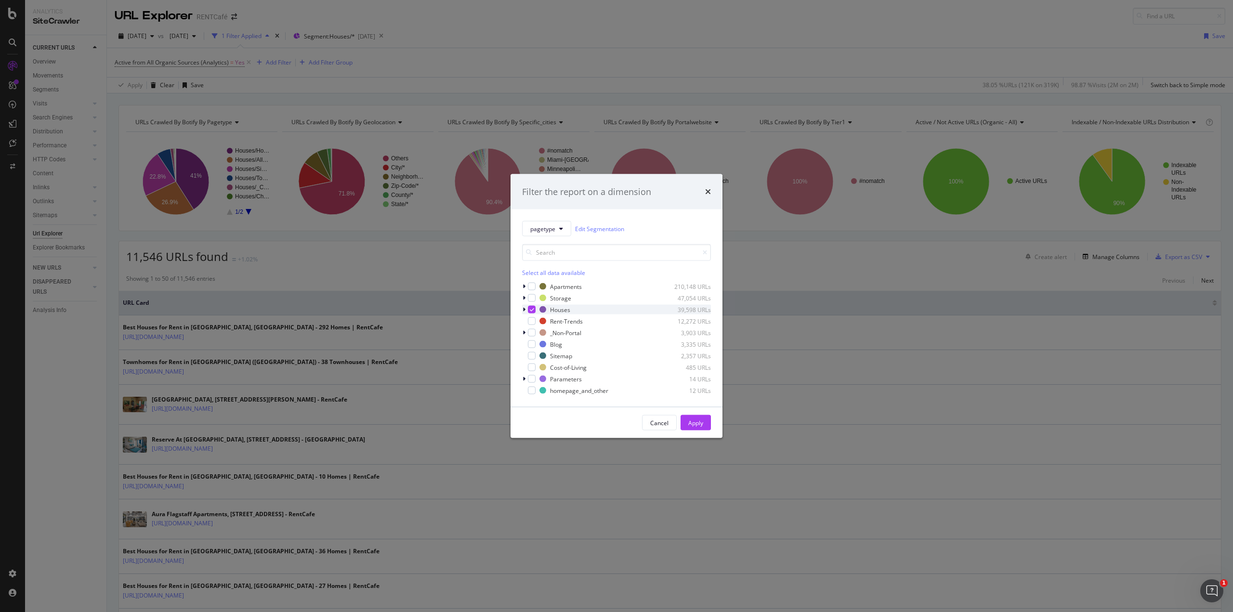
click at [533, 306] on div "modal" at bounding box center [532, 310] width 8 height 8
click at [523, 286] on icon "modal" at bounding box center [524, 287] width 3 height 6
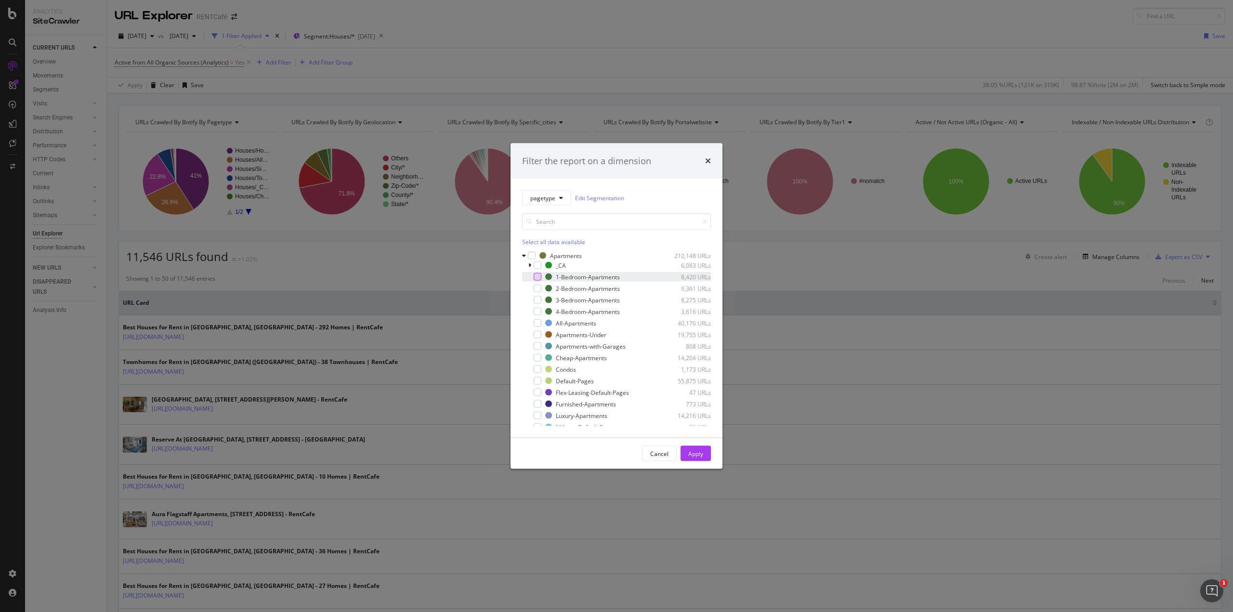
click at [537, 279] on div "modal" at bounding box center [538, 277] width 8 height 8
click at [705, 453] on button "Apply" at bounding box center [696, 453] width 30 height 15
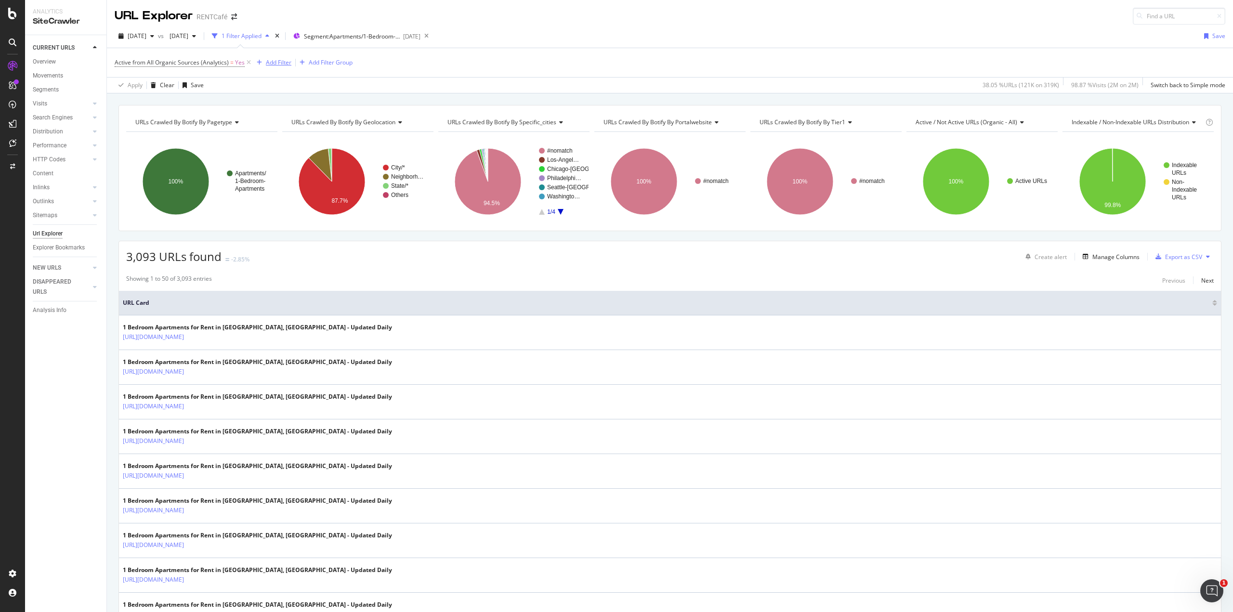
click at [274, 66] on div "Add Filter" at bounding box center [279, 62] width 26 height 8
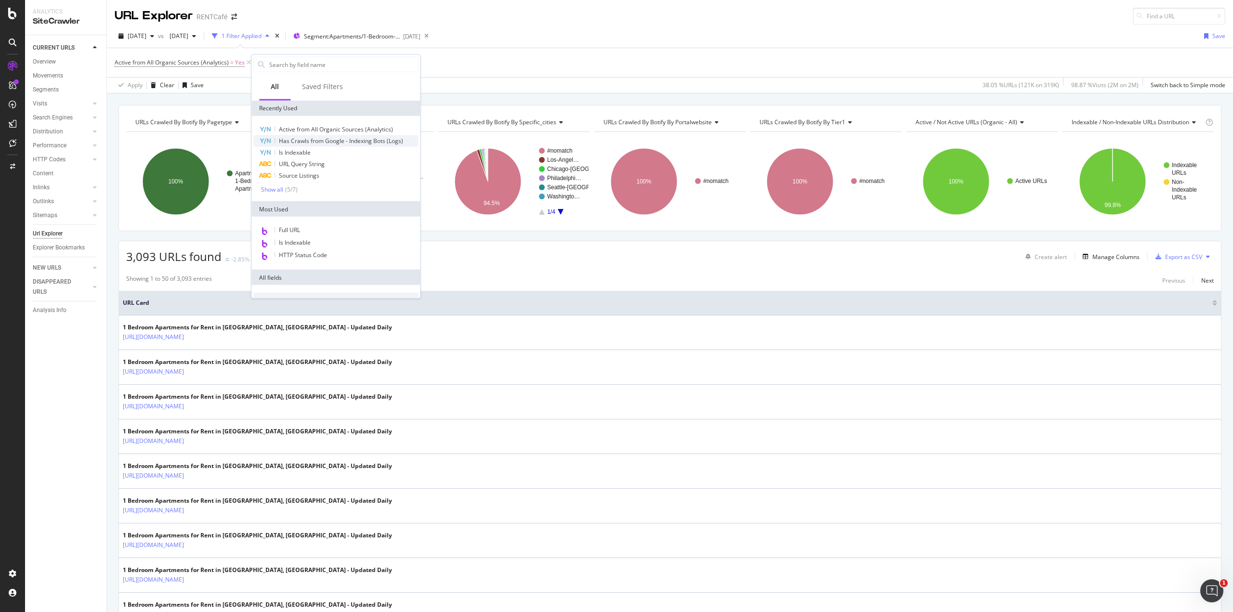
click at [300, 144] on span "Has Crawls from Google - Indexing Bots (Logs)" at bounding box center [341, 141] width 124 height 8
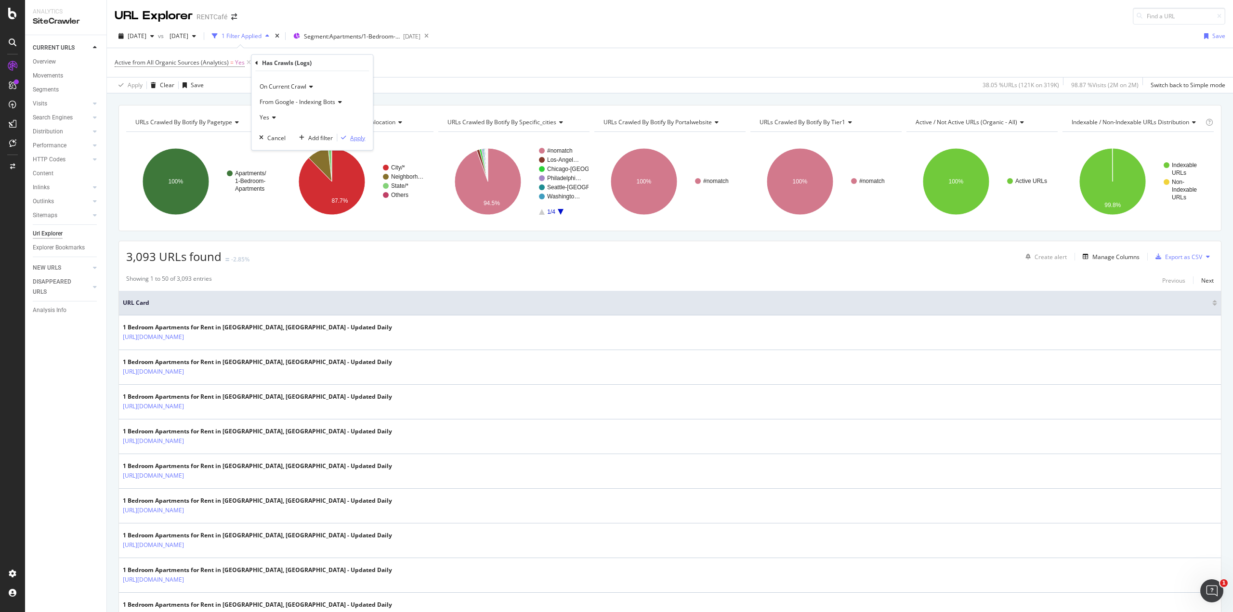
click at [357, 134] on div "Apply" at bounding box center [357, 137] width 15 height 8
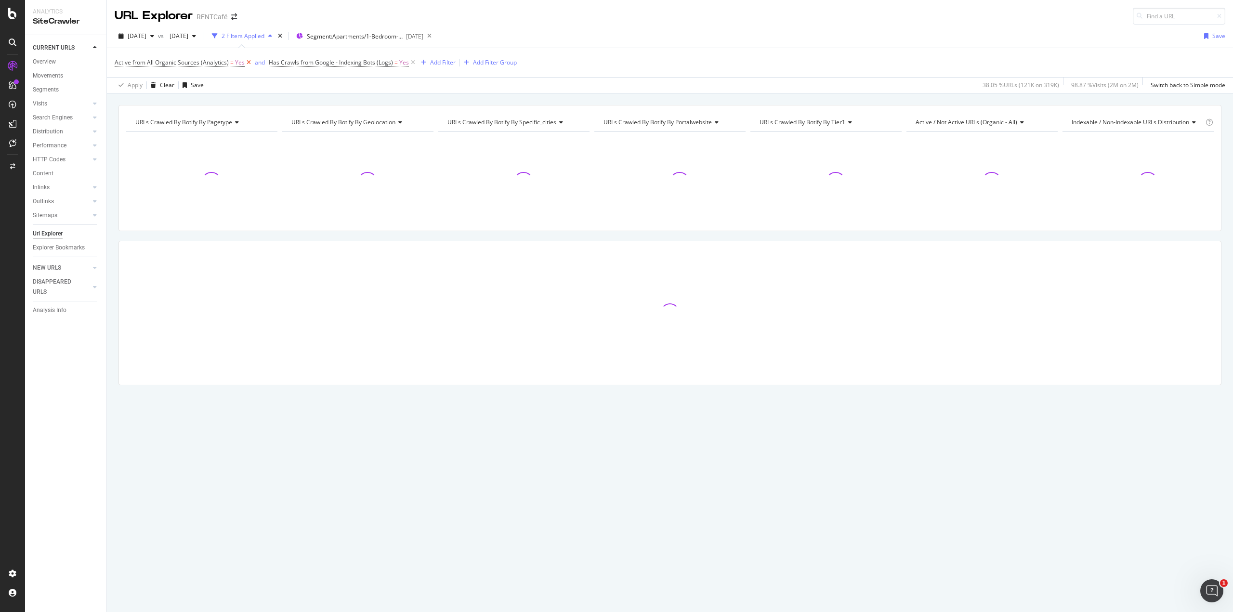
click at [247, 62] on icon at bounding box center [249, 63] width 8 height 10
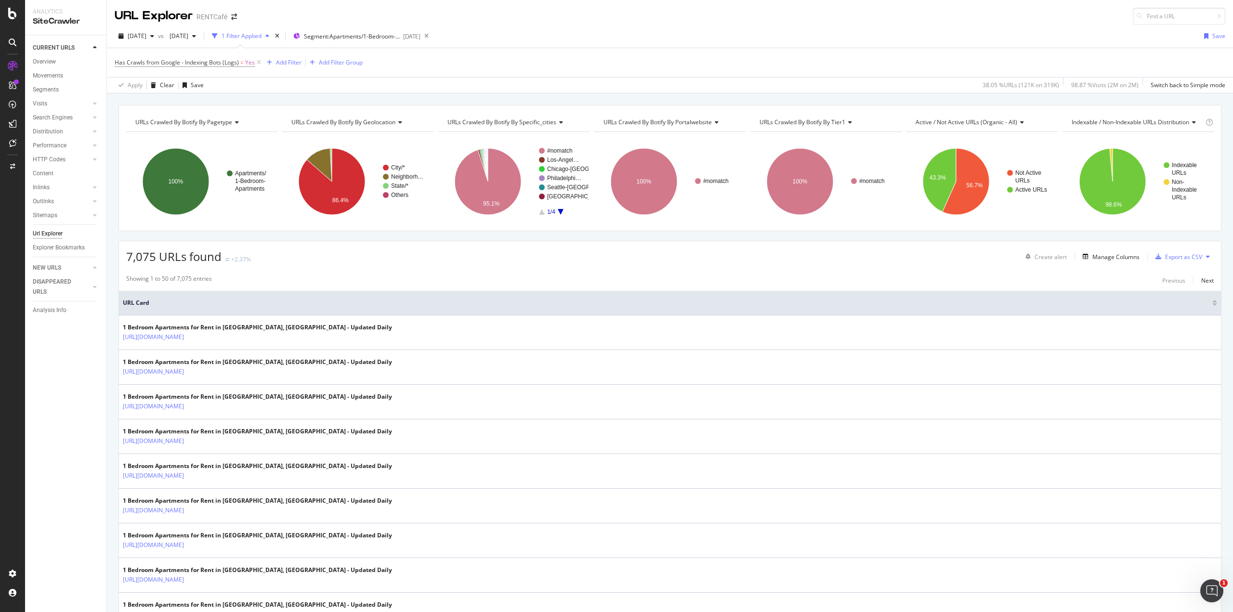
click at [497, 259] on div "7,075 URLs found +2.37% Create alert Manage Columns Export as CSV" at bounding box center [670, 253] width 1102 height 24
click at [519, 34] on div "[DATE] vs [DATE] 1 Filter Applied Segment: Apartments/1-Bedroom-Apartments [DAT…" at bounding box center [670, 37] width 1126 height 19
click at [400, 34] on span "Segment: Apartments/1-Bedroom-Apartments" at bounding box center [352, 36] width 96 height 8
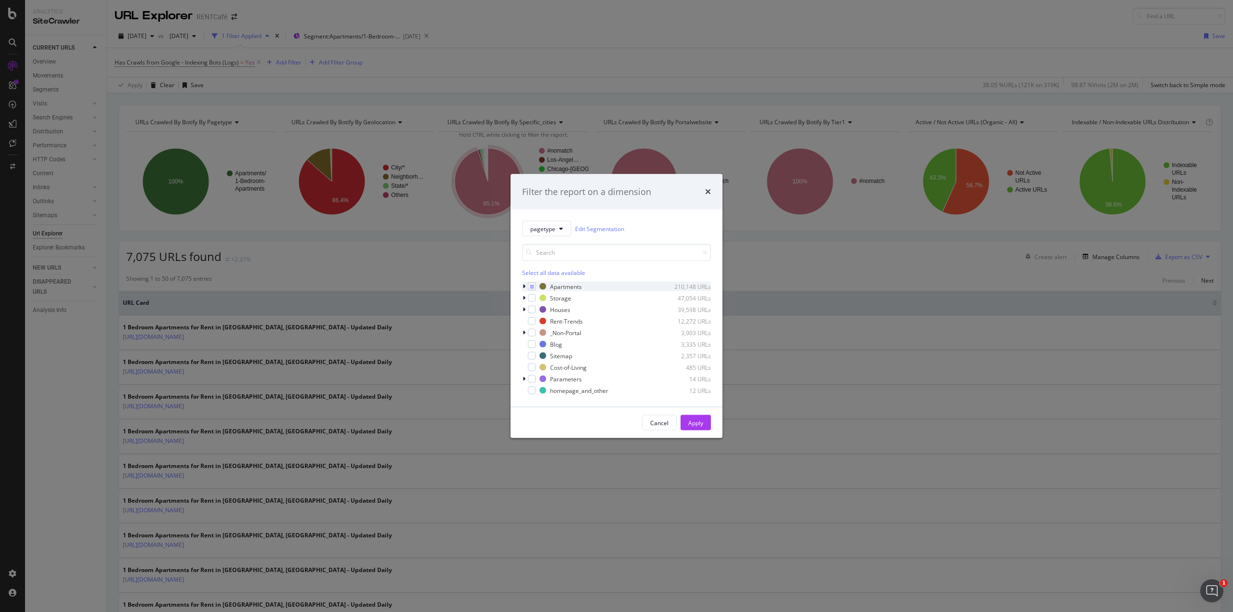
click at [525, 286] on icon "modal" at bounding box center [524, 287] width 3 height 6
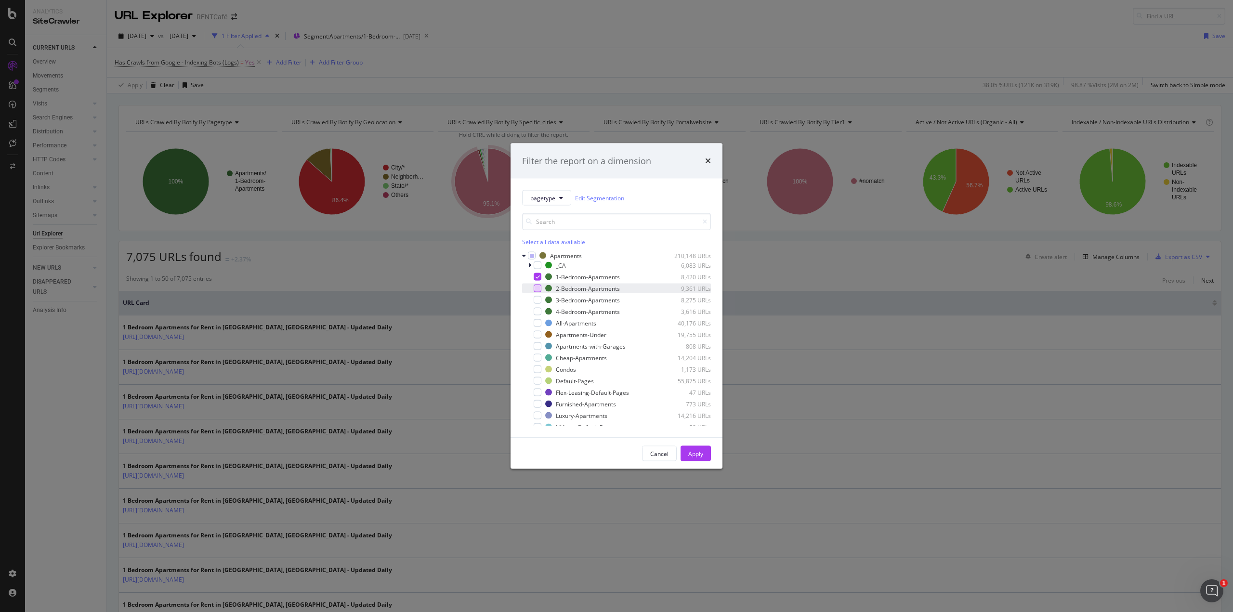
click at [538, 291] on div "modal" at bounding box center [538, 289] width 8 height 8
click at [540, 278] on div "modal" at bounding box center [538, 277] width 8 height 8
click at [698, 451] on div "Apply" at bounding box center [695, 453] width 15 height 8
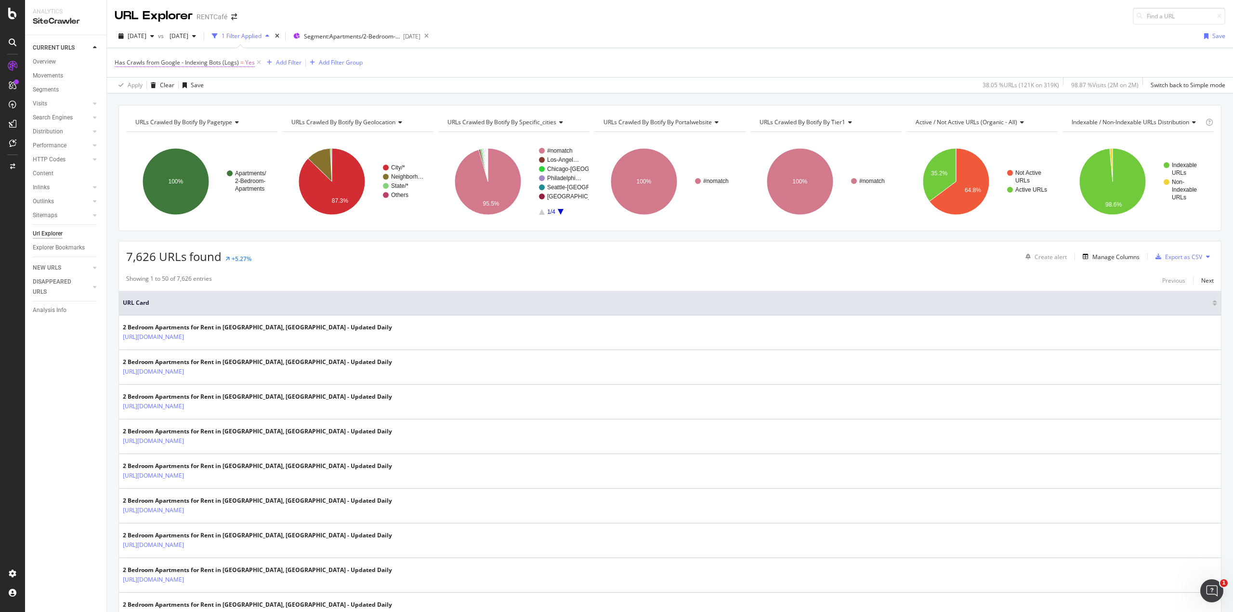
click at [207, 62] on span "Has Crawls from Google - Indexing Bots (Logs)" at bounding box center [177, 62] width 124 height 8
click at [119, 59] on icon at bounding box center [120, 61] width 3 height 6
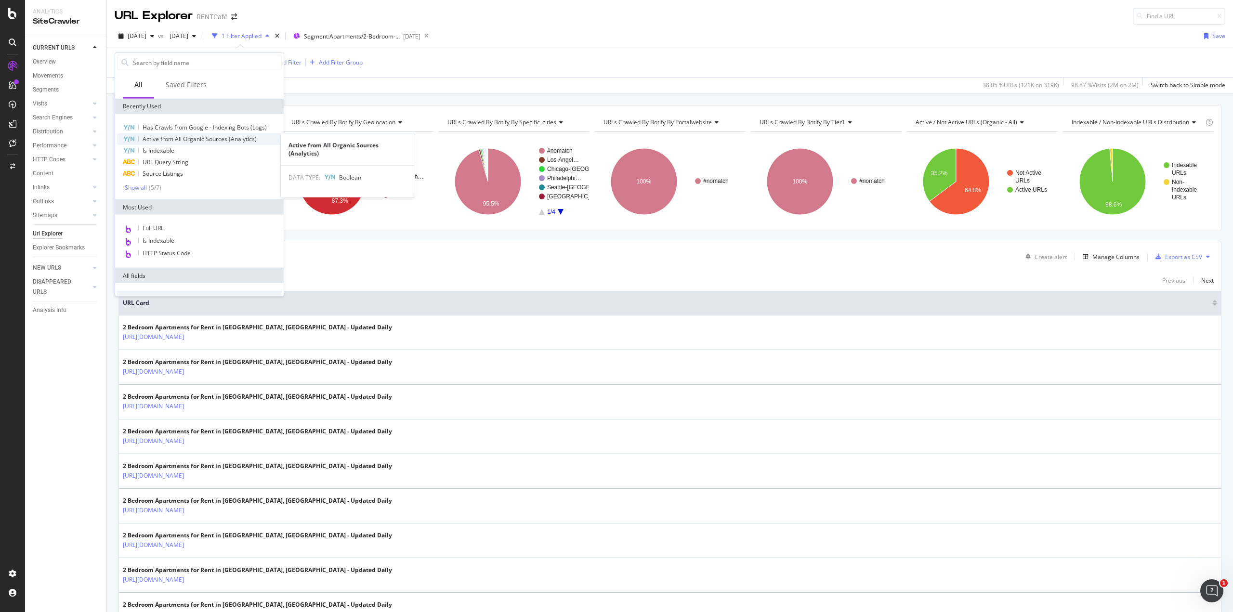
click at [147, 138] on span "Active from All Organic Sources (Analytics)" at bounding box center [200, 139] width 114 height 8
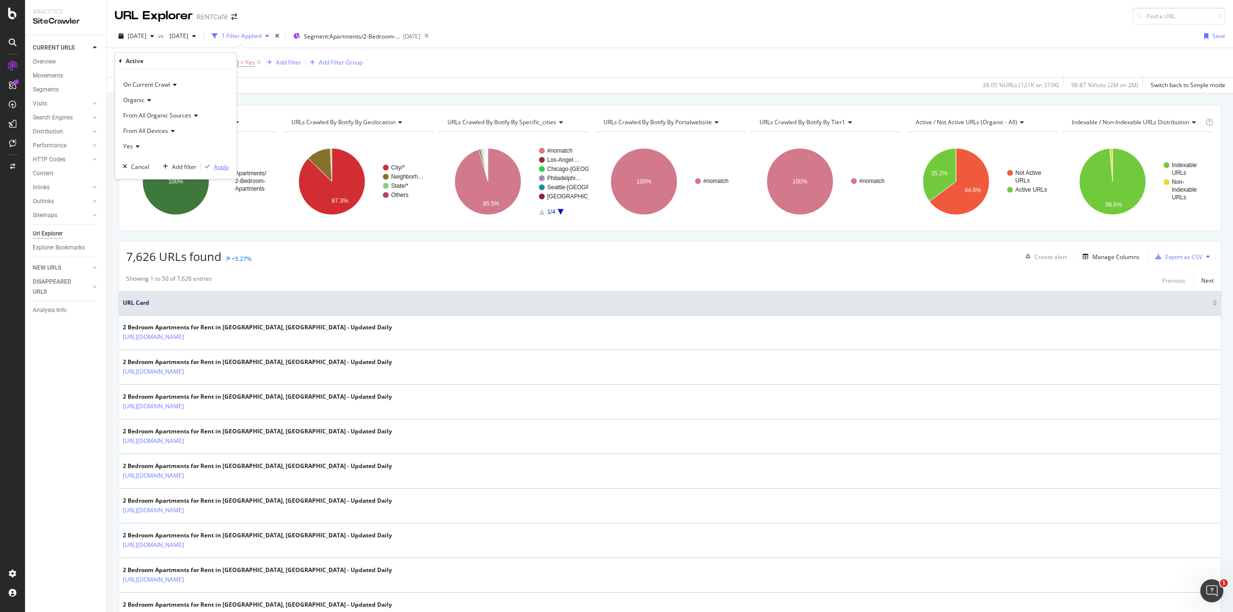
click at [223, 169] on div "Apply" at bounding box center [221, 166] width 15 height 8
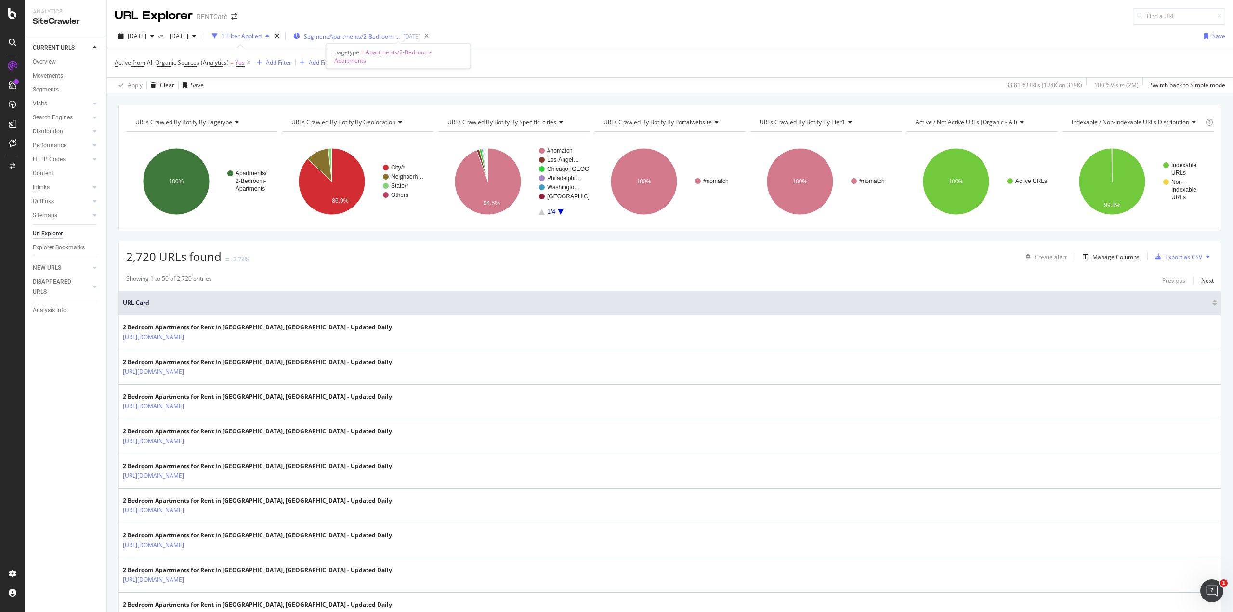
click at [385, 39] on span "Segment: Apartments/2-Bedroom-Apartments" at bounding box center [352, 36] width 96 height 8
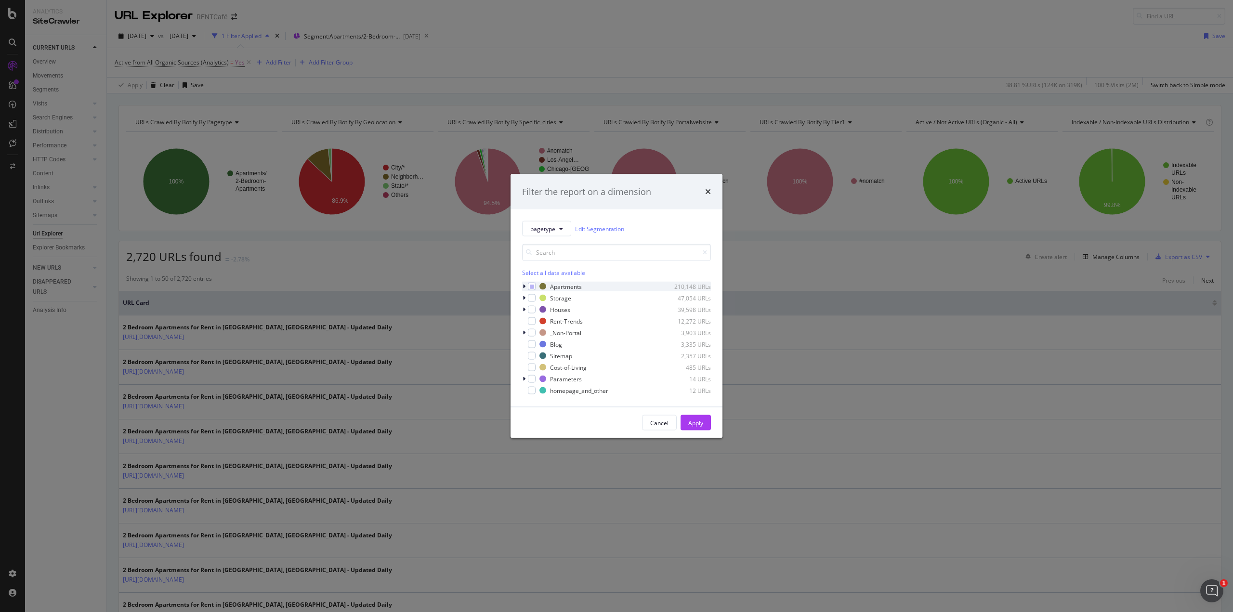
click at [526, 287] on div "modal" at bounding box center [525, 287] width 6 height 10
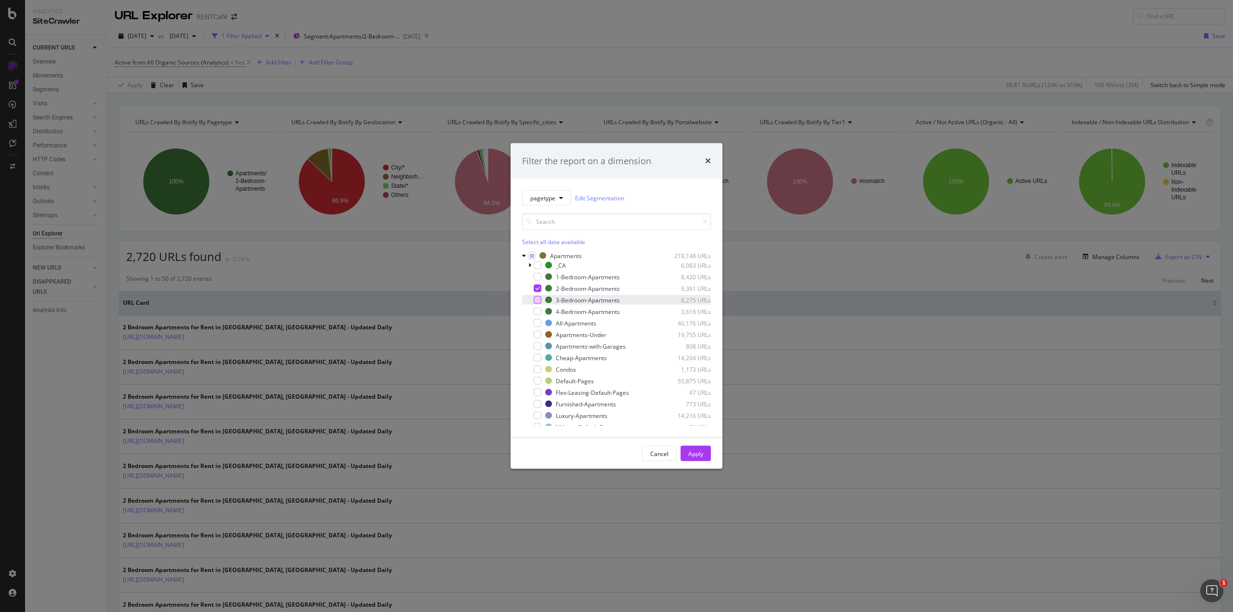
click at [541, 301] on div "modal" at bounding box center [538, 300] width 8 height 8
click at [538, 287] on icon "modal" at bounding box center [538, 288] width 4 height 5
click at [701, 458] on div "Apply" at bounding box center [695, 454] width 15 height 14
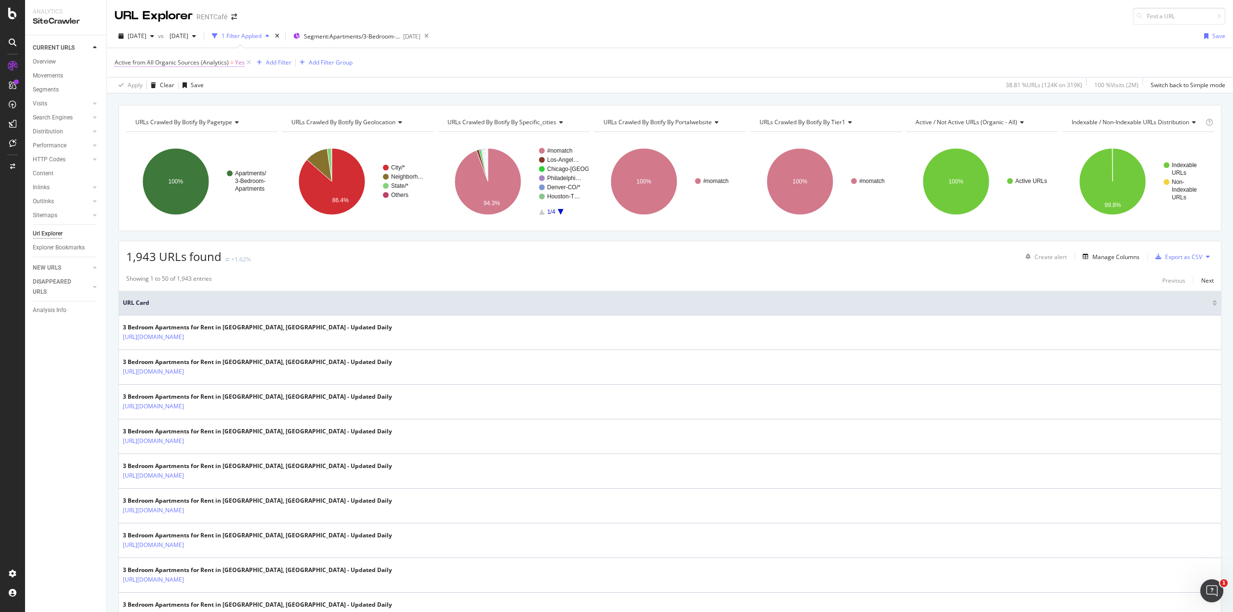
click at [211, 63] on span "Active from All Organic Sources (Analytics)" at bounding box center [172, 62] width 114 height 8
click at [119, 60] on icon at bounding box center [120, 61] width 3 height 6
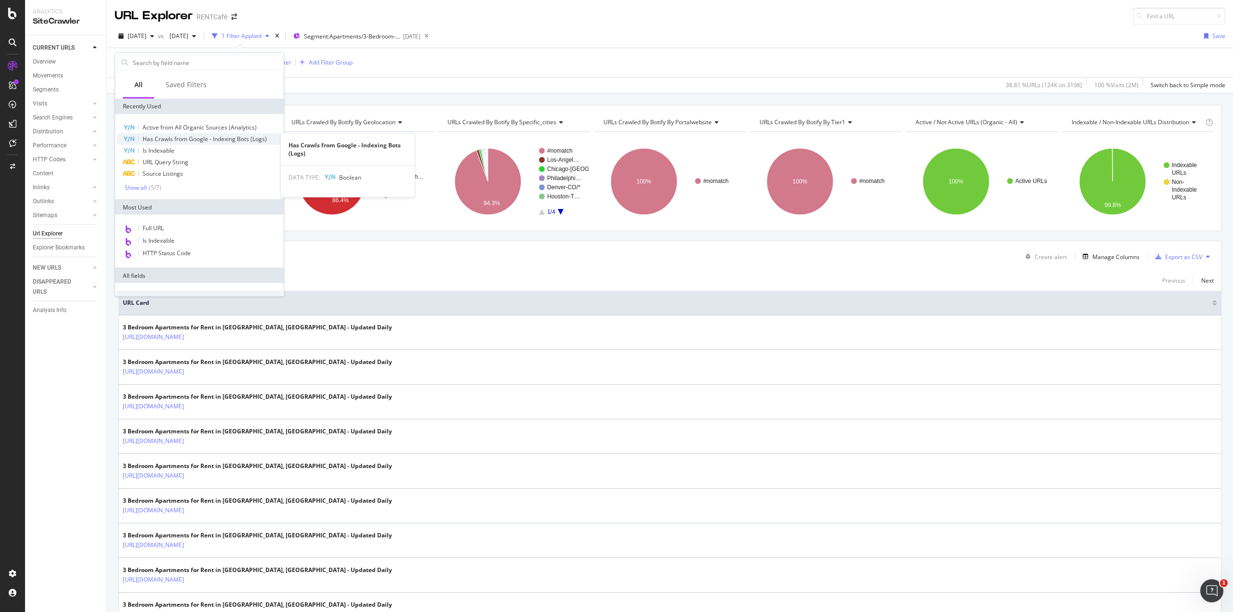
click at [167, 142] on span "Has Crawls from Google - Indexing Bots (Logs)" at bounding box center [205, 139] width 124 height 8
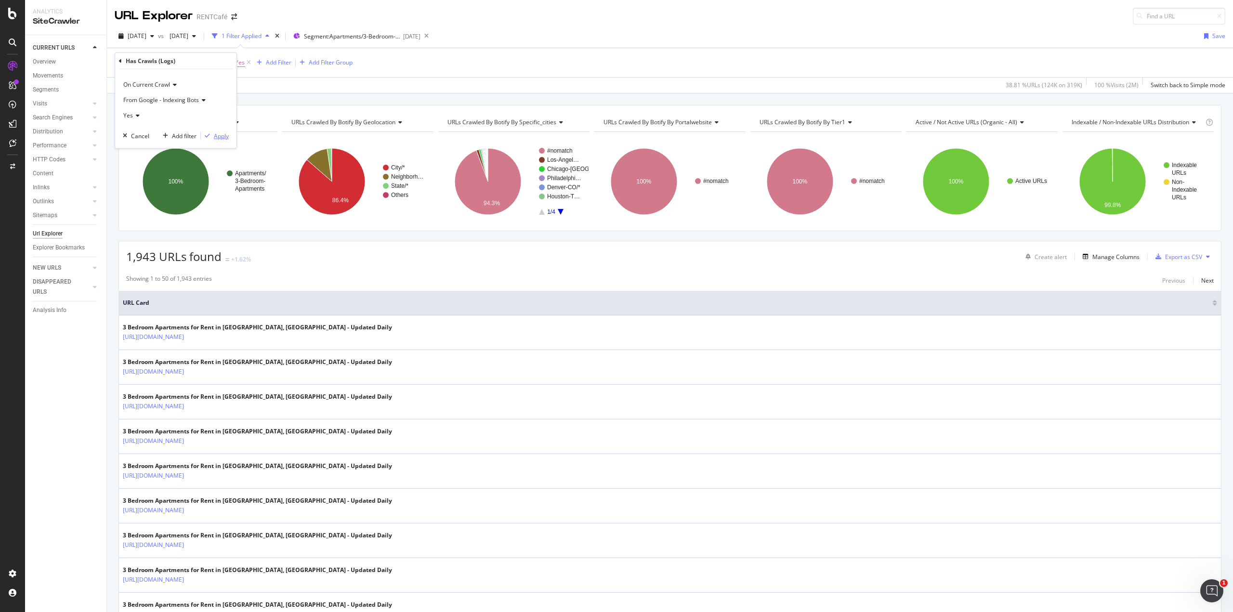
click at [222, 132] on div "Apply" at bounding box center [221, 136] width 15 height 8
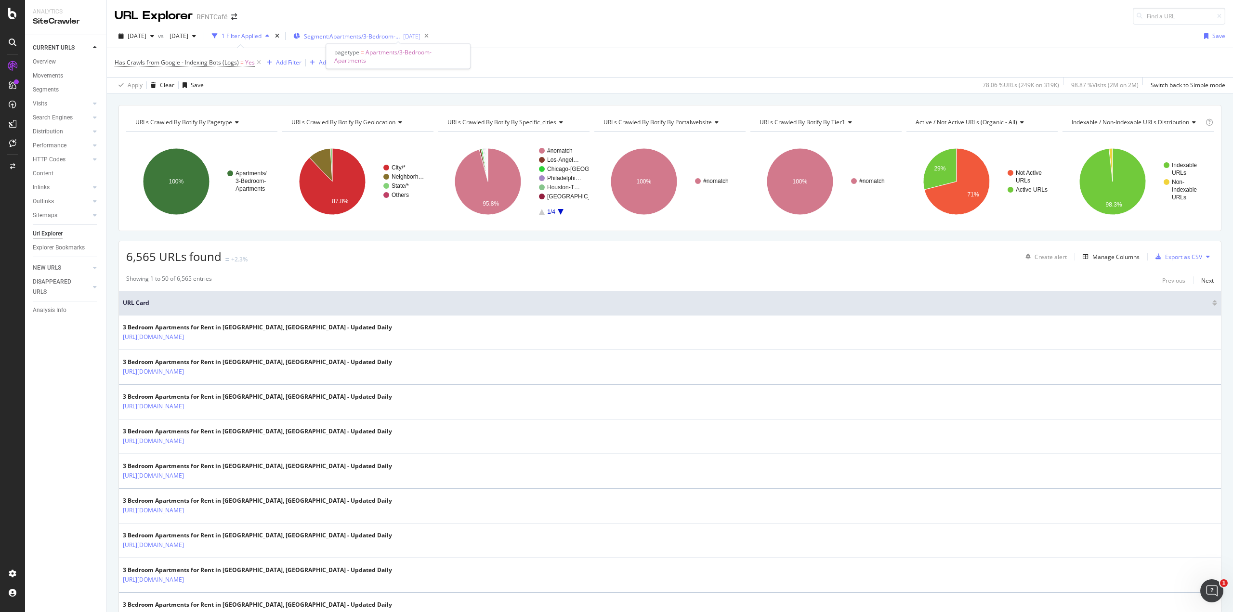
click at [400, 36] on span "Segment: Apartments/3-Bedroom-Apartments" at bounding box center [352, 36] width 96 height 8
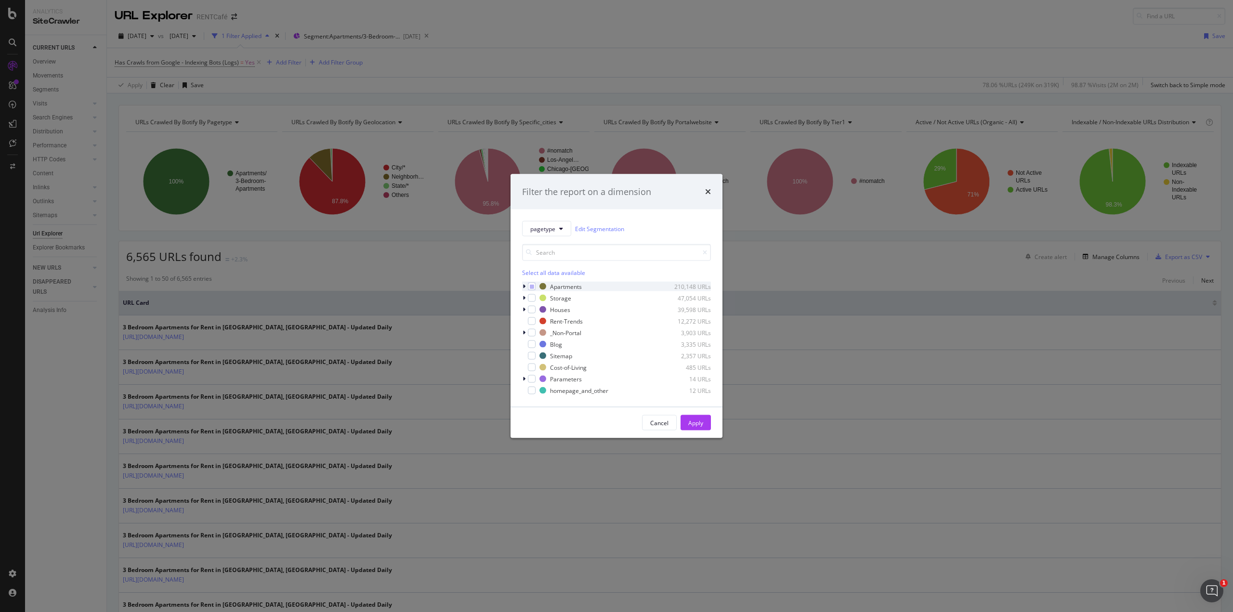
click at [527, 289] on div "modal" at bounding box center [525, 287] width 6 height 10
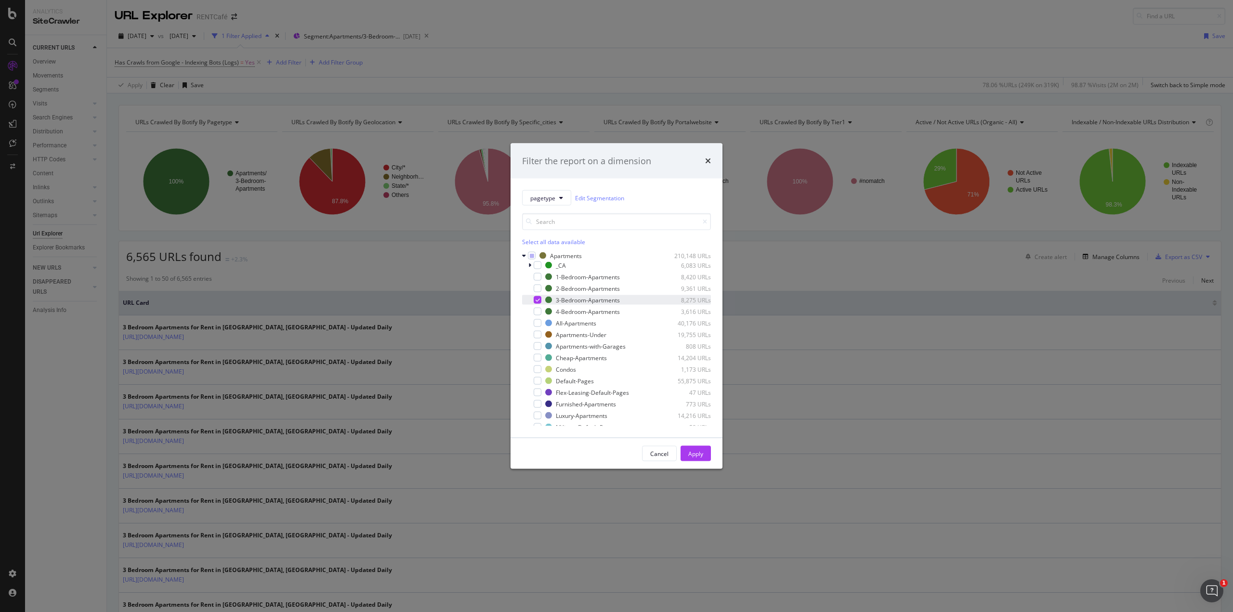
click at [539, 301] on icon "modal" at bounding box center [538, 300] width 4 height 5
click at [538, 313] on div "modal" at bounding box center [538, 312] width 8 height 8
click at [705, 458] on button "Apply" at bounding box center [696, 453] width 30 height 15
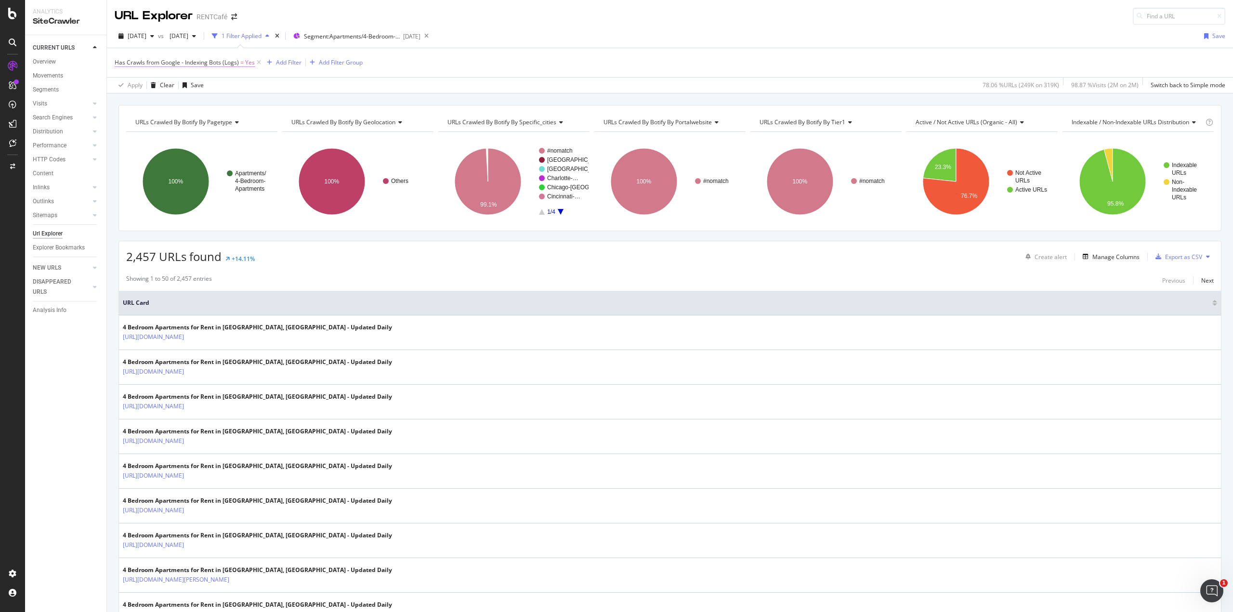
click at [167, 63] on span "Has Crawls from Google - Indexing Bots (Logs)" at bounding box center [177, 62] width 124 height 8
click at [121, 58] on div "Has Crawls (Logs)" at bounding box center [176, 61] width 114 height 16
click at [119, 59] on icon at bounding box center [120, 61] width 3 height 6
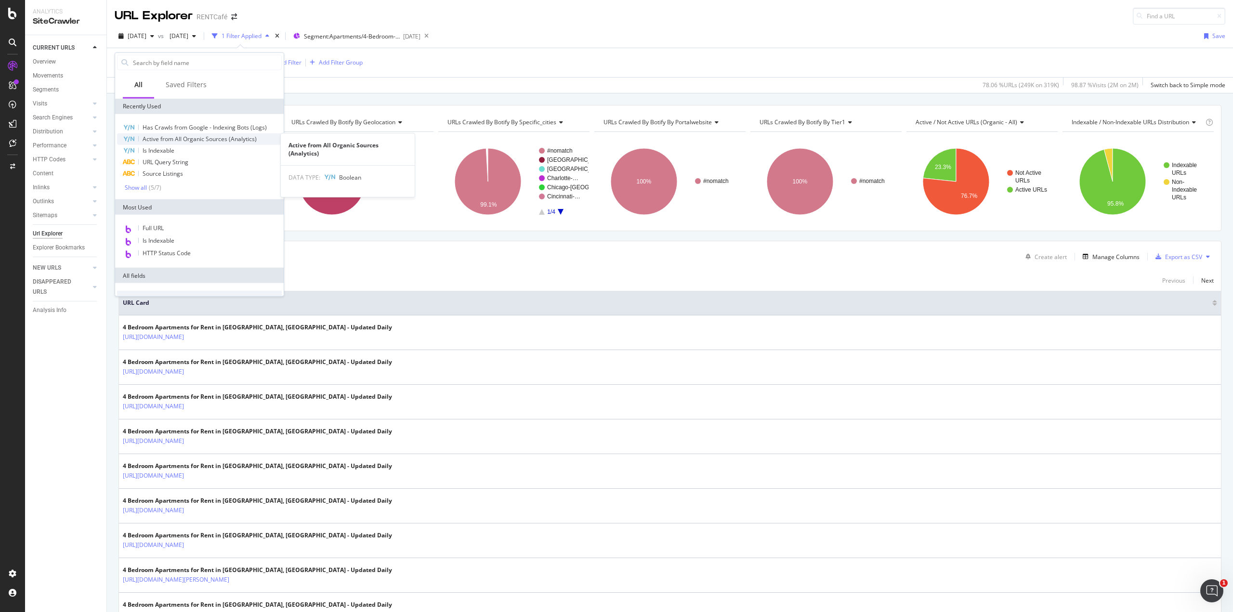
click at [154, 137] on span "Active from All Organic Sources (Analytics)" at bounding box center [200, 139] width 114 height 8
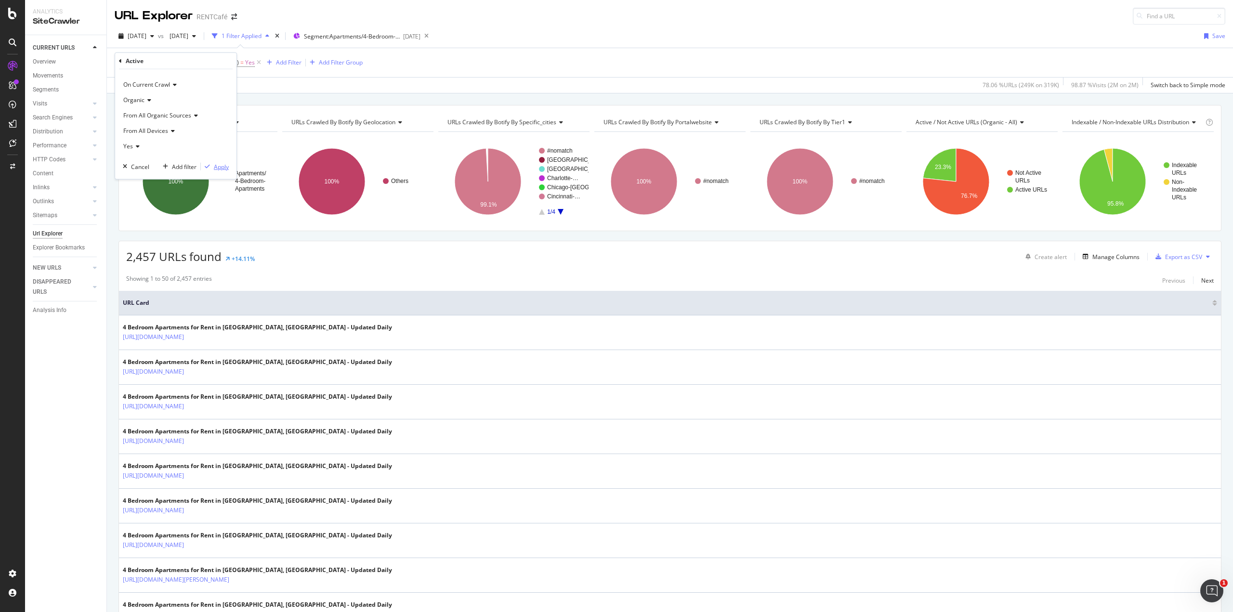
click at [220, 169] on div "Apply" at bounding box center [221, 166] width 15 height 8
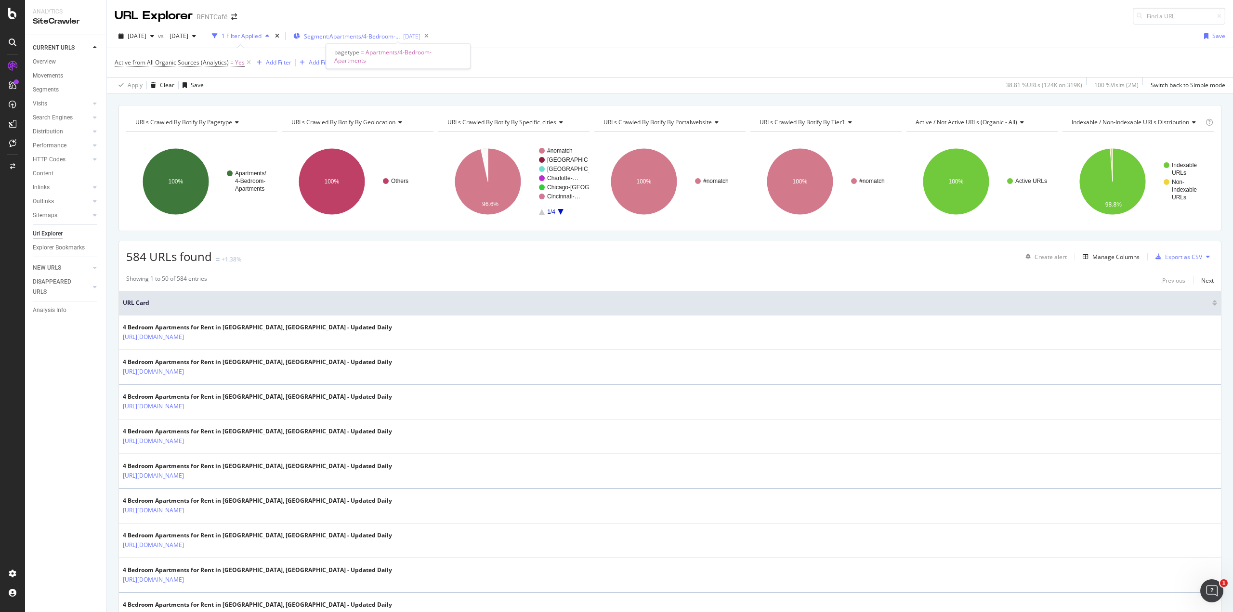
click at [397, 37] on span "Segment: Apartments/4-Bedroom-Apartments" at bounding box center [352, 36] width 96 height 8
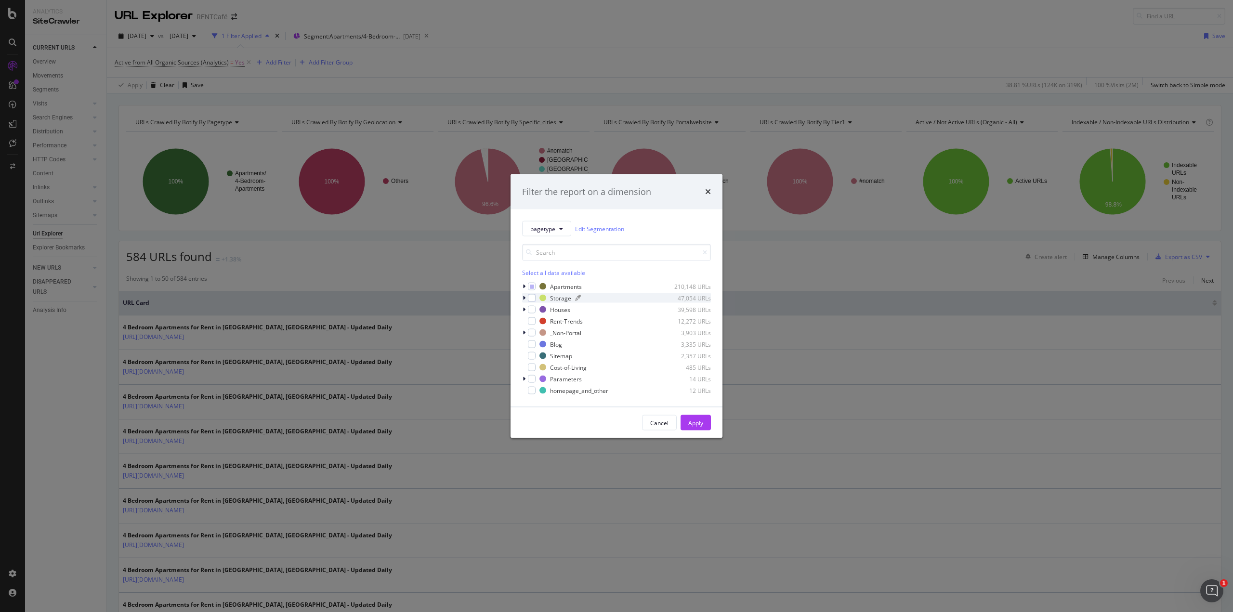
click at [600, 279] on div "Select all data available Apartments 210,148 URLs Storage 47,054 URLs Houses 39…" at bounding box center [616, 319] width 189 height 151
click at [523, 284] on icon "modal" at bounding box center [524, 287] width 3 height 6
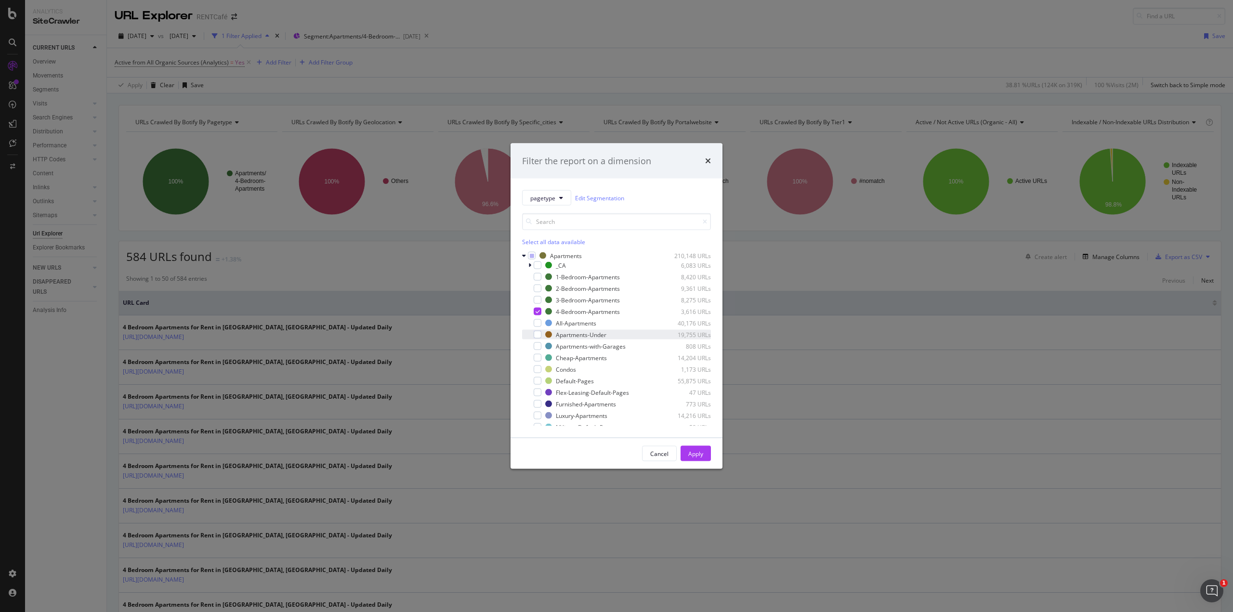
click at [542, 335] on div "Apartments-Under 19,755 URLs" at bounding box center [616, 335] width 189 height 10
click at [538, 313] on icon "modal" at bounding box center [538, 311] width 4 height 5
click at [700, 451] on div "Apply" at bounding box center [695, 453] width 15 height 8
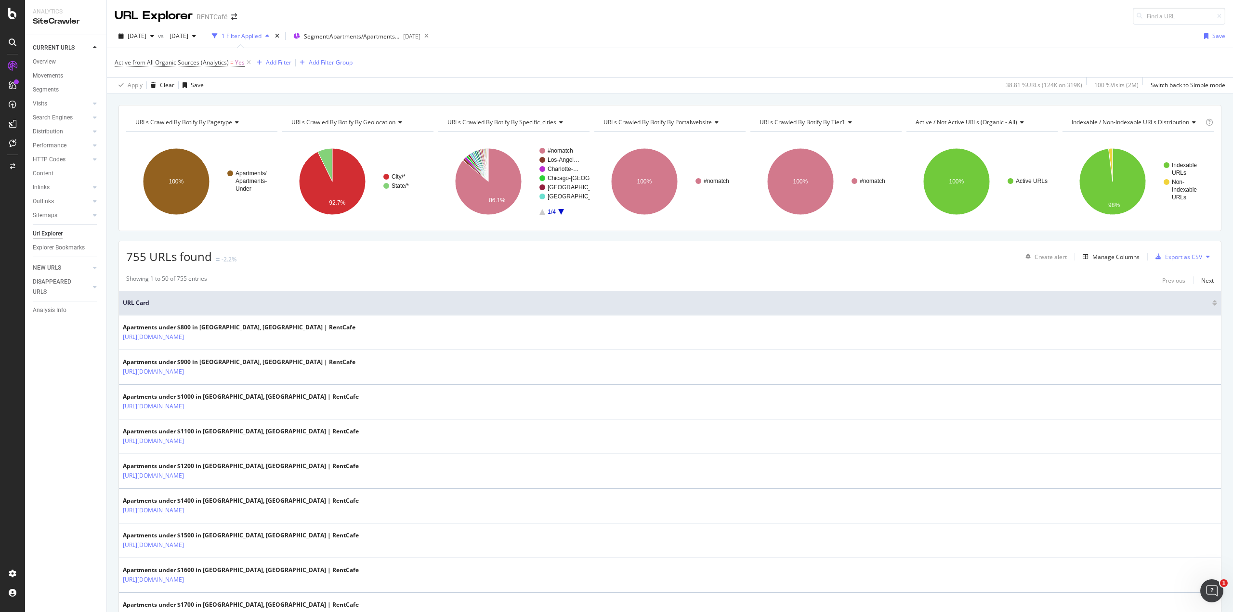
click at [426, 256] on div "755 URLs found -2.2% Create alert Manage Columns Export as CSV" at bounding box center [670, 253] width 1102 height 24
click at [213, 62] on span "Active from All Organic Sources (Analytics)" at bounding box center [172, 62] width 114 height 8
click at [118, 60] on div "Active On Current Crawl Organic From All Organic Sources From All Devices Yes C…" at bounding box center [175, 116] width 121 height 126
click at [119, 59] on icon at bounding box center [120, 61] width 3 height 6
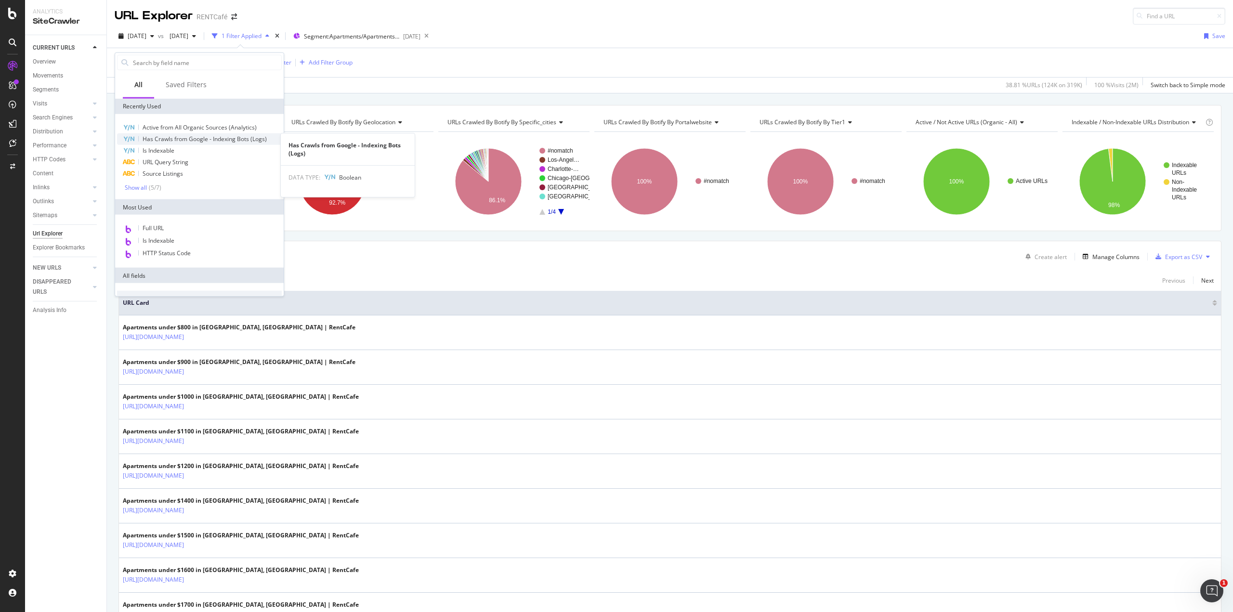
click at [173, 139] on span "Has Crawls from Google - Indexing Bots (Logs)" at bounding box center [205, 139] width 124 height 8
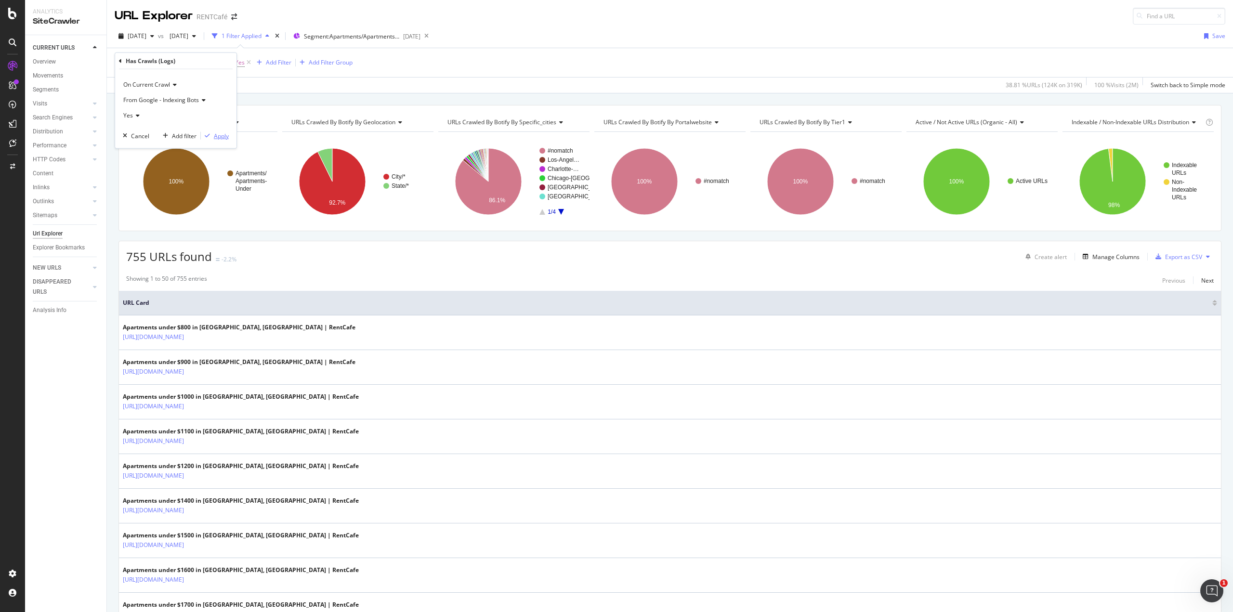
click at [220, 139] on div "Apply" at bounding box center [221, 136] width 15 height 8
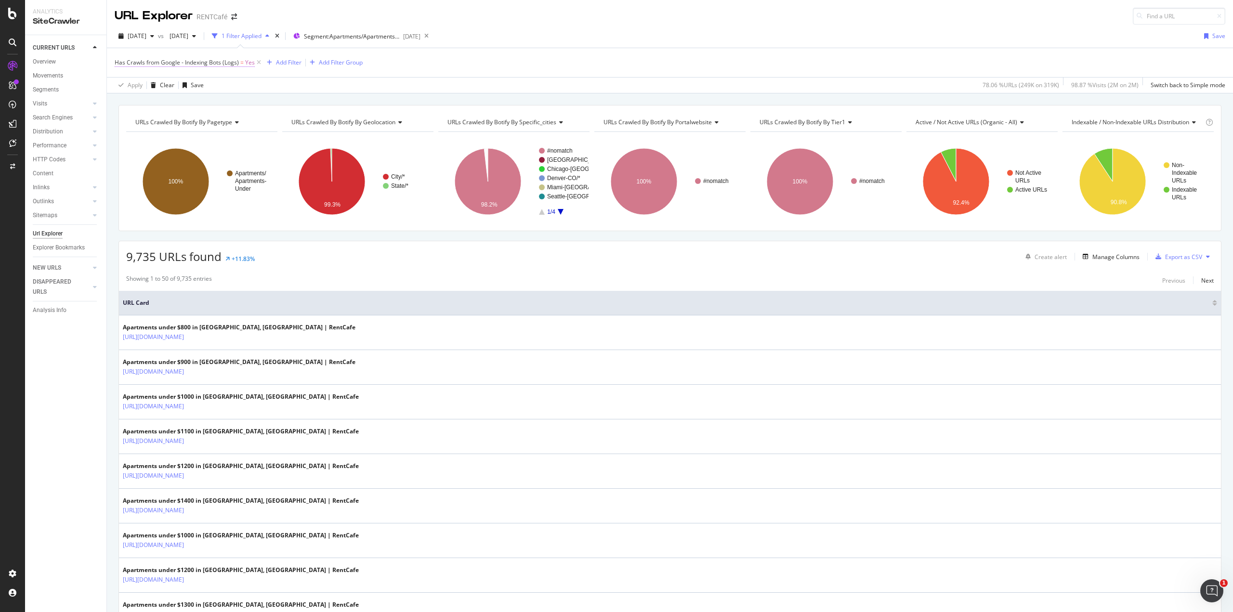
click at [170, 66] on span "Has Crawls from Google - Indexing Bots (Logs)" at bounding box center [177, 62] width 124 height 8
click at [121, 61] on icon at bounding box center [120, 61] width 3 height 6
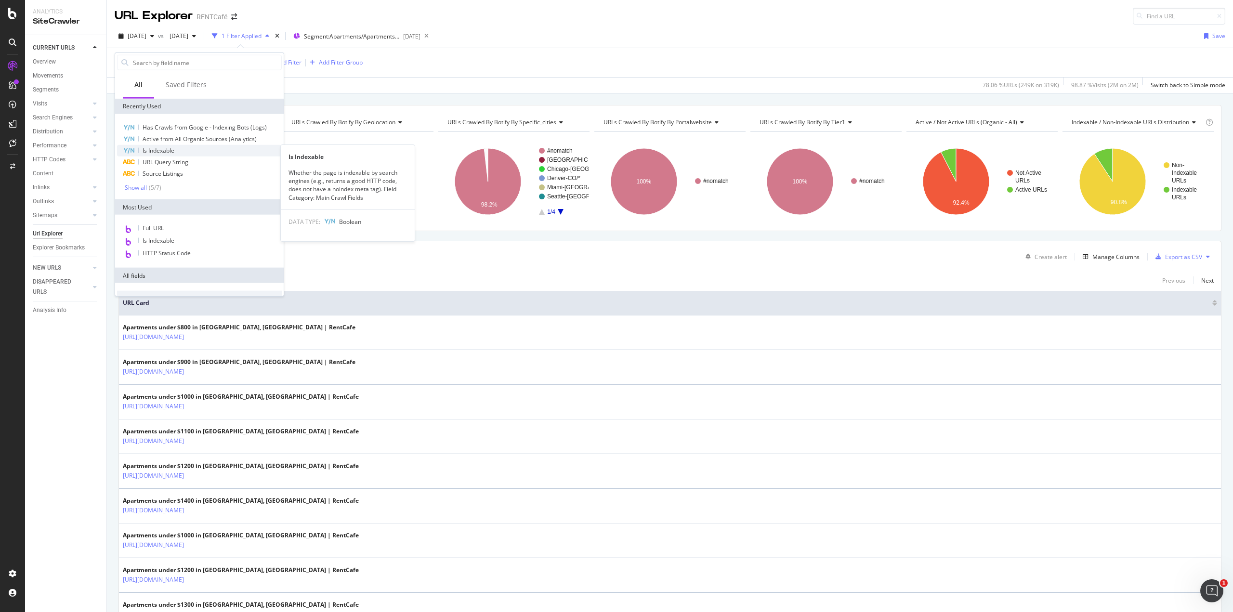
click at [145, 146] on span "Is Indexable" at bounding box center [159, 150] width 32 height 8
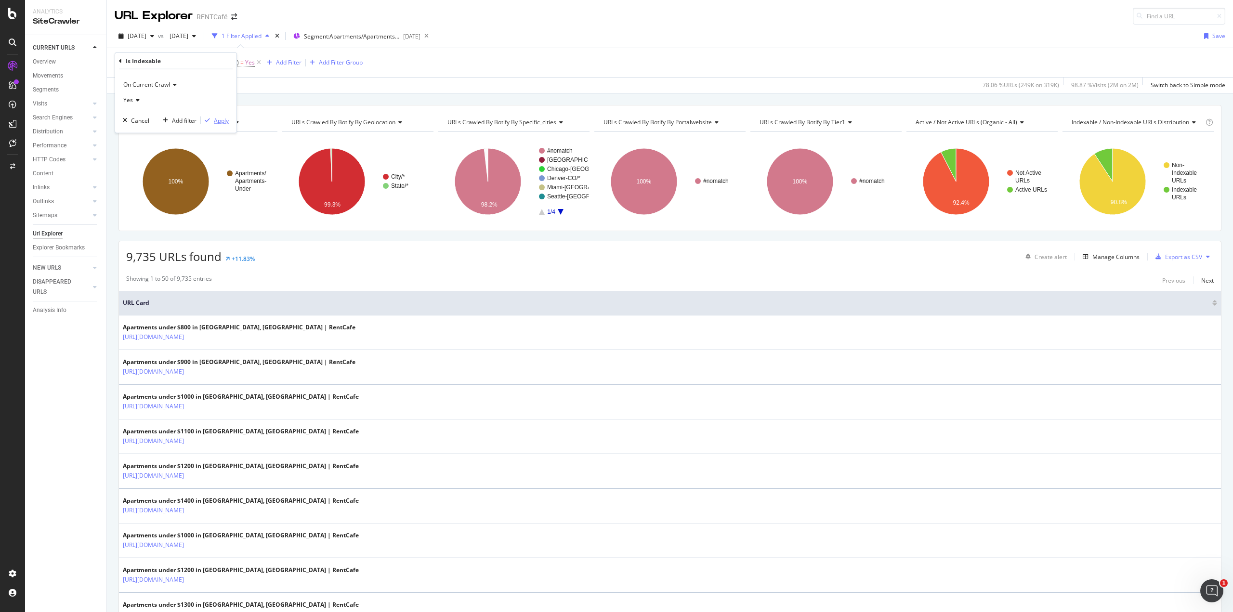
click at [220, 116] on div "Apply" at bounding box center [221, 120] width 15 height 8
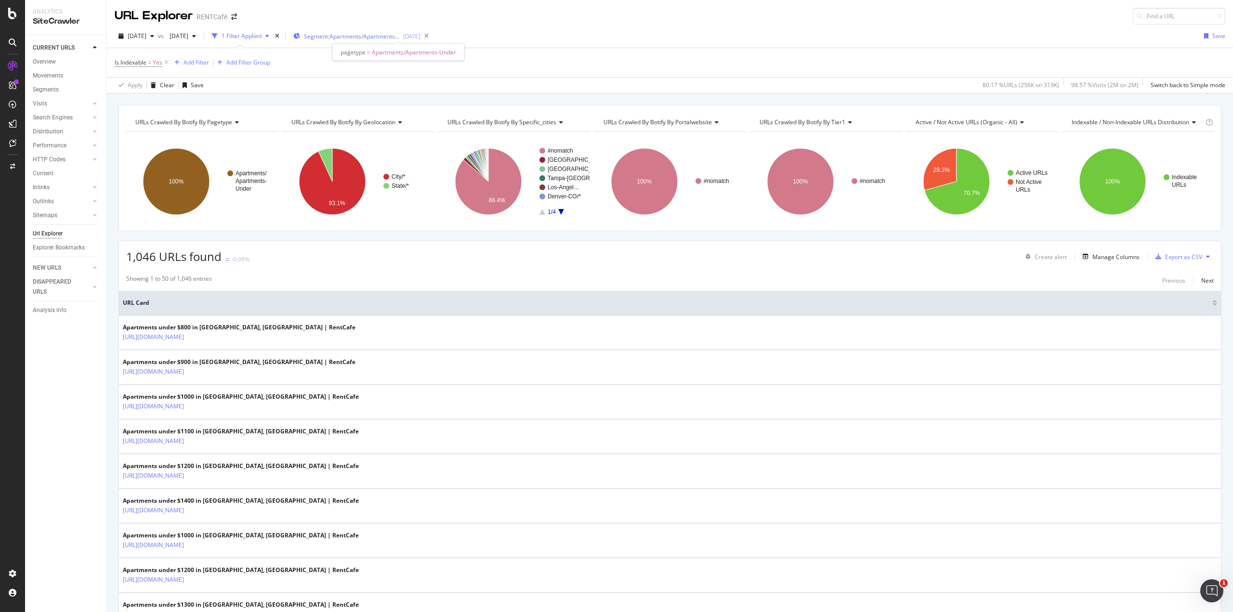
click at [390, 37] on span "Segment: Apartments/Apartments-Under" at bounding box center [352, 36] width 96 height 8
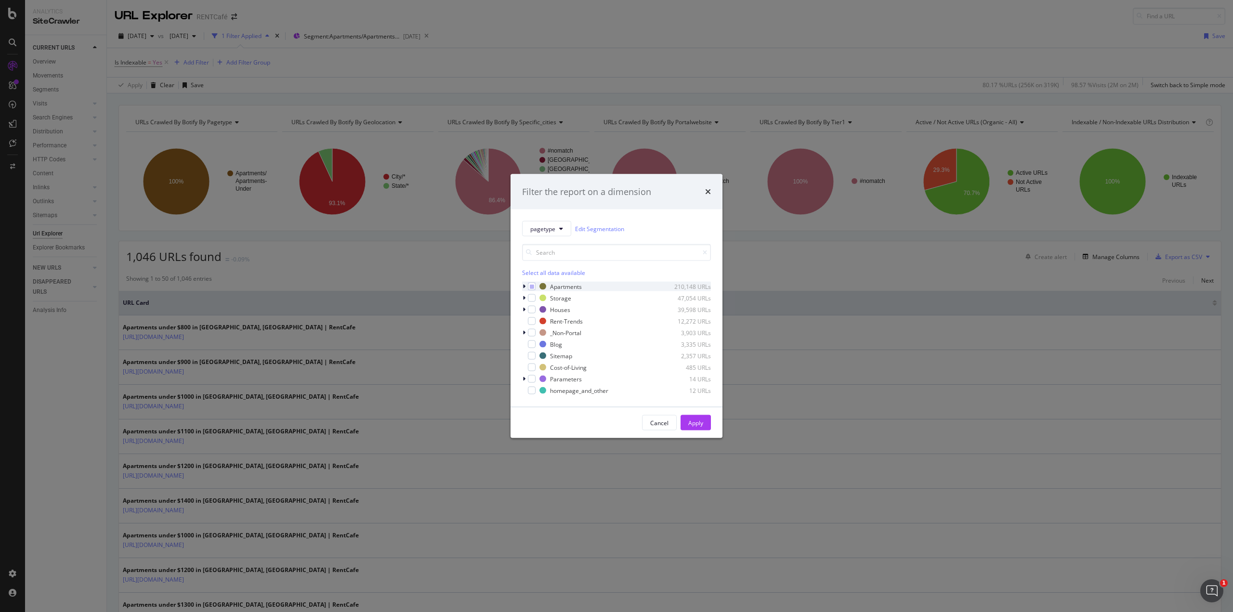
click at [524, 284] on icon "modal" at bounding box center [524, 287] width 3 height 6
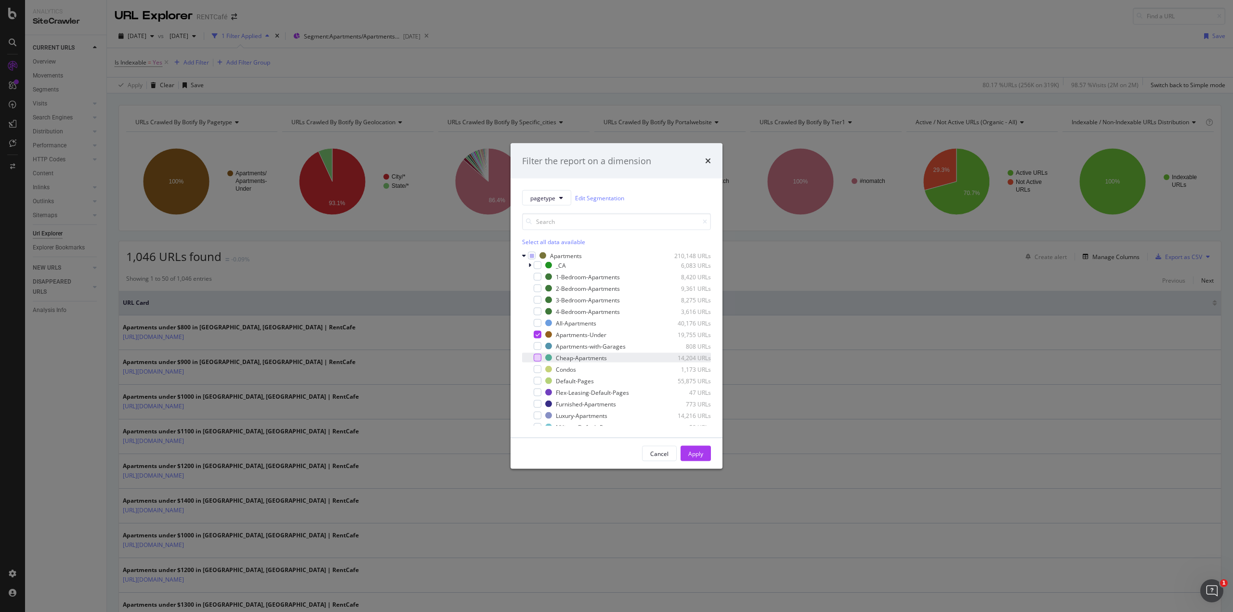
click at [541, 356] on div "modal" at bounding box center [538, 358] width 8 height 8
click at [538, 333] on icon "modal" at bounding box center [538, 334] width 4 height 5
click at [700, 449] on div "Apply" at bounding box center [695, 453] width 15 height 8
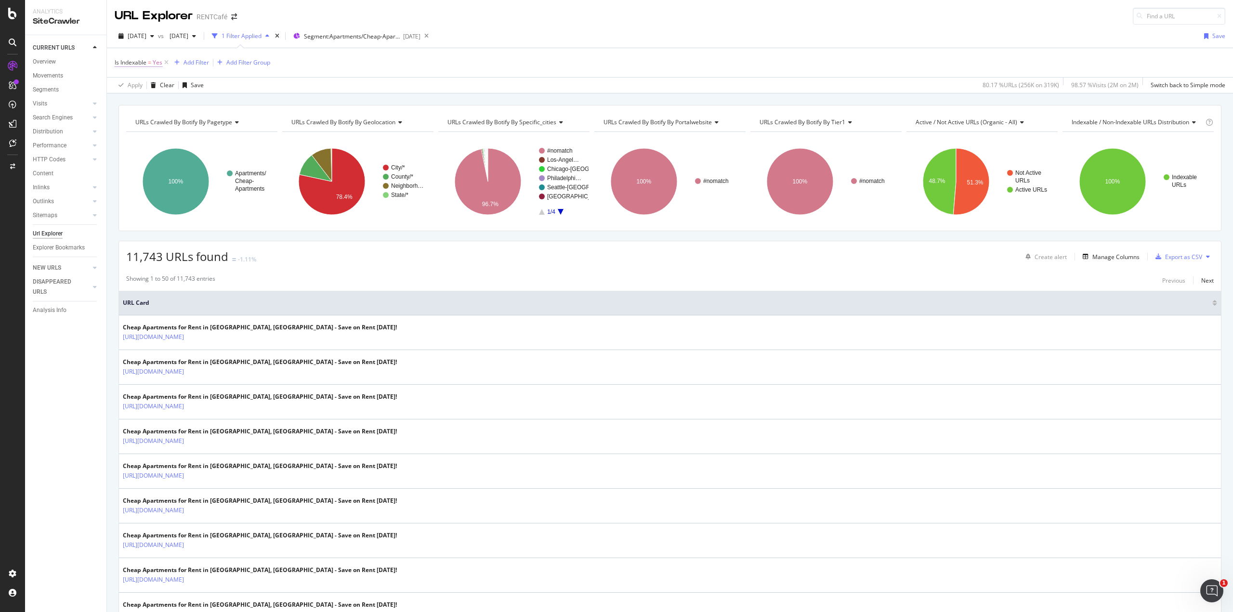
click at [122, 63] on span "Is Indexable" at bounding box center [131, 62] width 32 height 8
click at [120, 60] on icon at bounding box center [120, 61] width 3 height 6
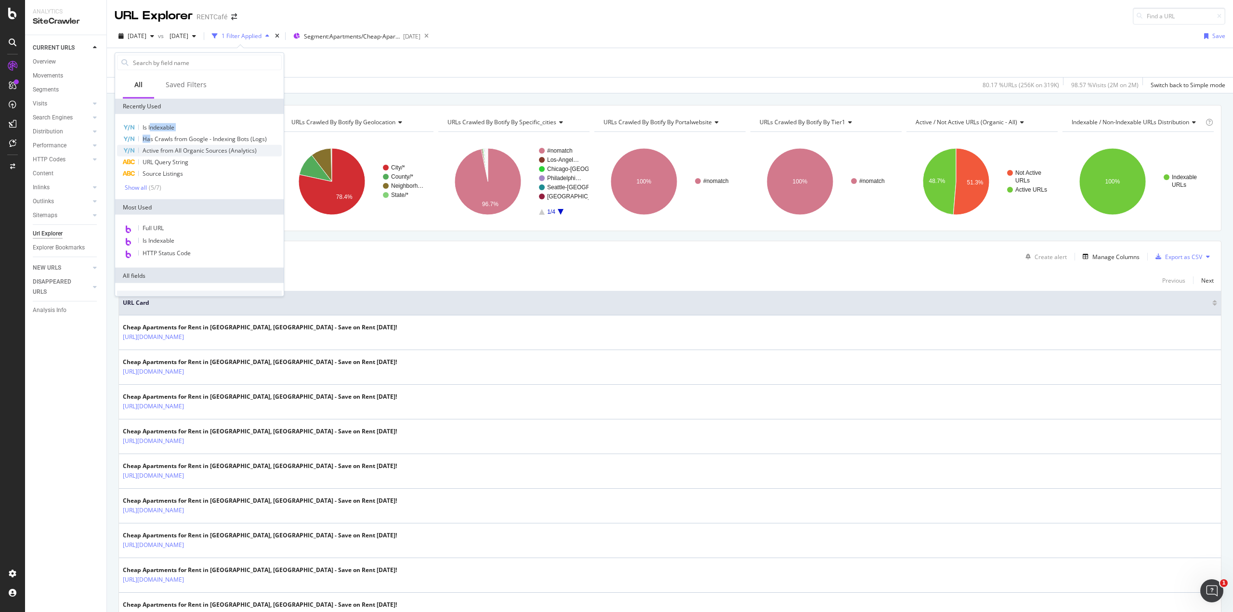
drag, startPoint x: 150, startPoint y: 134, endPoint x: 152, endPoint y: 146, distance: 12.7
click at [152, 145] on div "Is Indexable Has Crawls from Google - Indexing Bots (Logs) Active from All Orga…" at bounding box center [199, 157] width 165 height 70
click at [155, 140] on span "Has Crawls from Google - Indexing Bots (Logs)" at bounding box center [205, 139] width 124 height 8
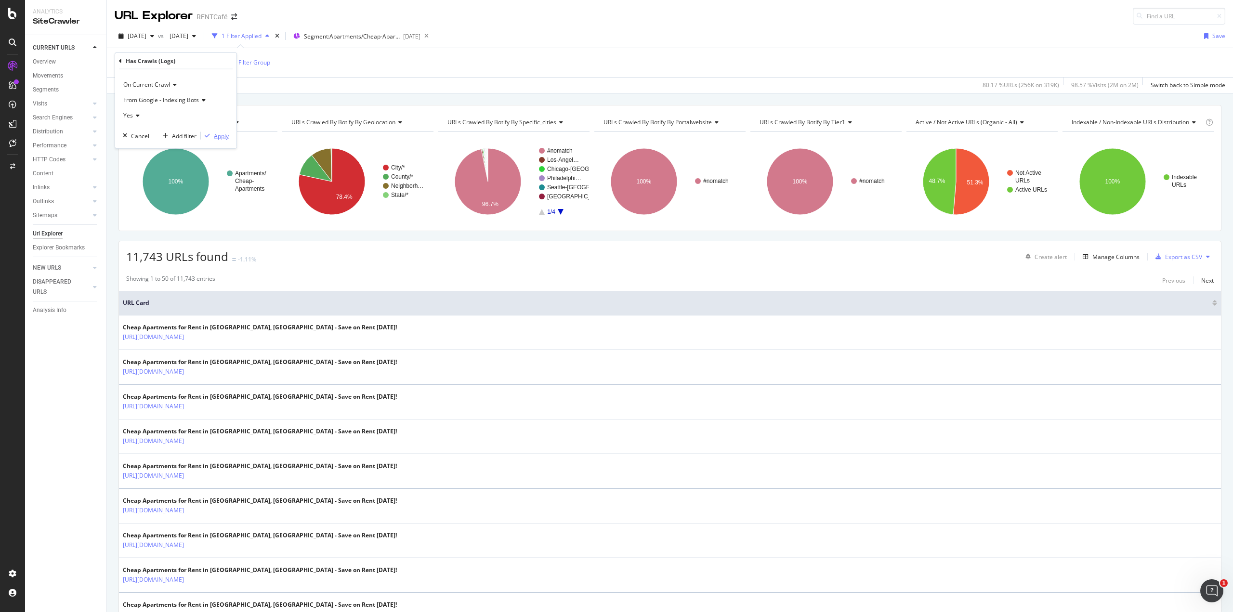
click at [219, 133] on div "Apply" at bounding box center [221, 136] width 15 height 8
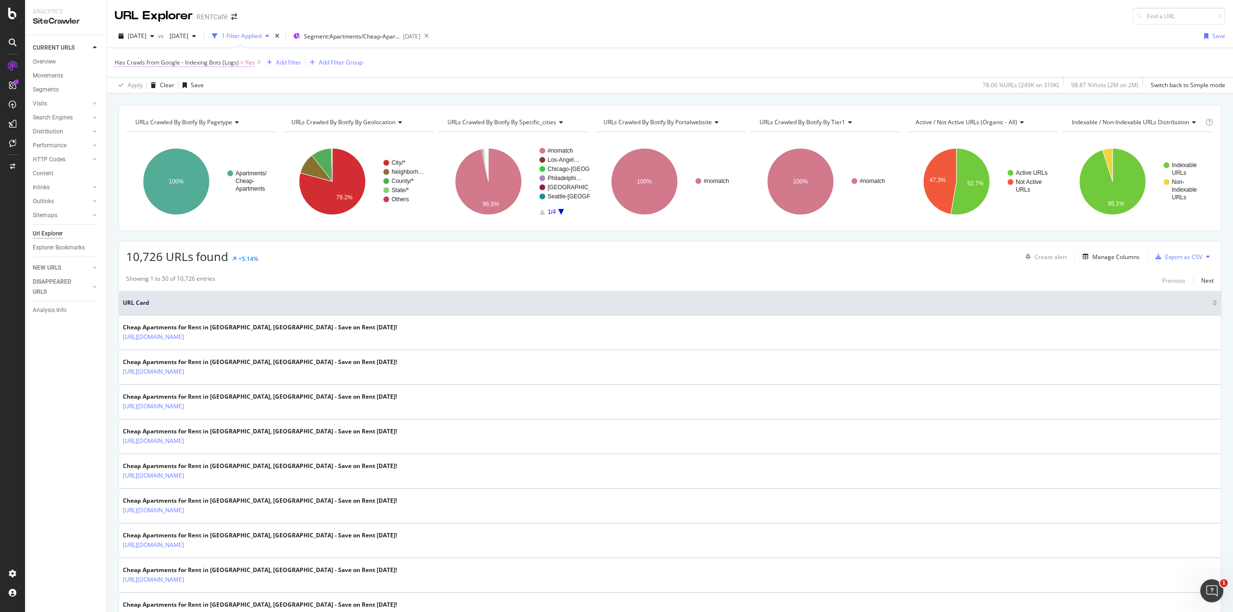
click at [207, 62] on span "Has Crawls from Google - Indexing Bots (Logs)" at bounding box center [177, 62] width 124 height 8
click at [119, 55] on div "Has Crawls (Logs)" at bounding box center [176, 61] width 114 height 16
click at [120, 58] on icon at bounding box center [120, 61] width 3 height 6
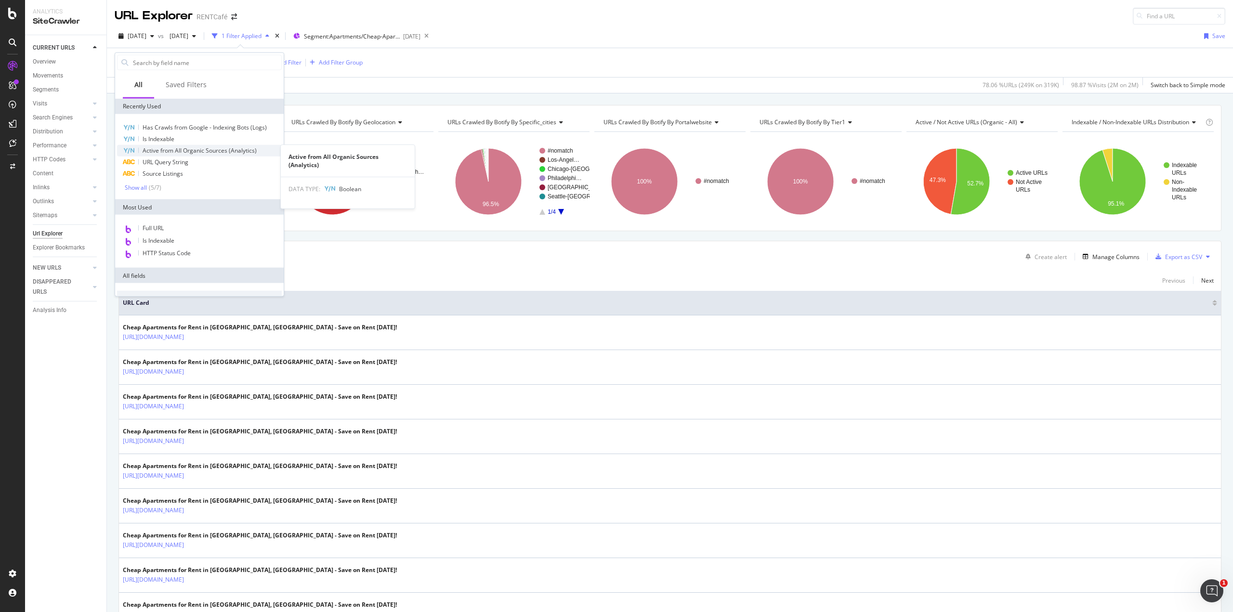
click at [164, 149] on span "Active from All Organic Sources (Analytics)" at bounding box center [200, 150] width 114 height 8
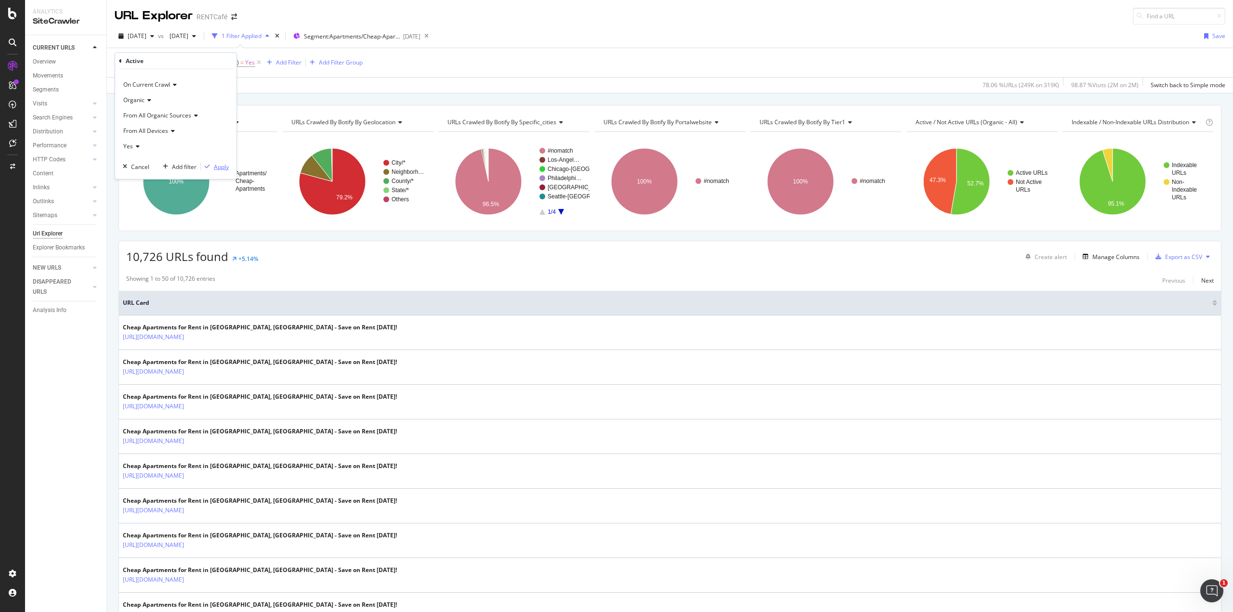
click at [218, 167] on div "Apply" at bounding box center [221, 166] width 15 height 8
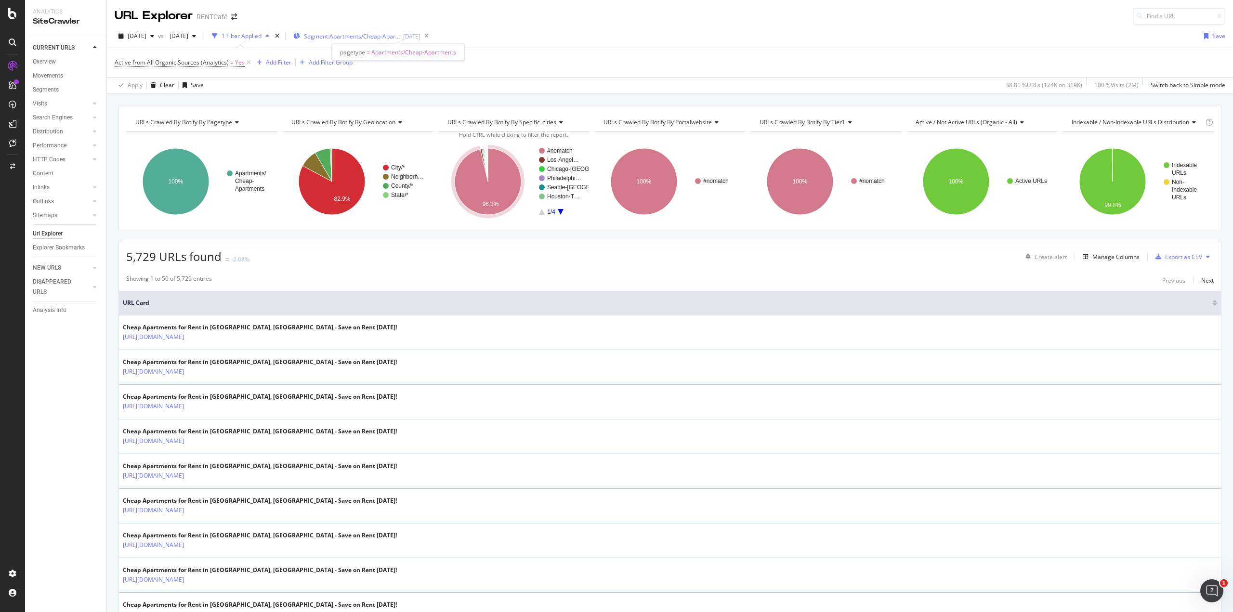
click at [371, 39] on span "Segment: Apartments/Cheap-Apartments" at bounding box center [352, 36] width 96 height 8
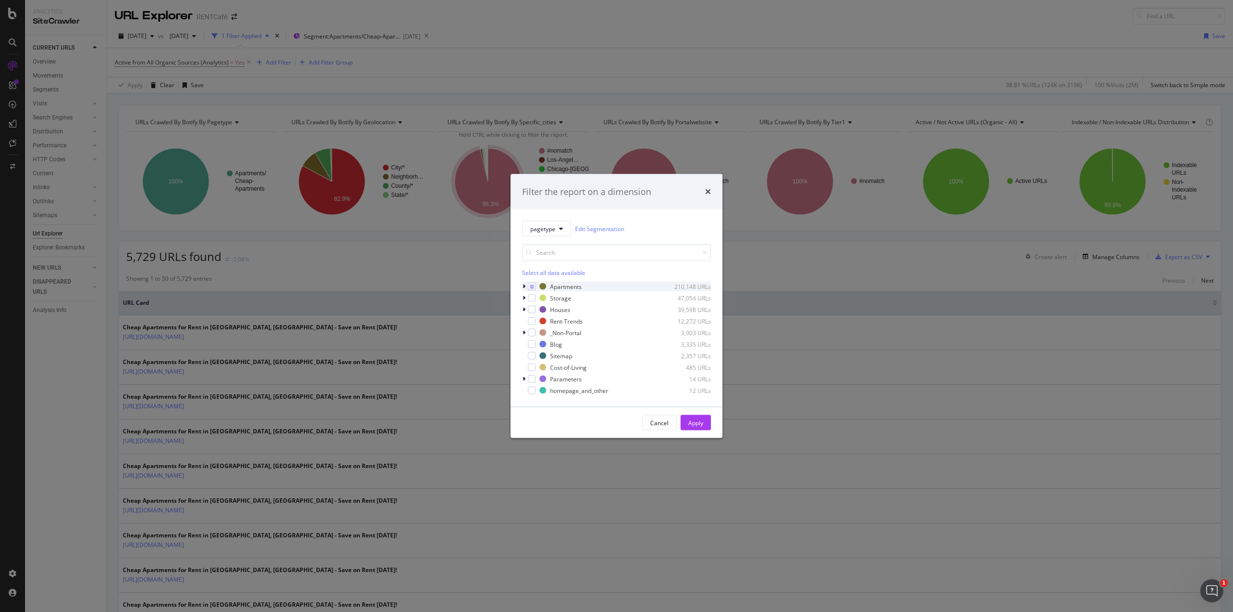
click at [526, 288] on div "modal" at bounding box center [525, 287] width 6 height 10
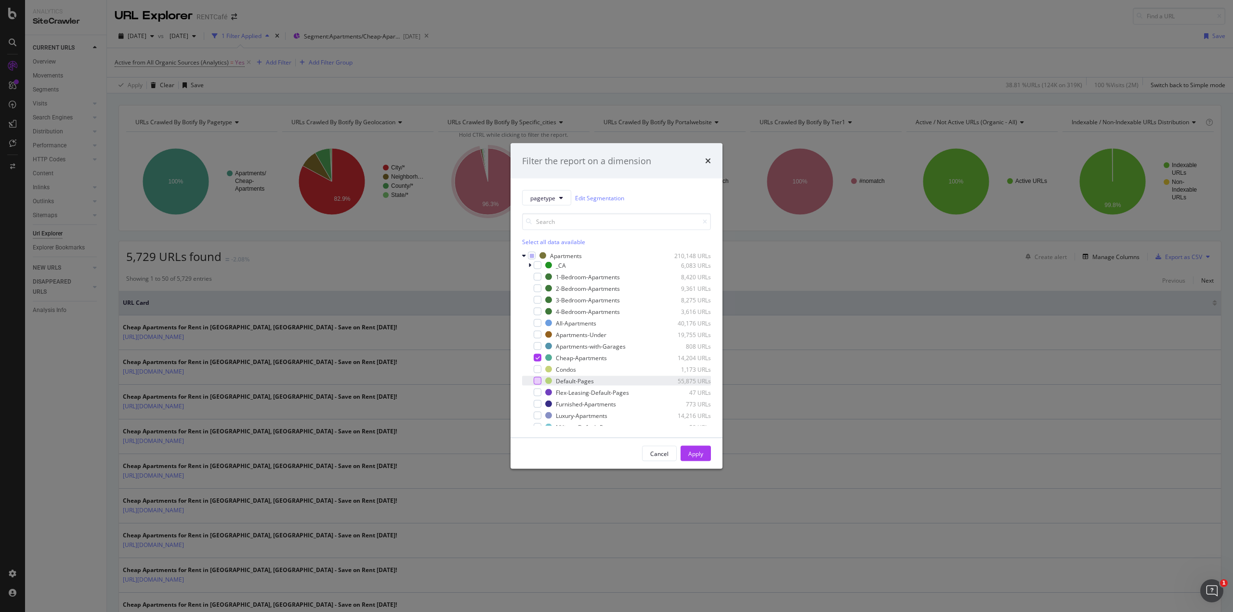
click at [541, 379] on div "modal" at bounding box center [538, 381] width 8 height 8
click at [542, 359] on div "Cheap-Apartments 14,204 URLs" at bounding box center [616, 358] width 189 height 10
click at [690, 454] on div "Apply" at bounding box center [695, 453] width 15 height 8
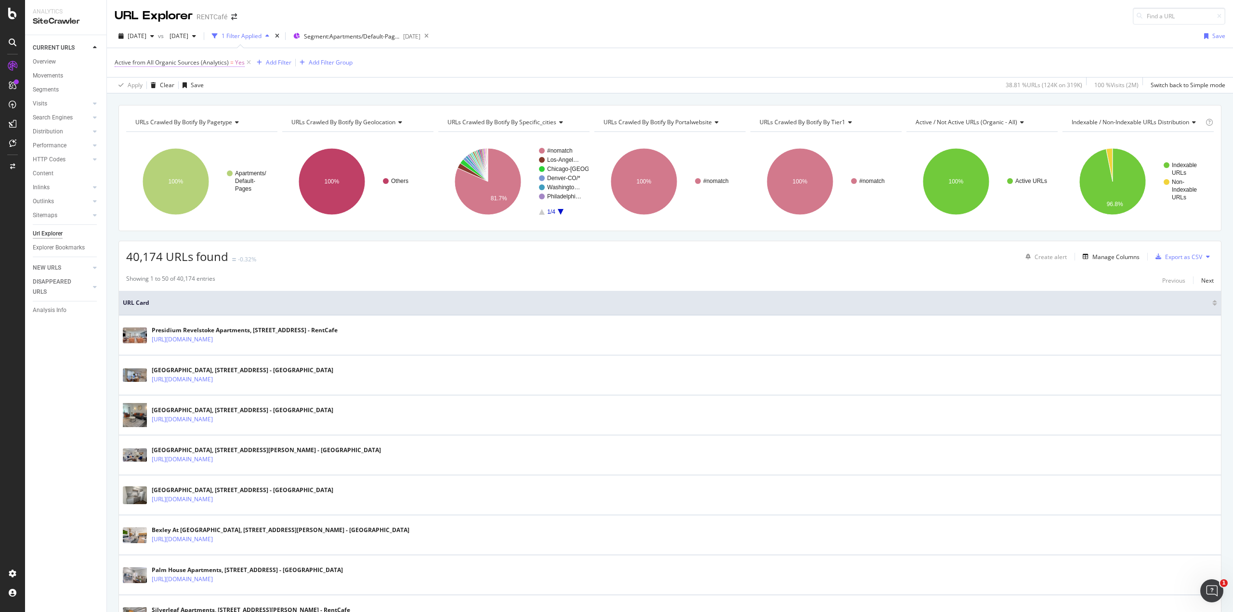
click at [192, 62] on span "Active from All Organic Sources (Analytics)" at bounding box center [172, 62] width 114 height 8
click at [119, 59] on icon at bounding box center [120, 61] width 3 height 6
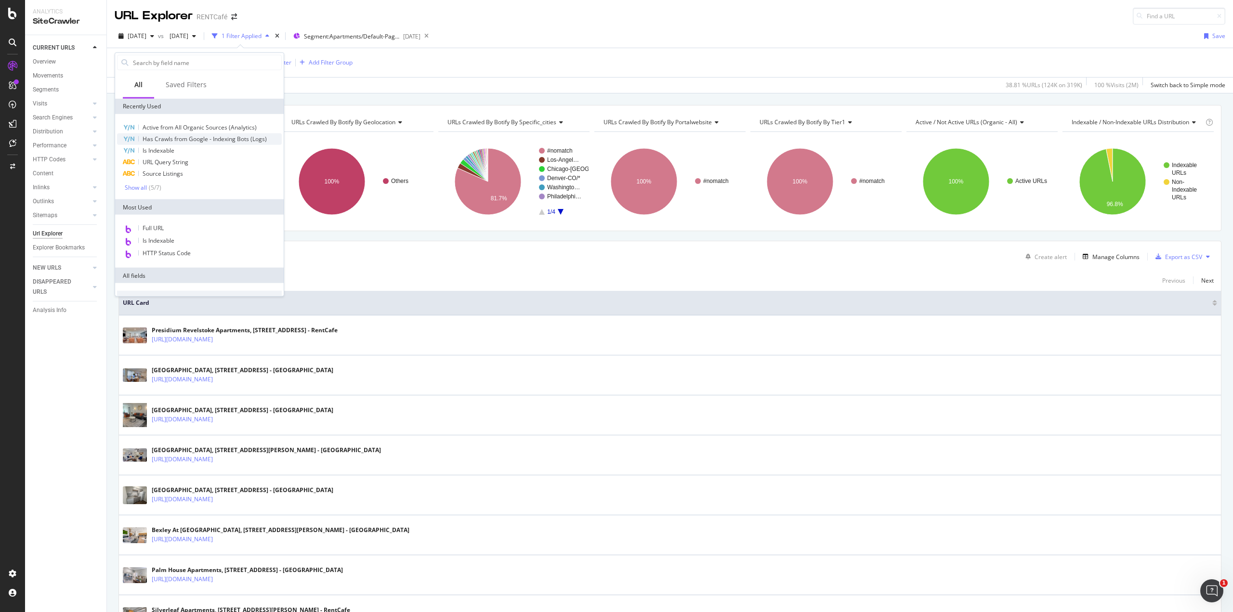
click at [169, 139] on span "Has Crawls from Google - Indexing Bots (Logs)" at bounding box center [205, 139] width 124 height 8
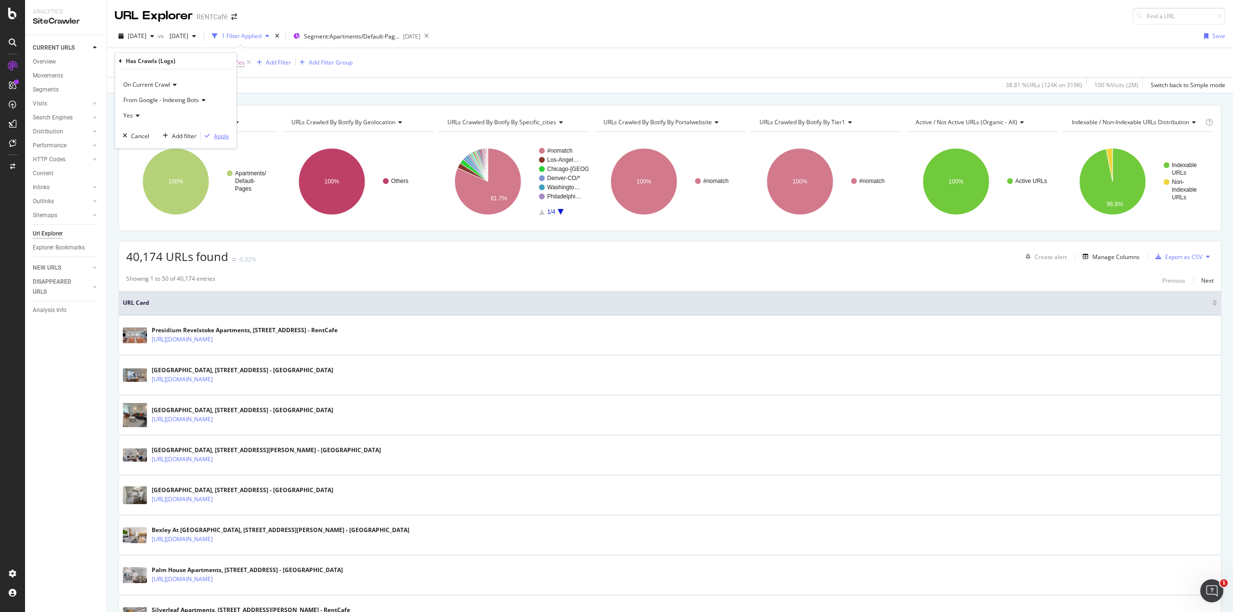
click at [210, 133] on icon "button" at bounding box center [207, 136] width 5 height 6
click at [143, 62] on span "Has Crawls from Google - Indexing Bots (Logs)" at bounding box center [177, 62] width 124 height 8
click at [121, 62] on div "Has Crawls (Logs)" at bounding box center [176, 61] width 114 height 16
click at [118, 60] on div "Has Crawls (Logs) On Current Crawl From Google - Indexing Bots Yes Cancel Add f…" at bounding box center [175, 100] width 121 height 95
click at [122, 61] on div "Has Crawls (Logs)" at bounding box center [176, 61] width 114 height 16
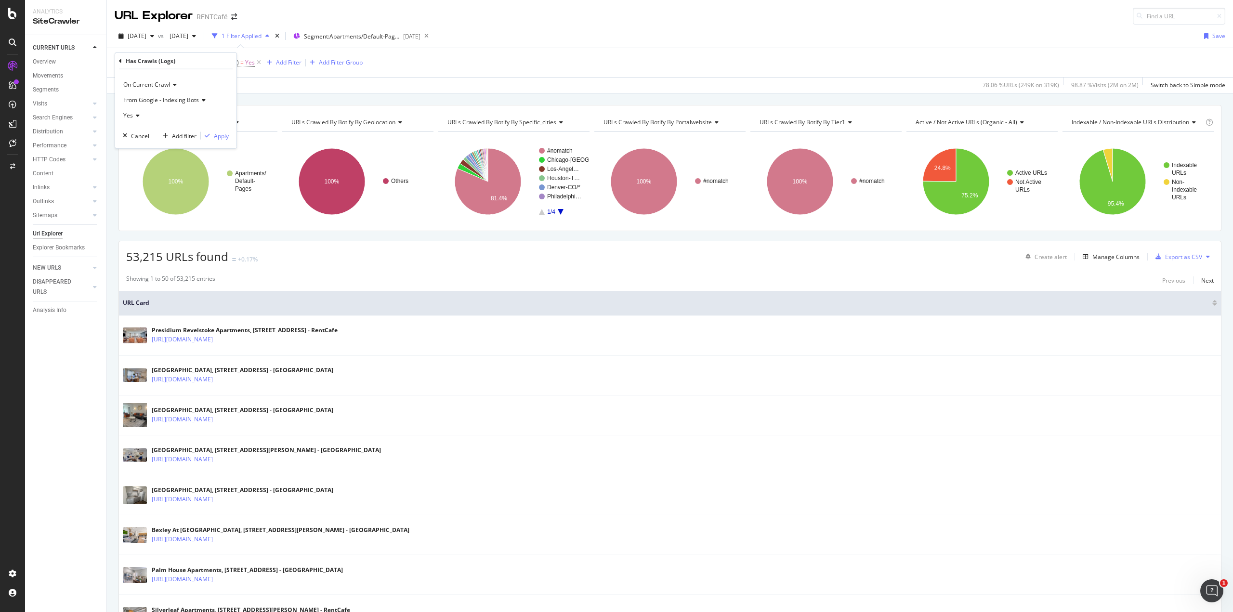
click at [119, 60] on icon at bounding box center [120, 61] width 3 height 6
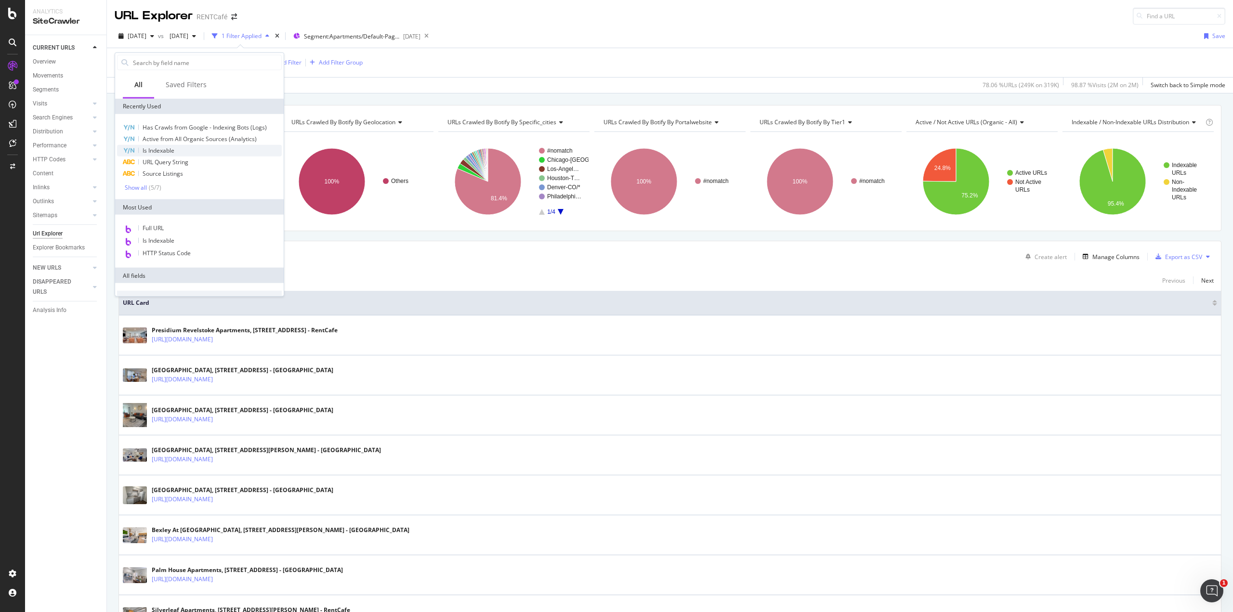
click at [156, 151] on span "Is Indexable" at bounding box center [159, 150] width 32 height 8
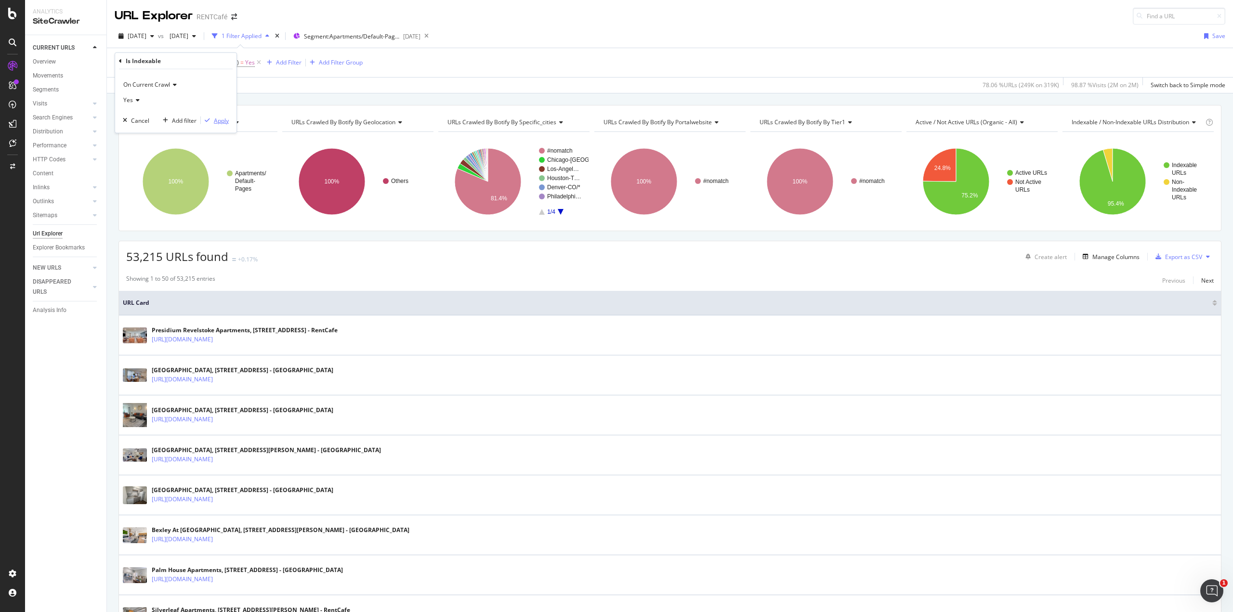
click at [224, 116] on button "Apply" at bounding box center [215, 121] width 28 height 10
